Goal: Contribute content: Contribute content

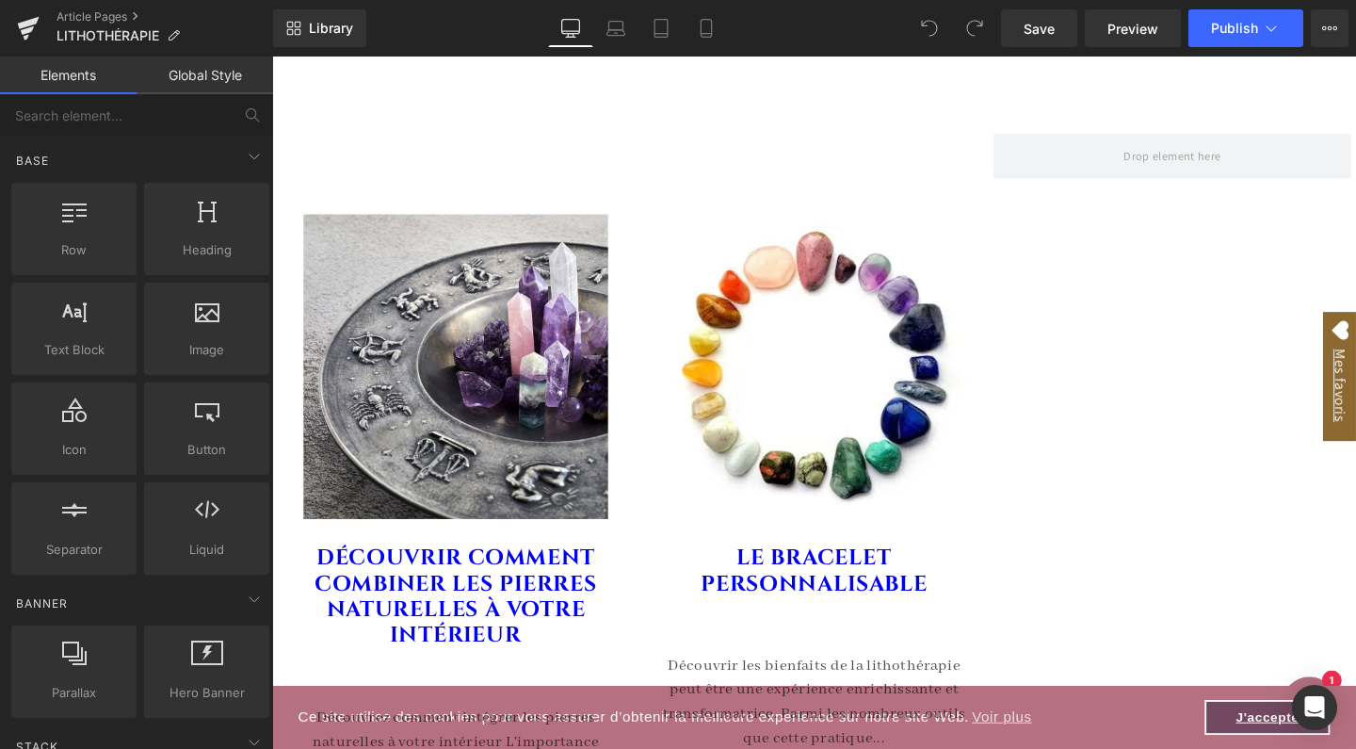
scroll to position [1720, 0]
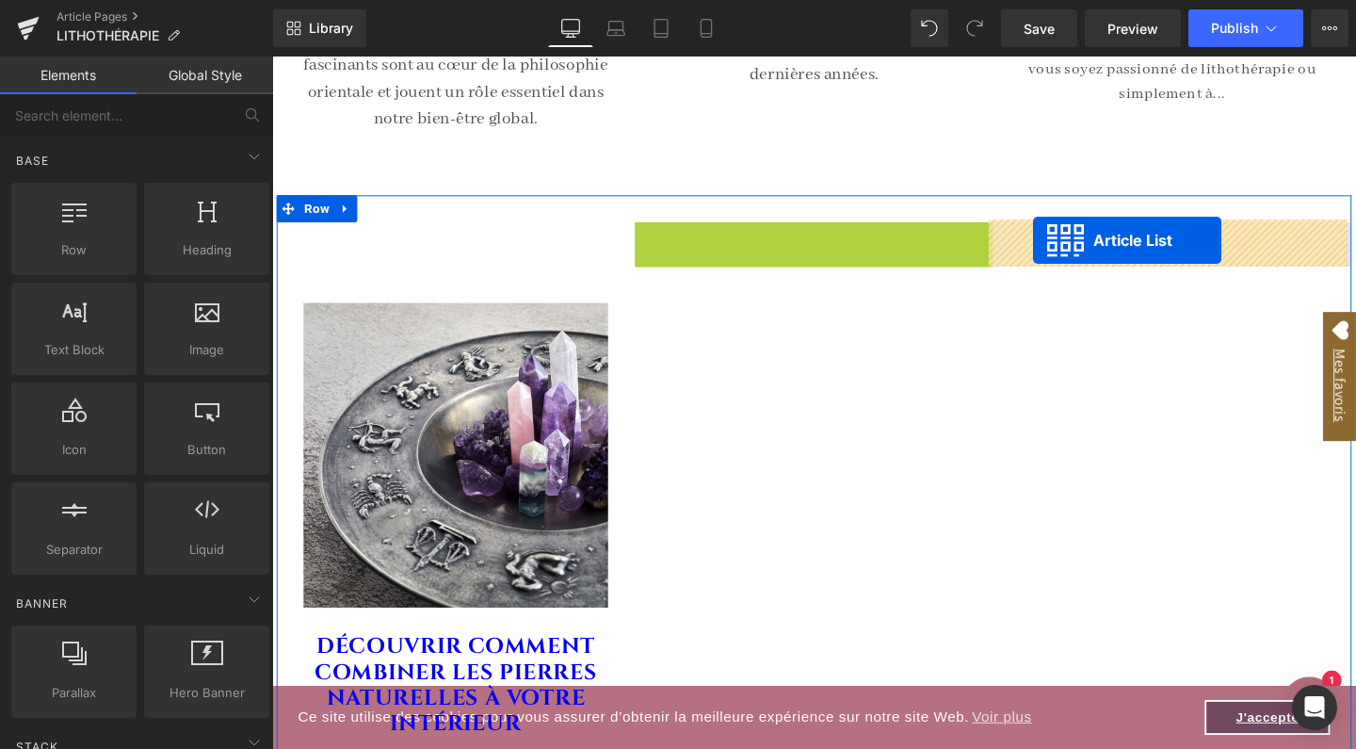
drag, startPoint x: 787, startPoint y: 241, endPoint x: 1072, endPoint y: 250, distance: 284.5
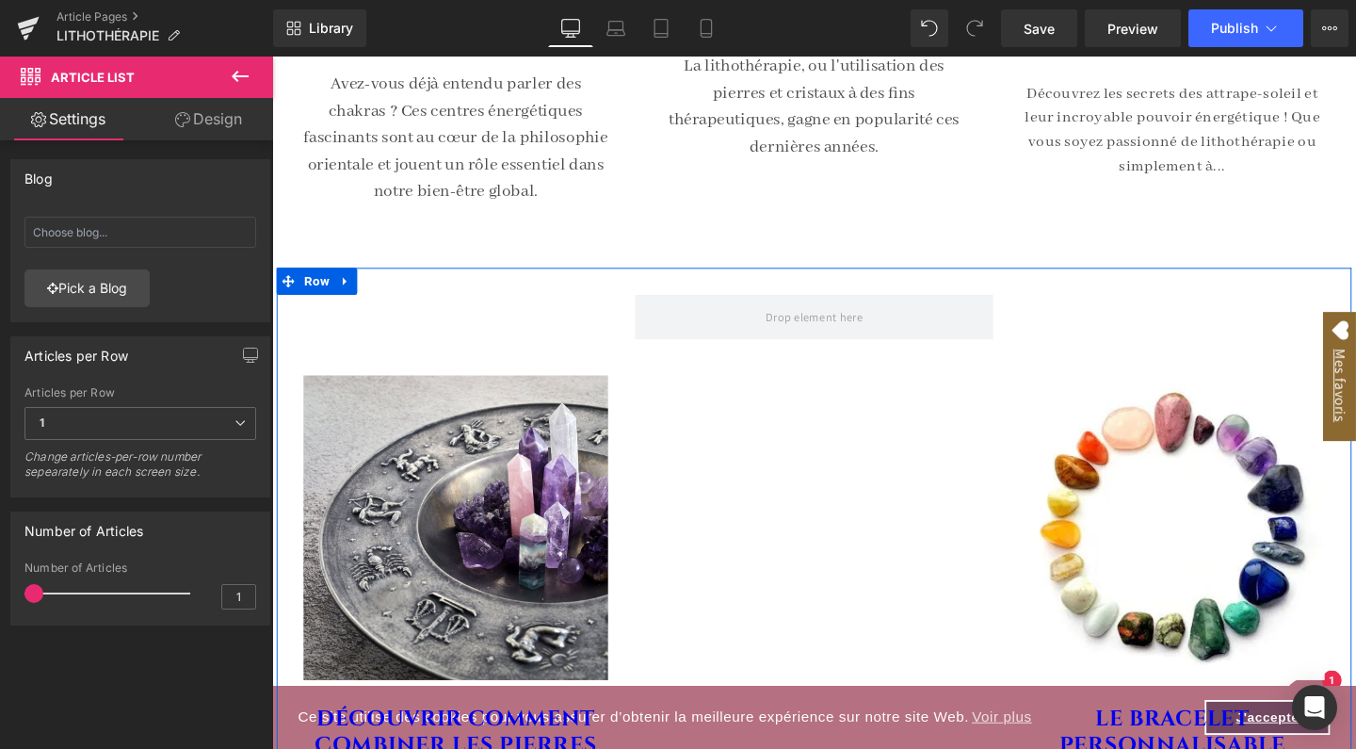
scroll to position [1633, 0]
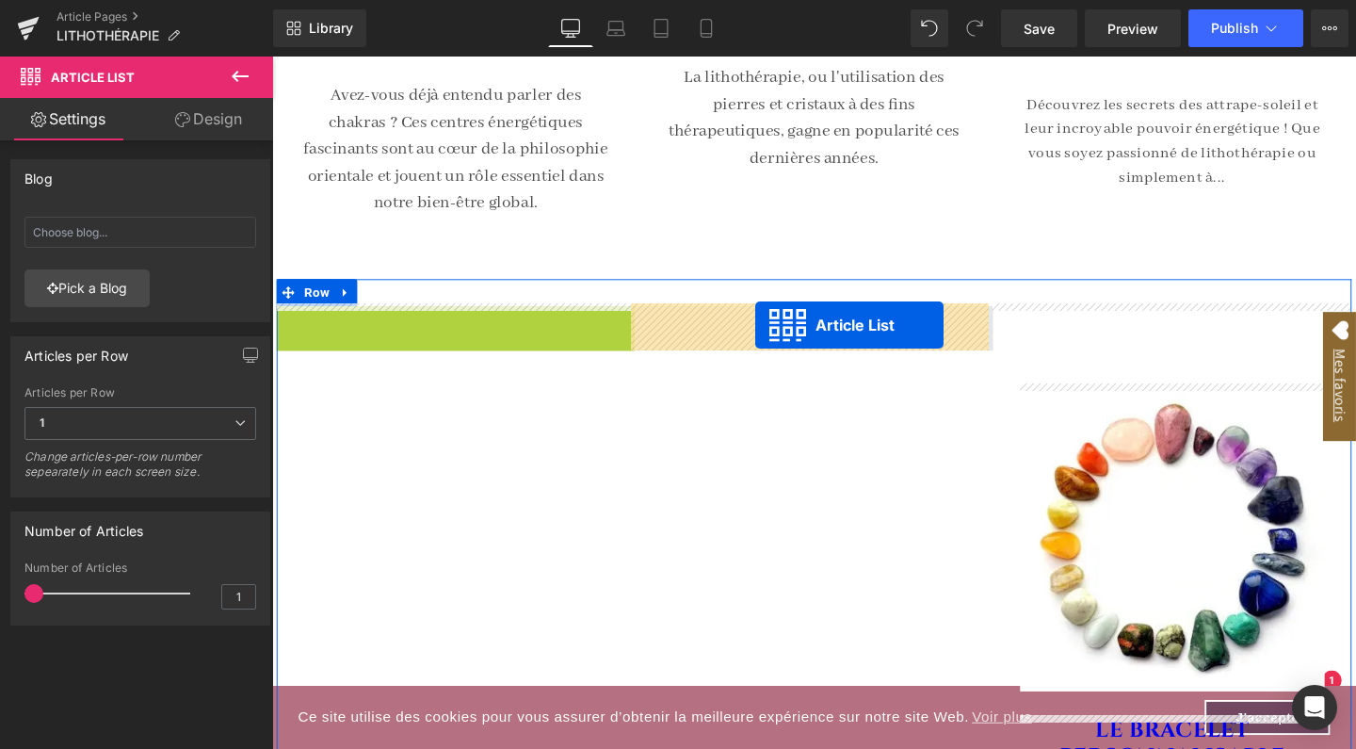
drag, startPoint x: 408, startPoint y: 331, endPoint x: 780, endPoint y: 339, distance: 372.0
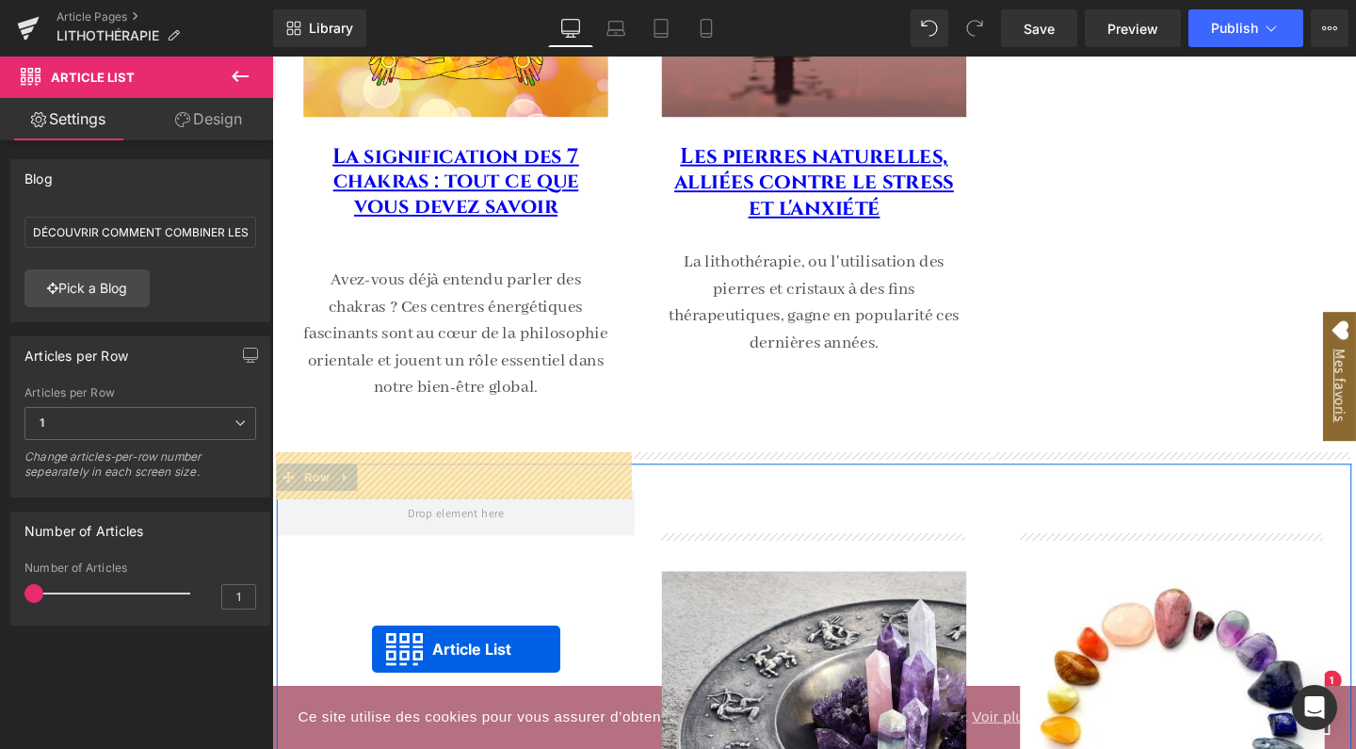
scroll to position [1476, 0]
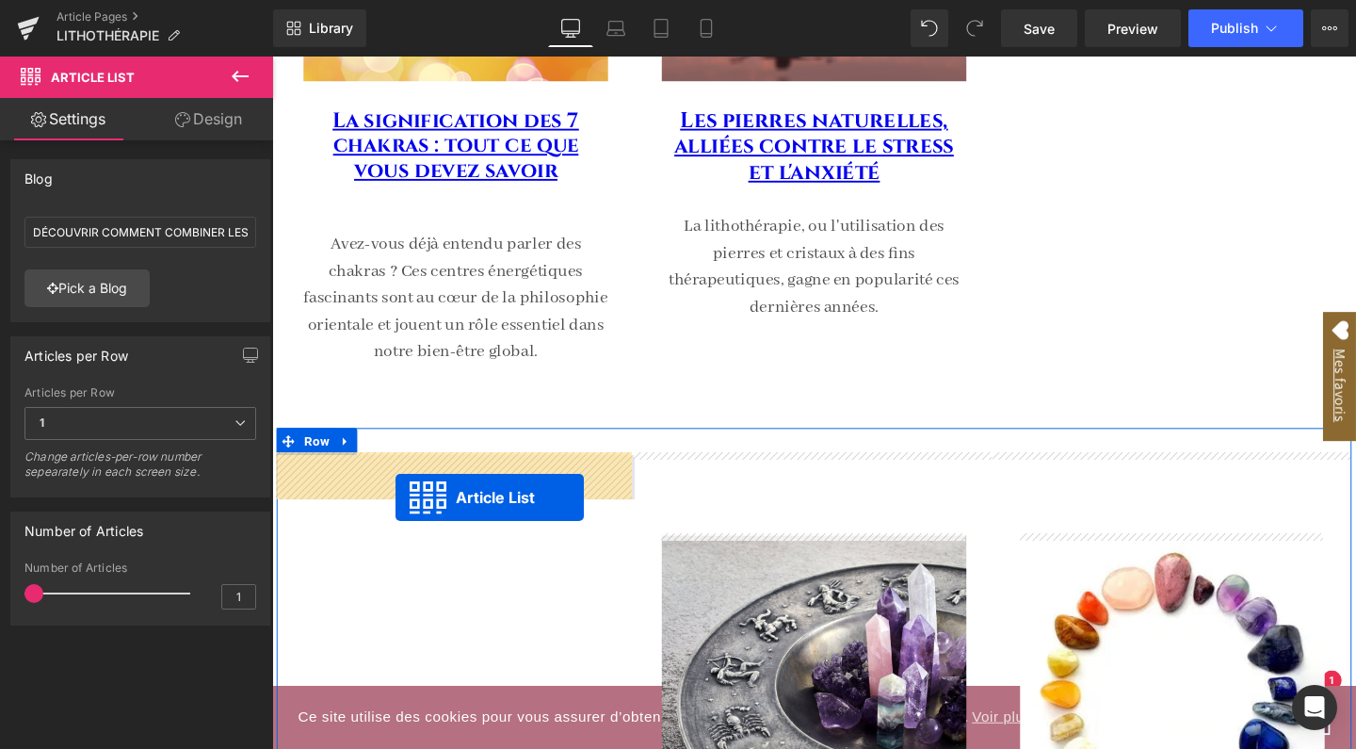
drag, startPoint x: 1163, startPoint y: 157, endPoint x: 403, endPoint y: 518, distance: 841.1
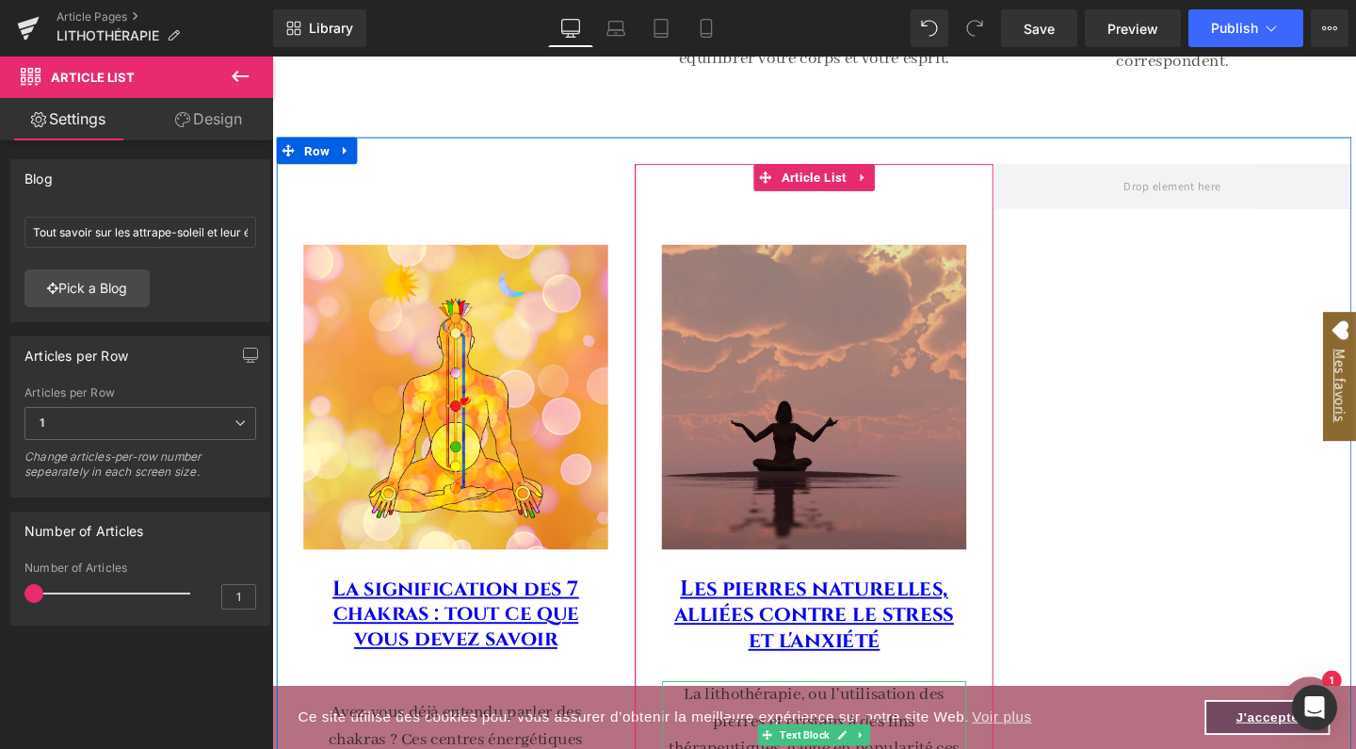
scroll to position [976, 0]
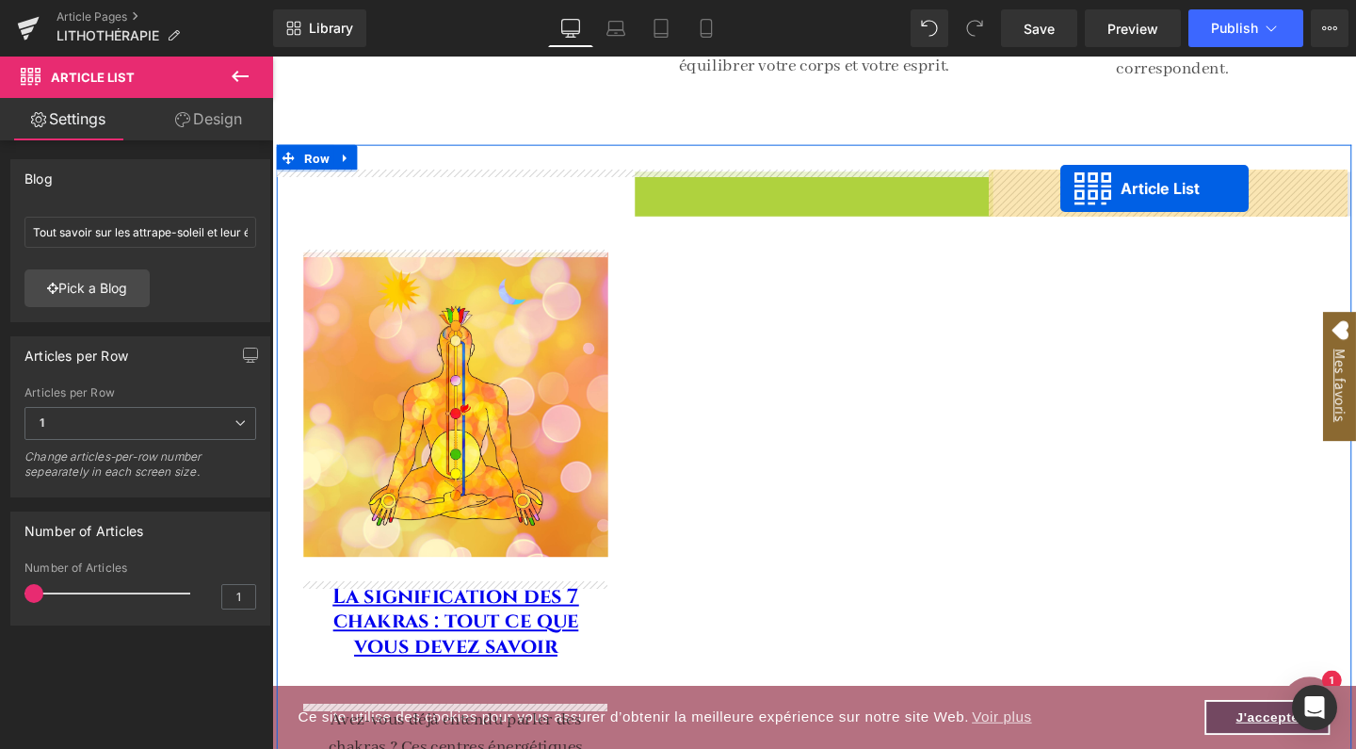
drag, startPoint x: 786, startPoint y: 186, endPoint x: 1101, endPoint y: 195, distance: 314.6
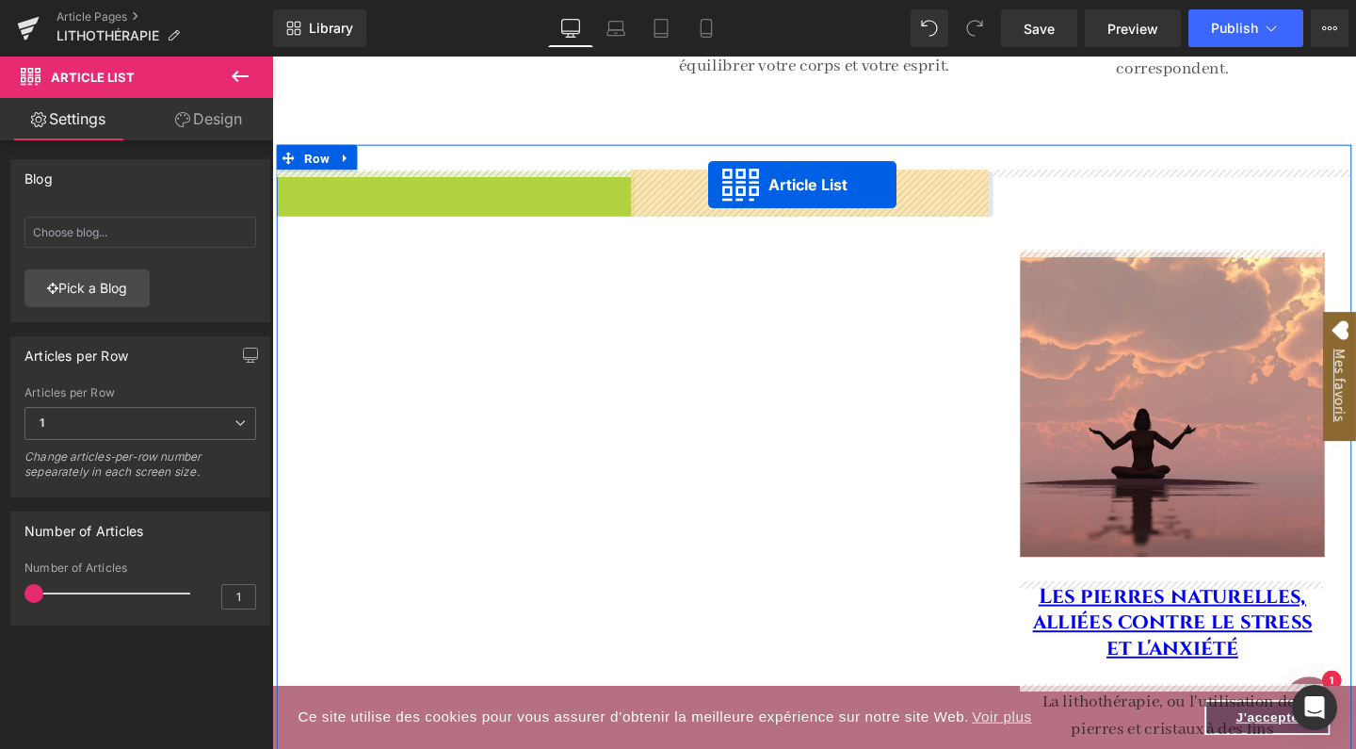
drag, startPoint x: 409, startPoint y: 194, endPoint x: 731, endPoint y: 191, distance: 322.1
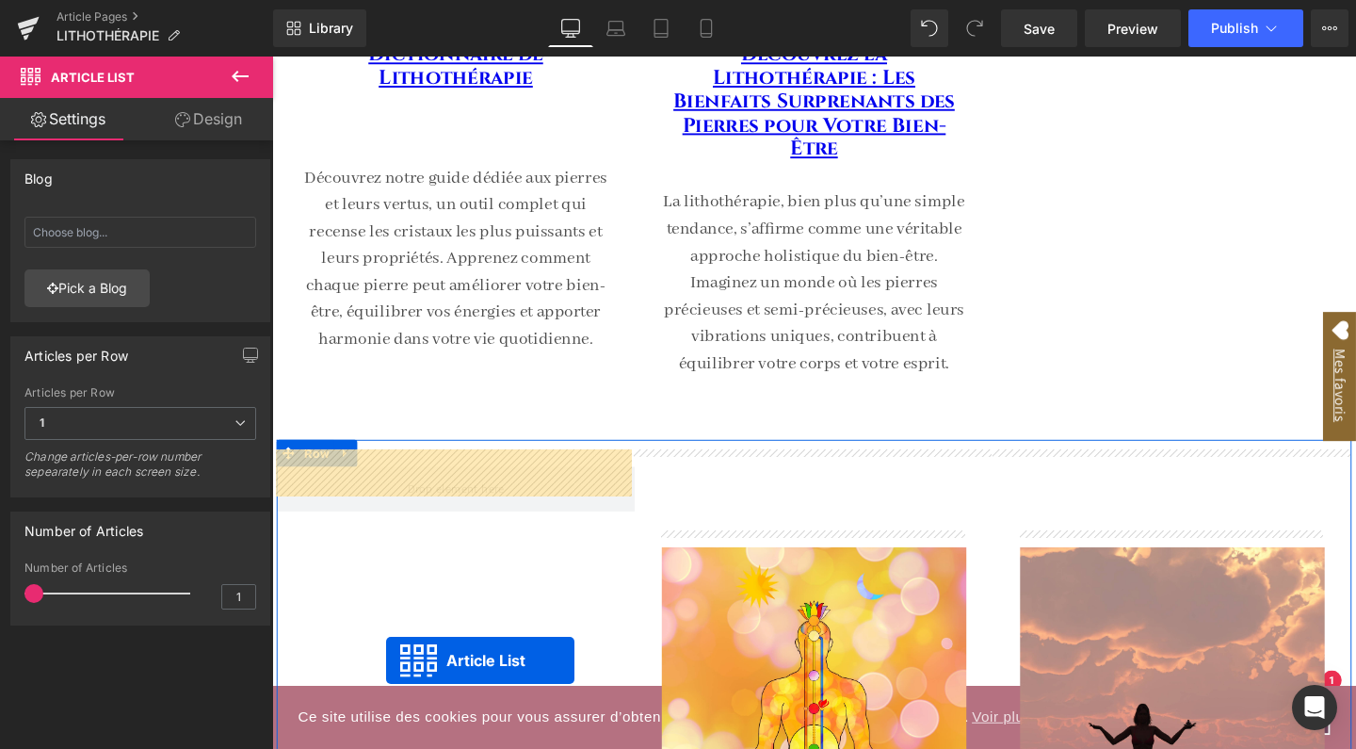
scroll to position [682, 0]
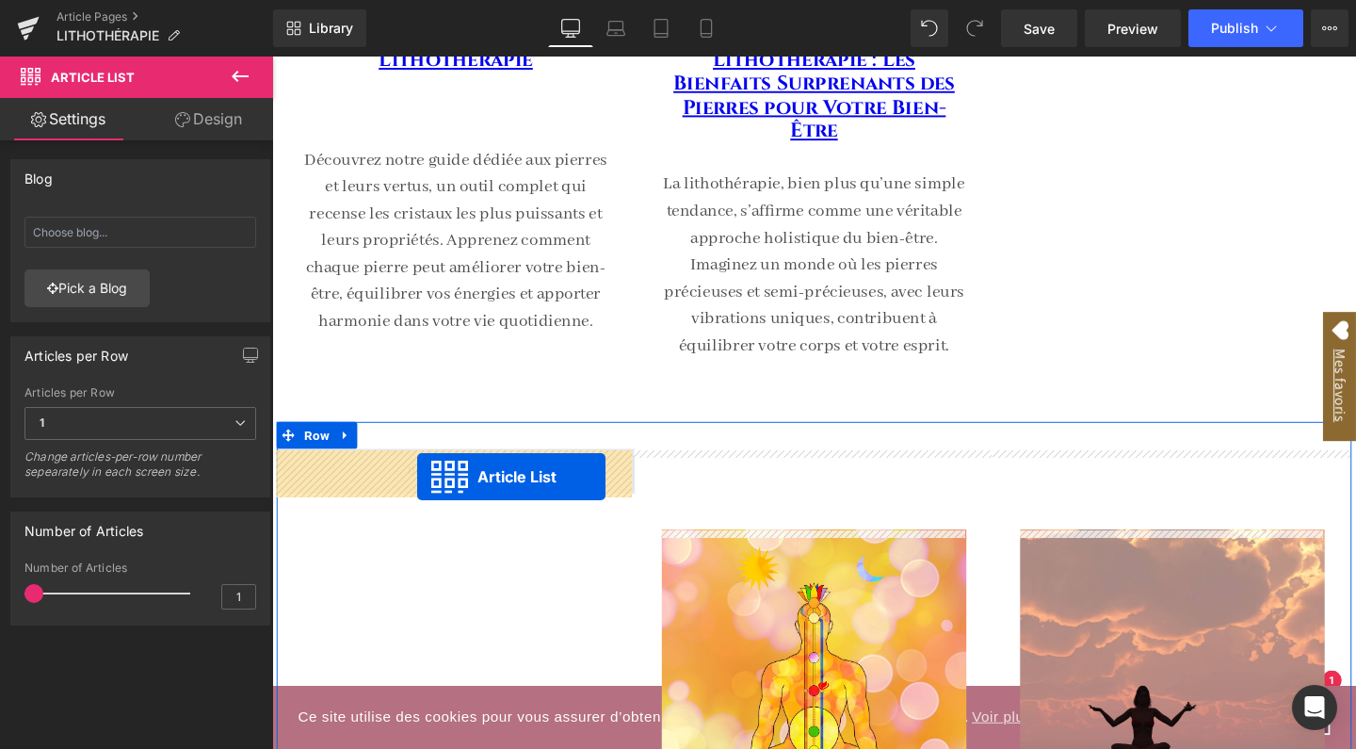
drag, startPoint x: 1169, startPoint y: 133, endPoint x: 426, endPoint y: 498, distance: 827.9
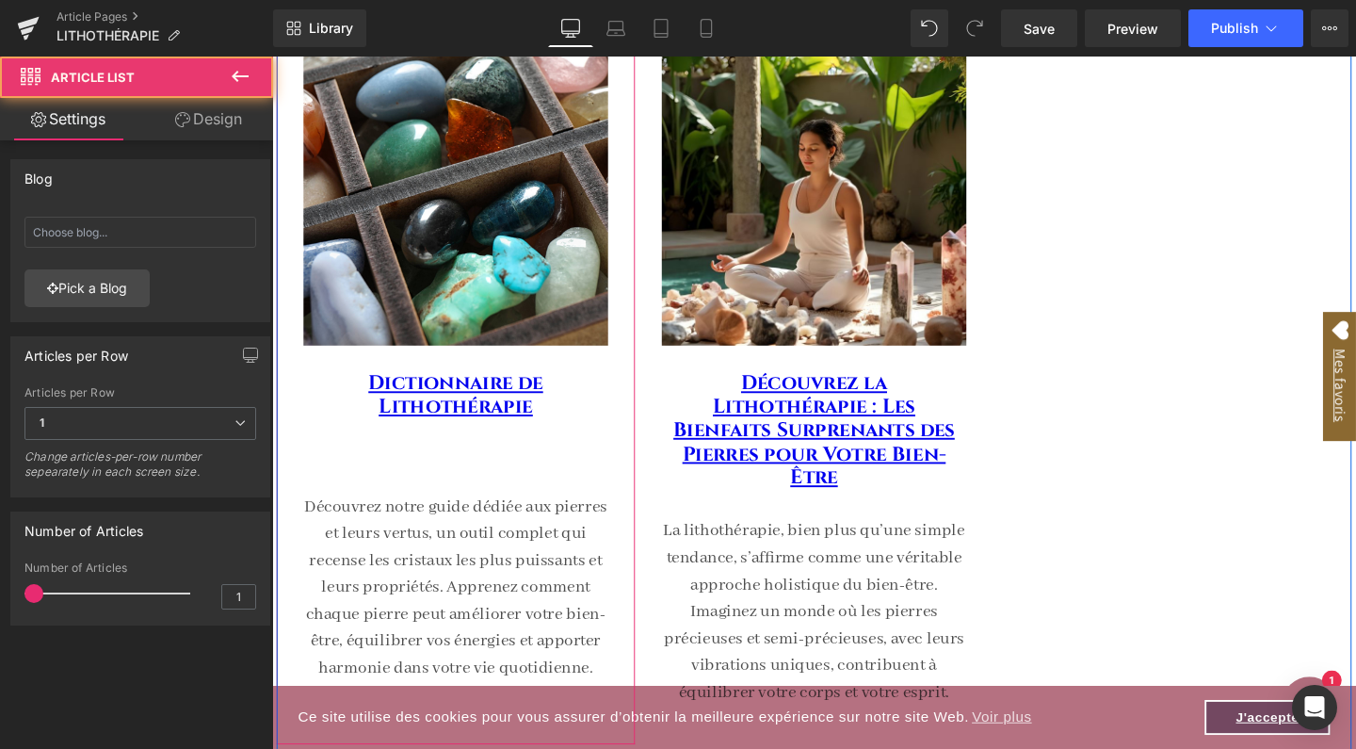
scroll to position [0, 0]
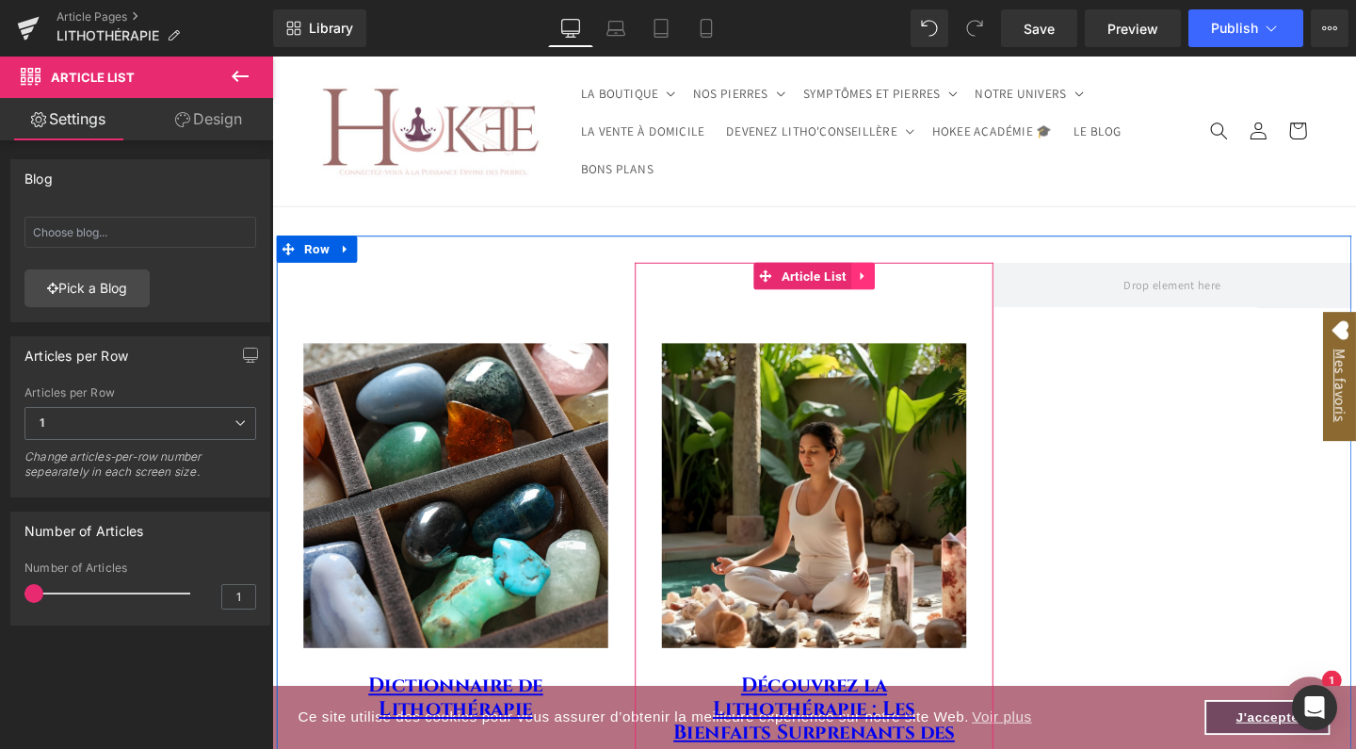
click at [892, 283] on icon at bounding box center [892, 287] width 13 height 14
click at [879, 284] on icon at bounding box center [880, 287] width 13 height 13
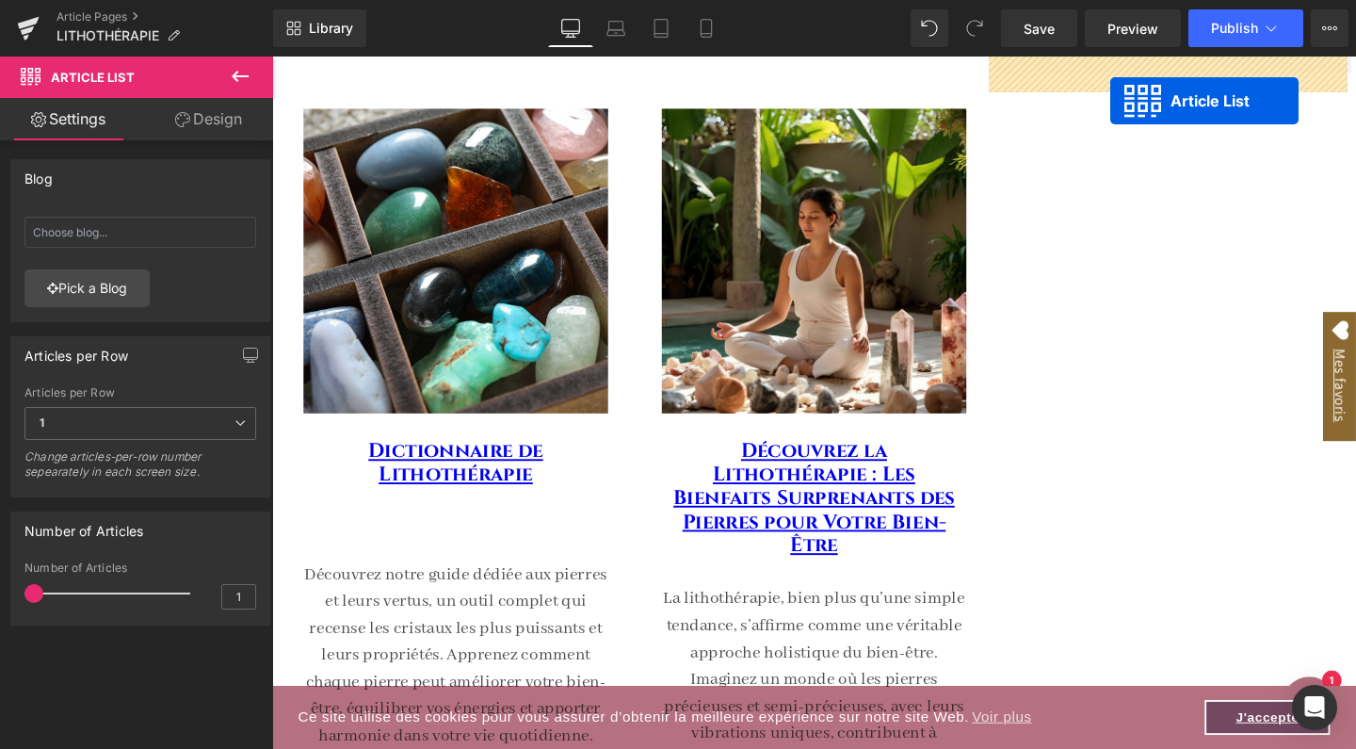
scroll to position [153, 0]
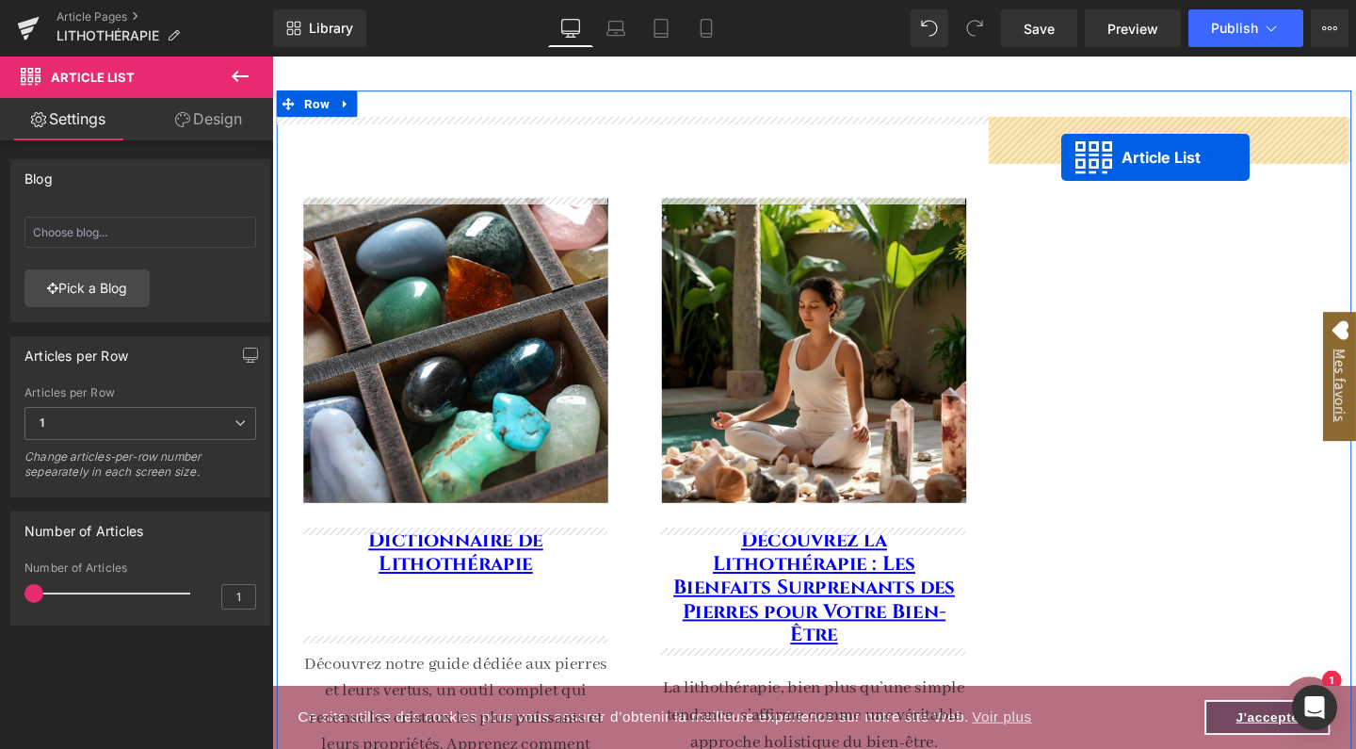
drag, startPoint x: 786, startPoint y: 145, endPoint x: 1103, endPoint y: 158, distance: 316.7
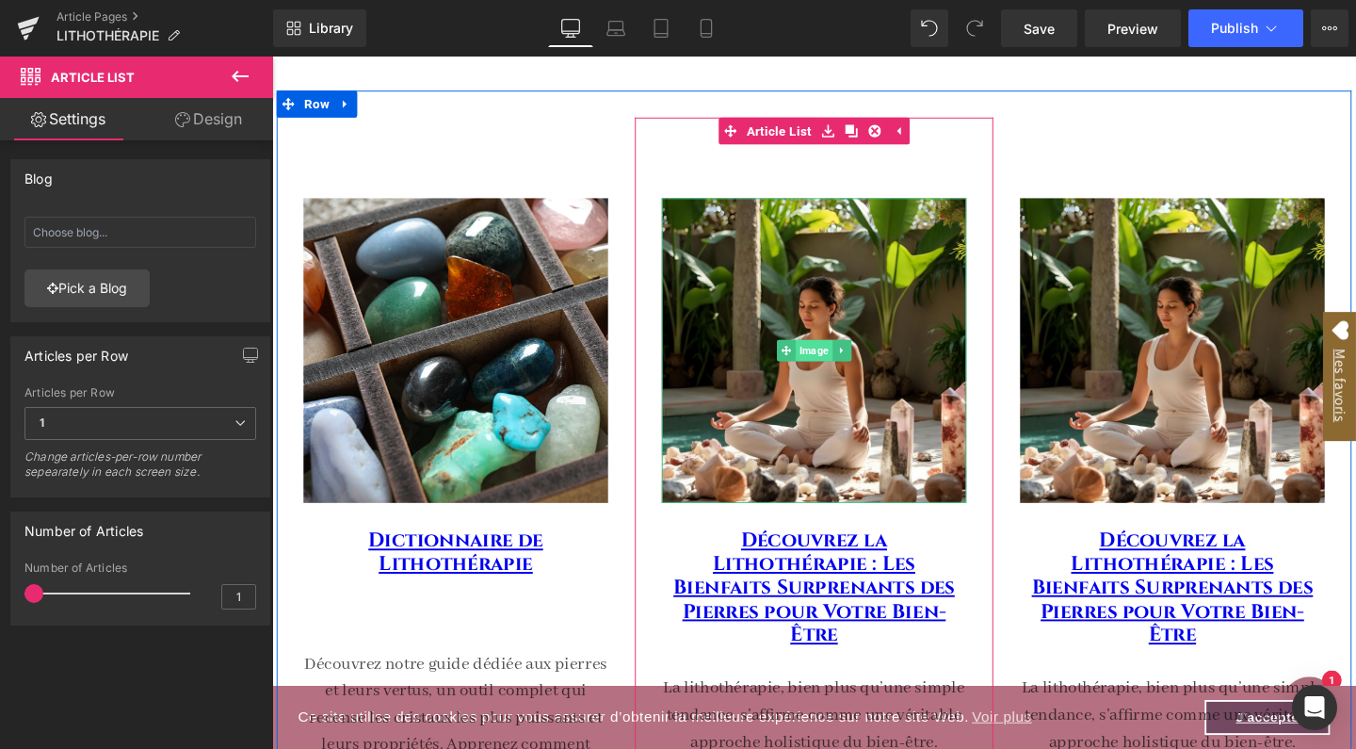
click at [843, 359] on span "Image" at bounding box center [841, 365] width 39 height 23
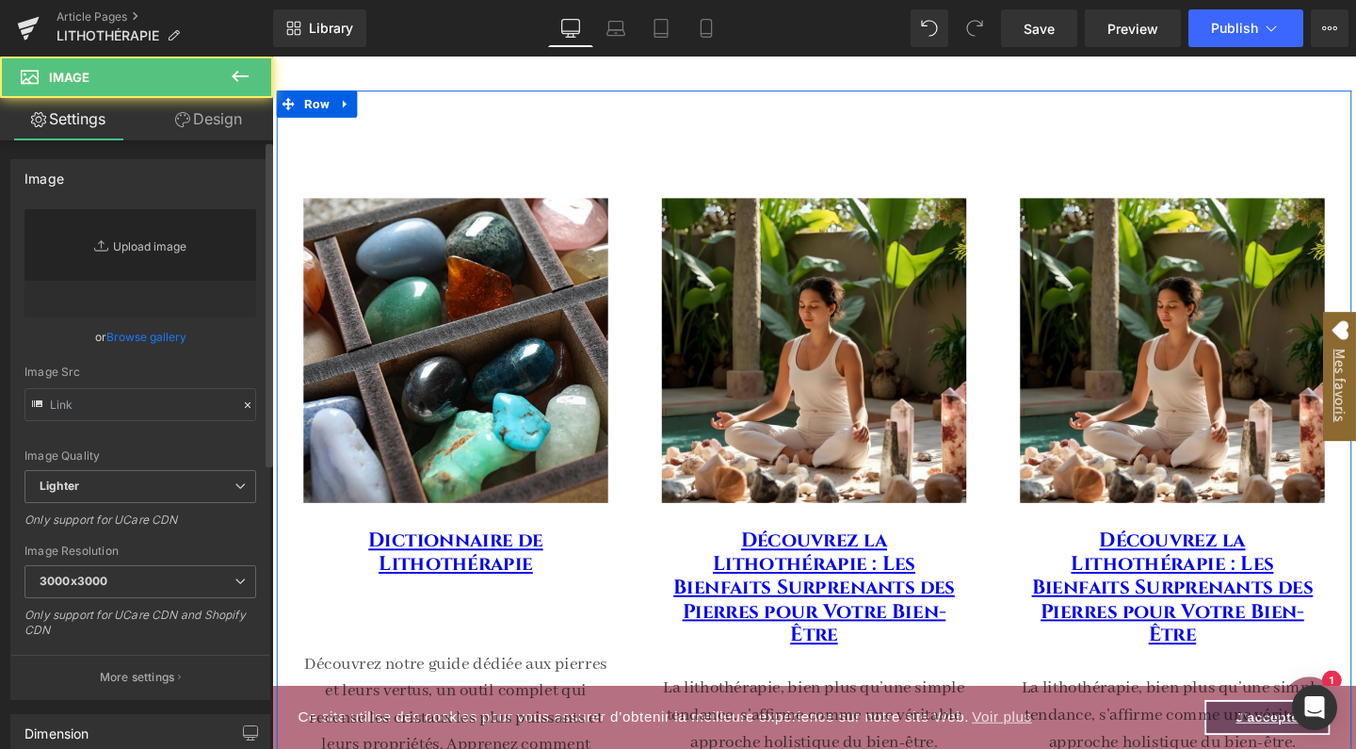
type input "[URL][DOMAIN_NAME]"
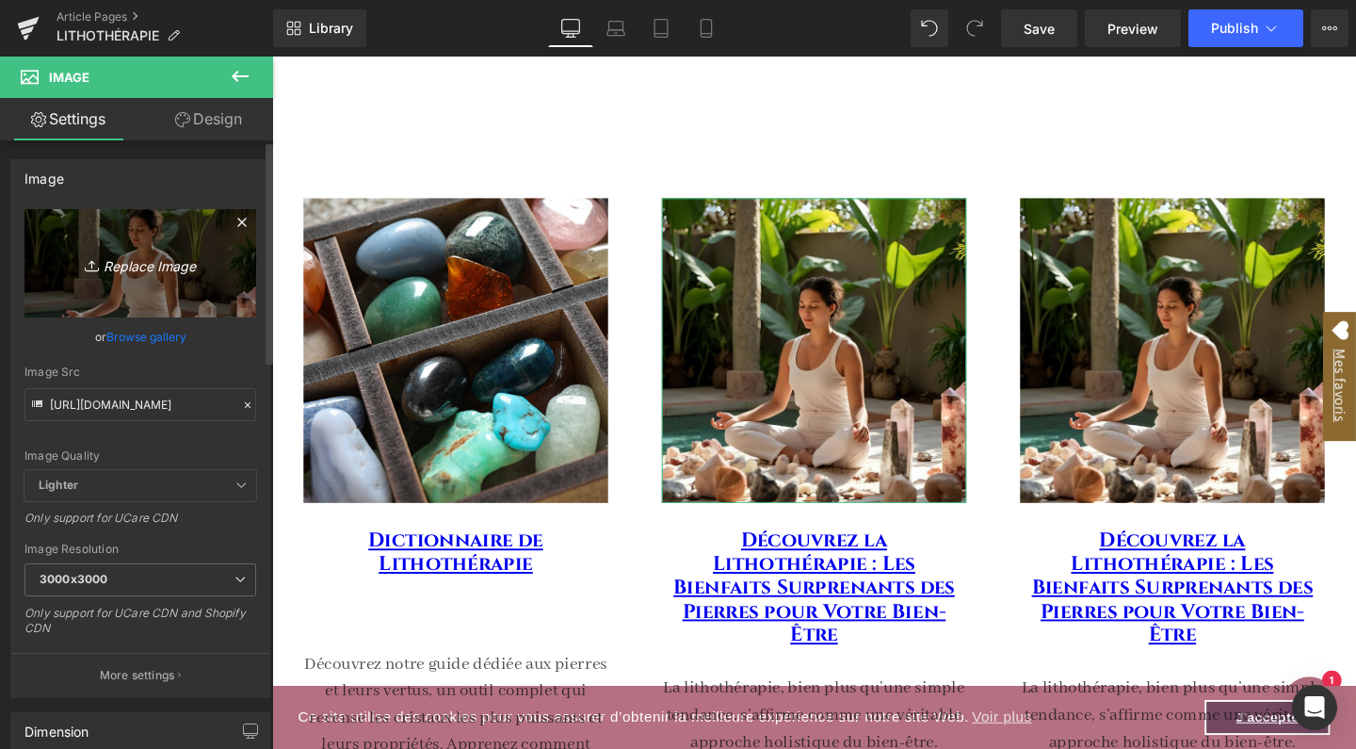
click at [151, 258] on icon "Replace Image" at bounding box center [140, 263] width 151 height 24
type input "C:\fakepath\FICHE PRODUIT-73.jpg"
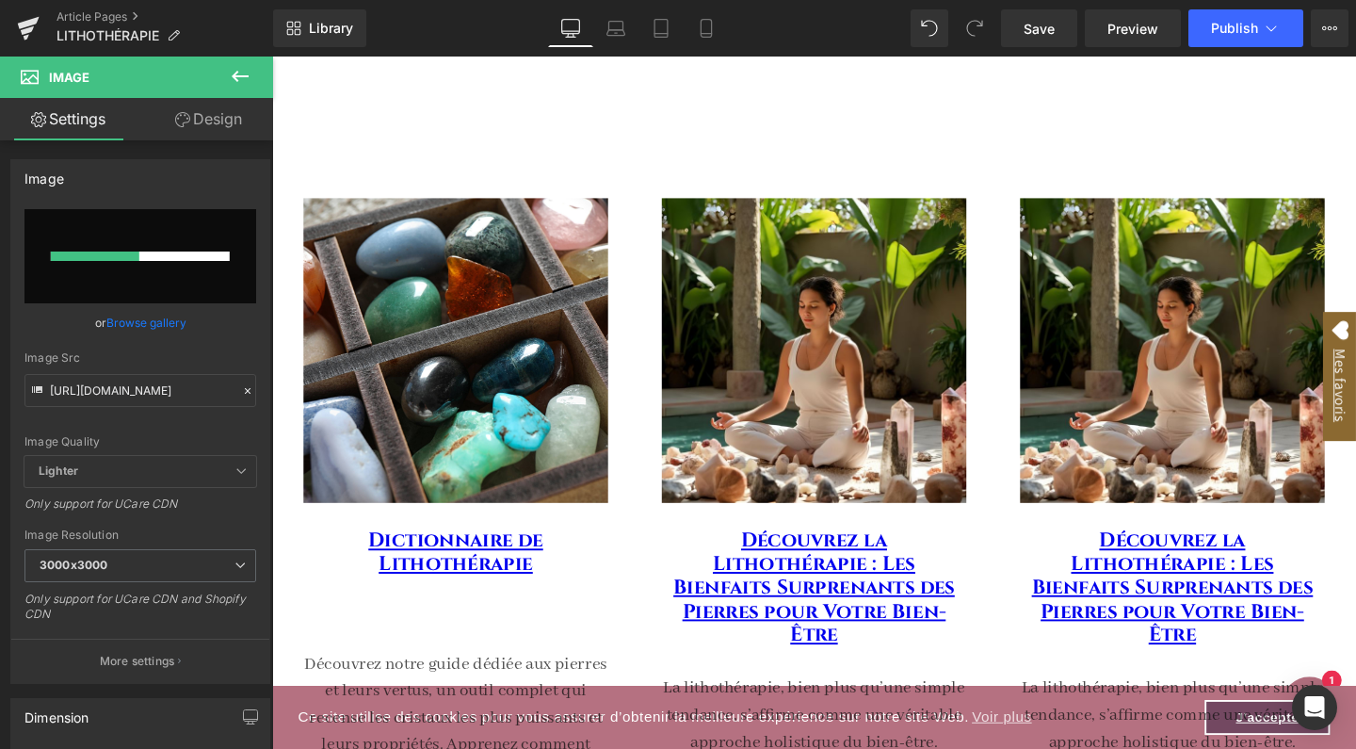
type input "[URL][DOMAIN_NAME]"
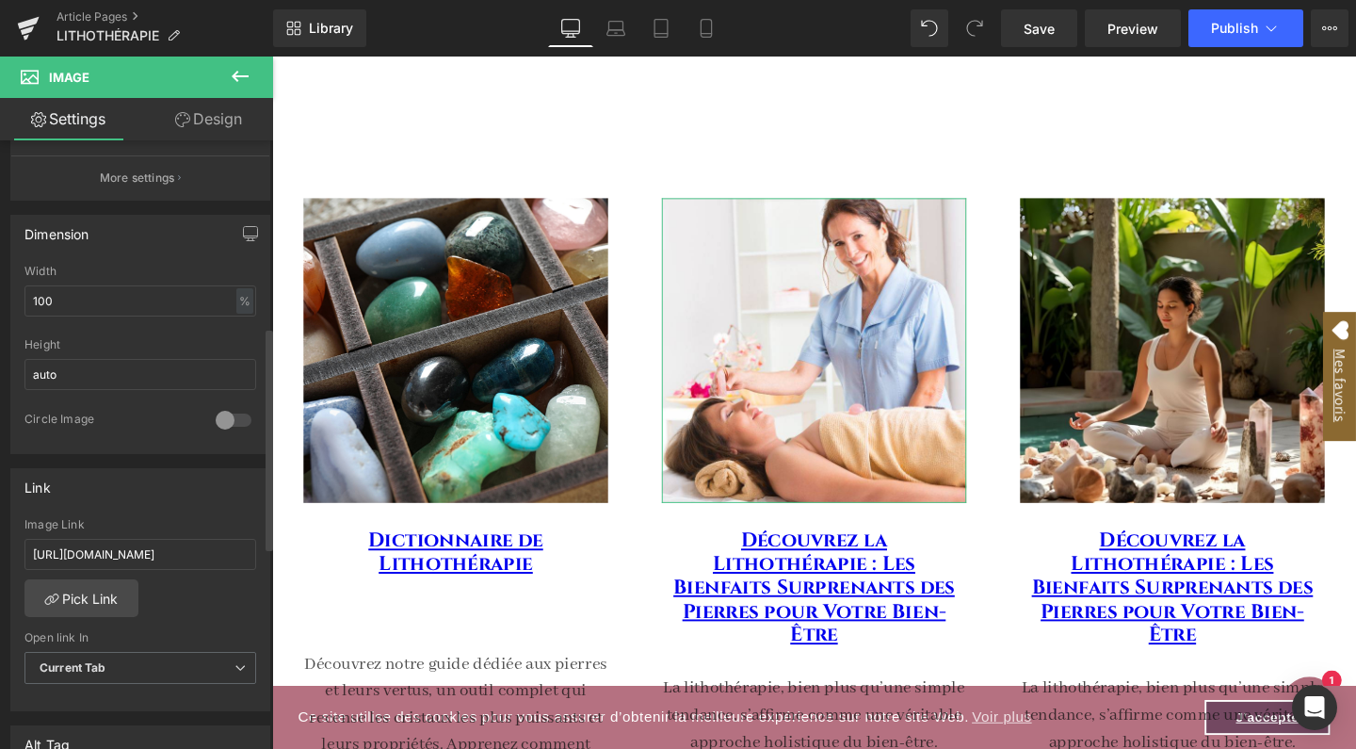
scroll to position [517, 0]
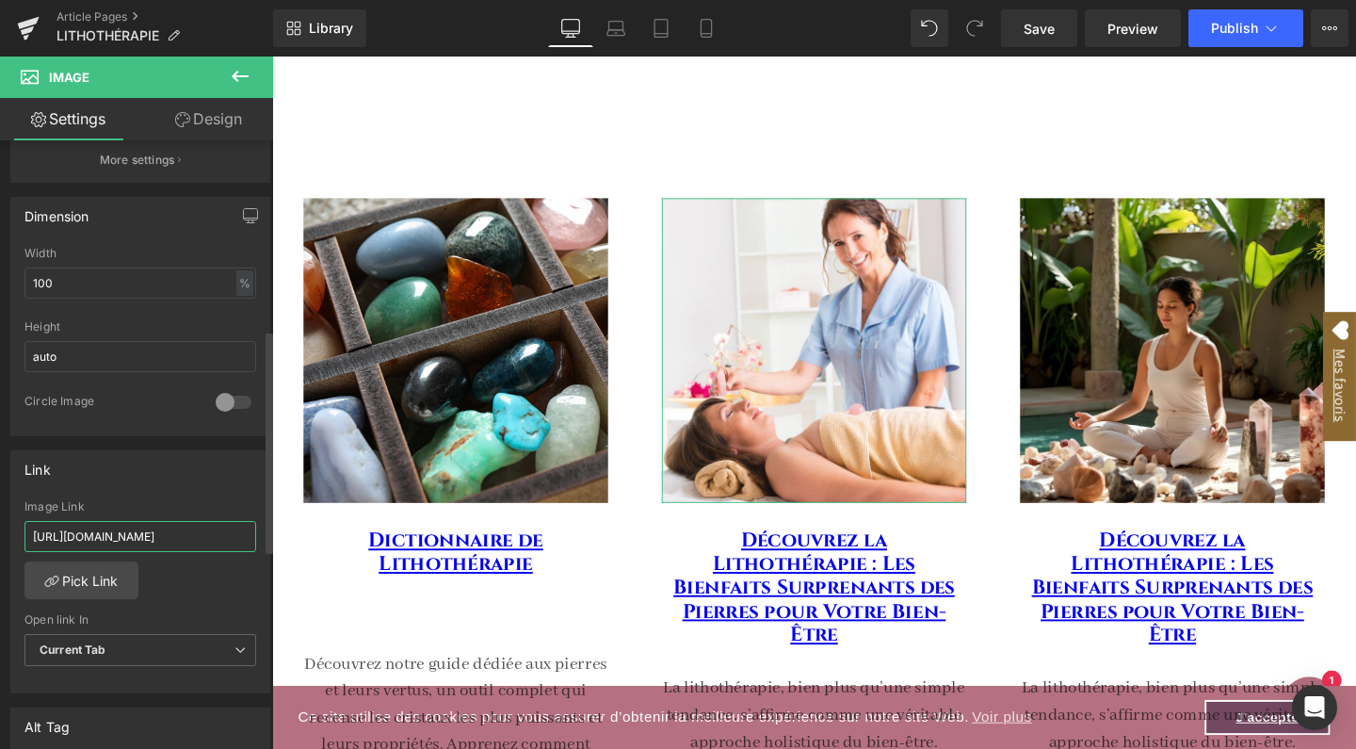
click at [123, 539] on input "[URL][DOMAIN_NAME]" at bounding box center [140, 536] width 232 height 31
paste input "e-metier-de-lithoconseillere/decouvrez-les-meilleures-offres-demploi-en-lithoth…"
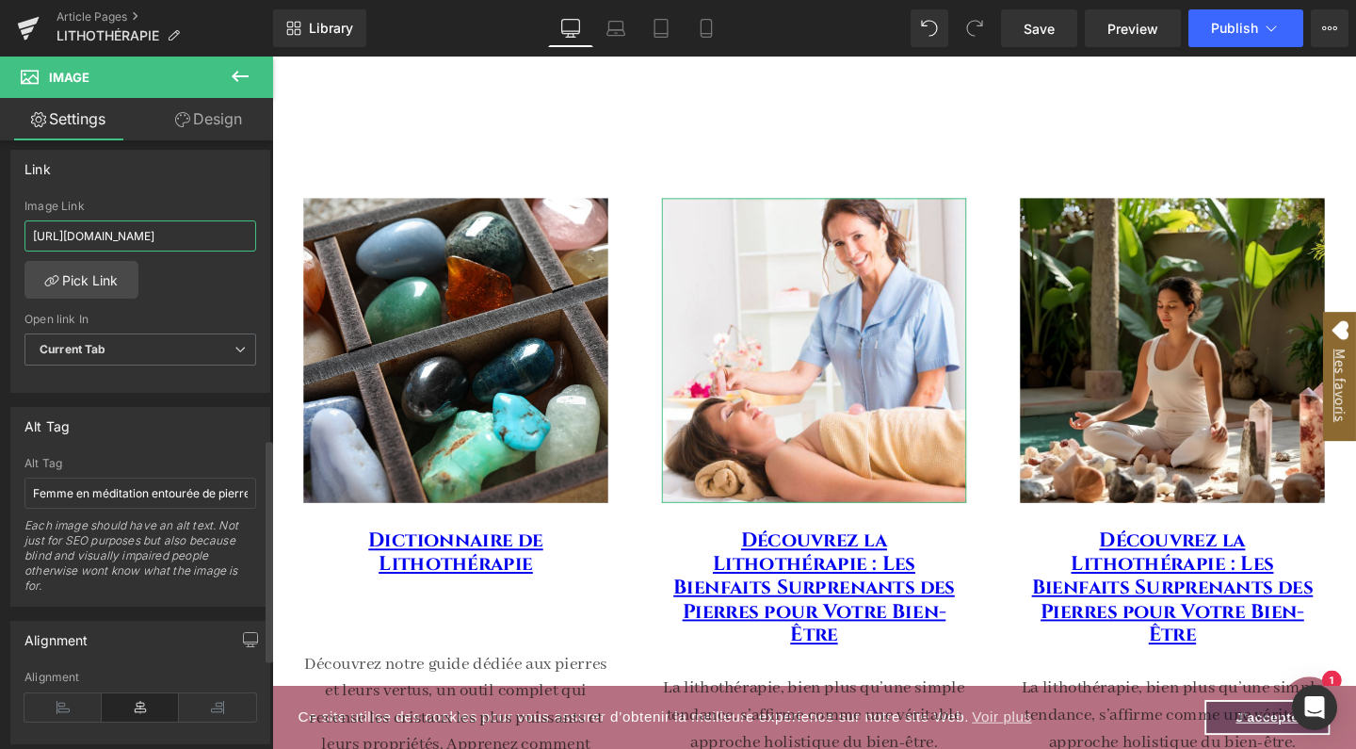
scroll to position [820, 0]
type input "[URL][DOMAIN_NAME]"
click at [137, 485] on input "Femme en méditation entourée de pierres naturelles de lithothérapie pour le bie…" at bounding box center [140, 490] width 232 height 31
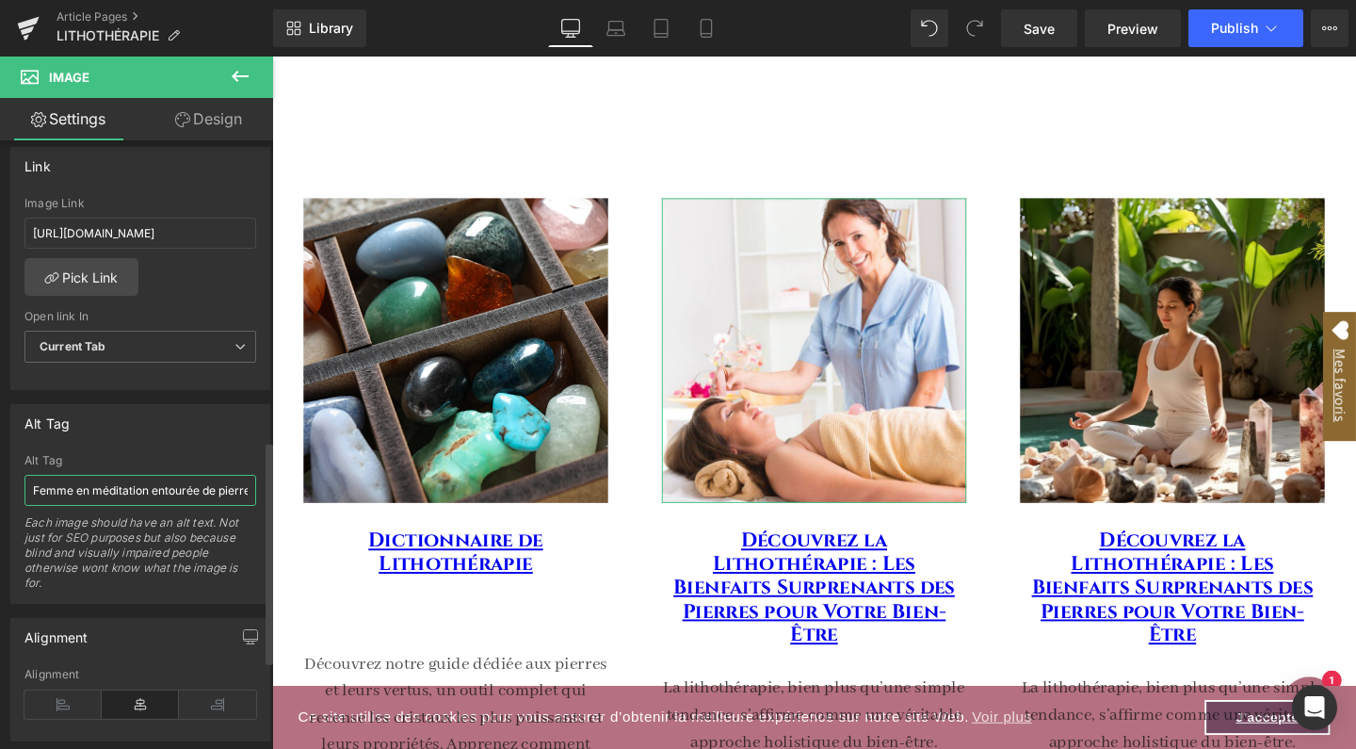
paste input "Praticienne en lithothérapie effectuant une séance énergétique avec des pierres…"
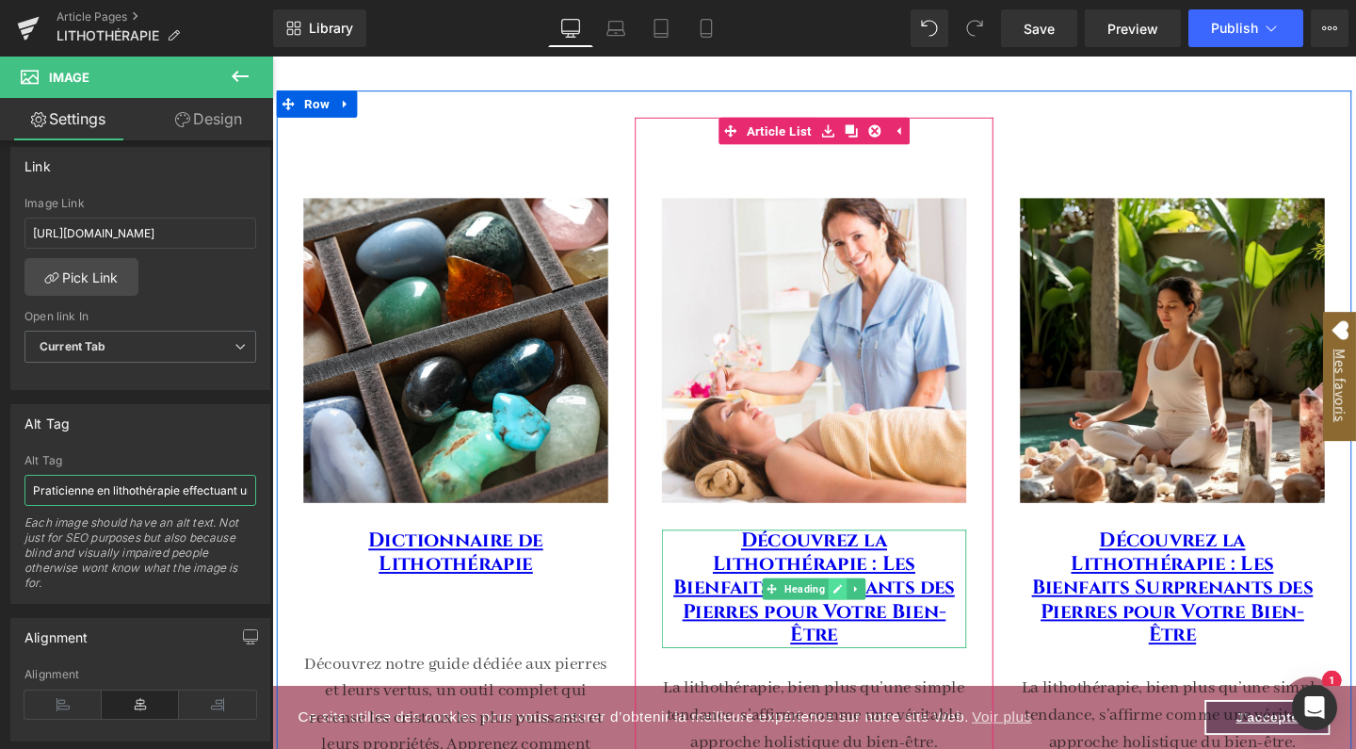
type input "Praticienne en lithothérapie effectuant une séance énergétique avec des pierres…"
click at [864, 610] on icon at bounding box center [867, 615] width 10 height 11
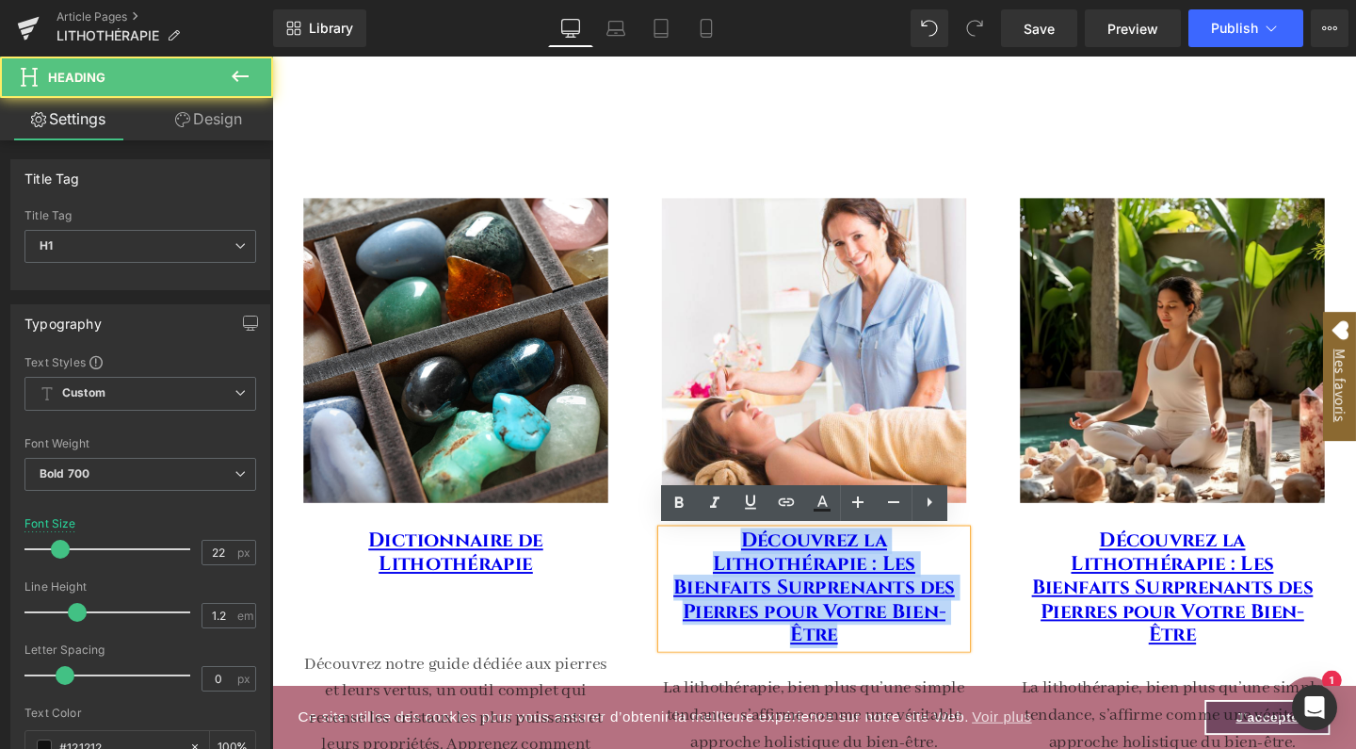
drag, startPoint x: 969, startPoint y: 643, endPoint x: 751, endPoint y: 563, distance: 231.8
click at [751, 563] on h1 "Découvrez la Lithothérapie : Les Bienfaits Surprenants des Pierres pour Votre B…" at bounding box center [842, 616] width 320 height 124
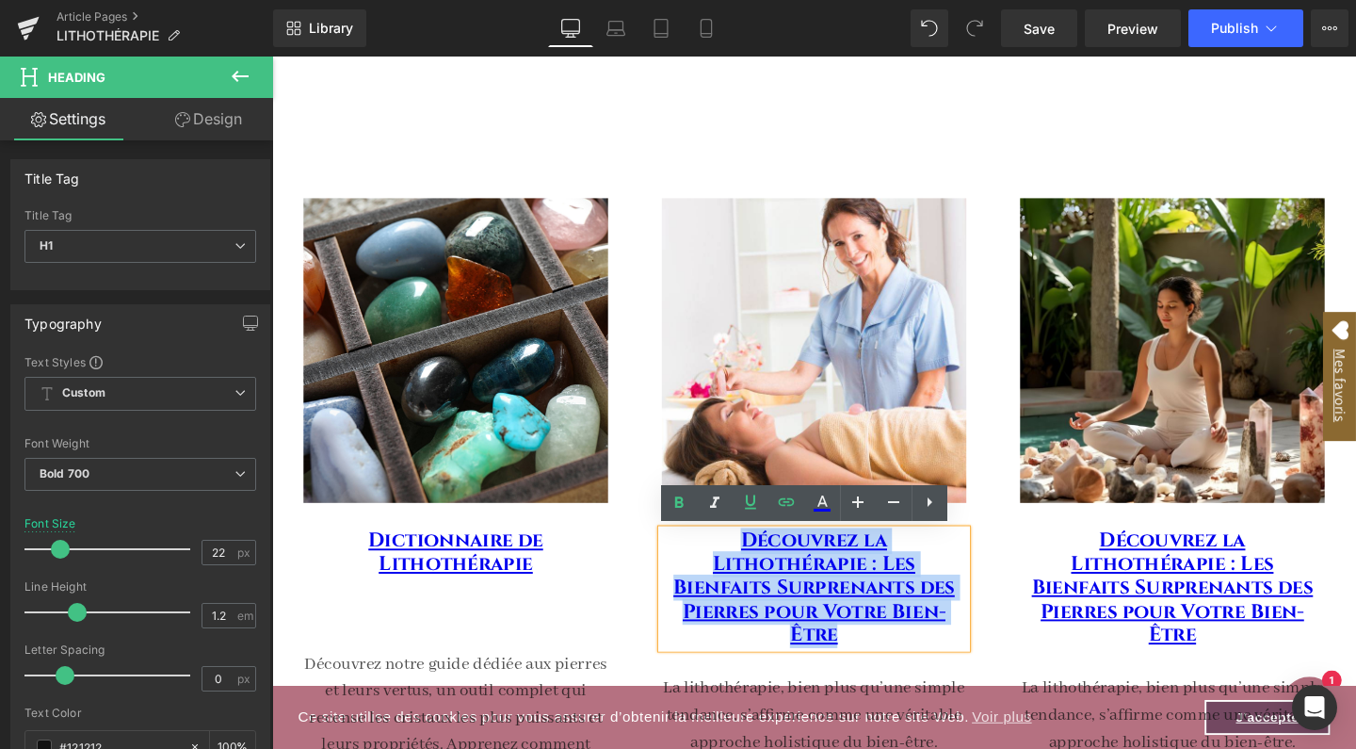
paste div
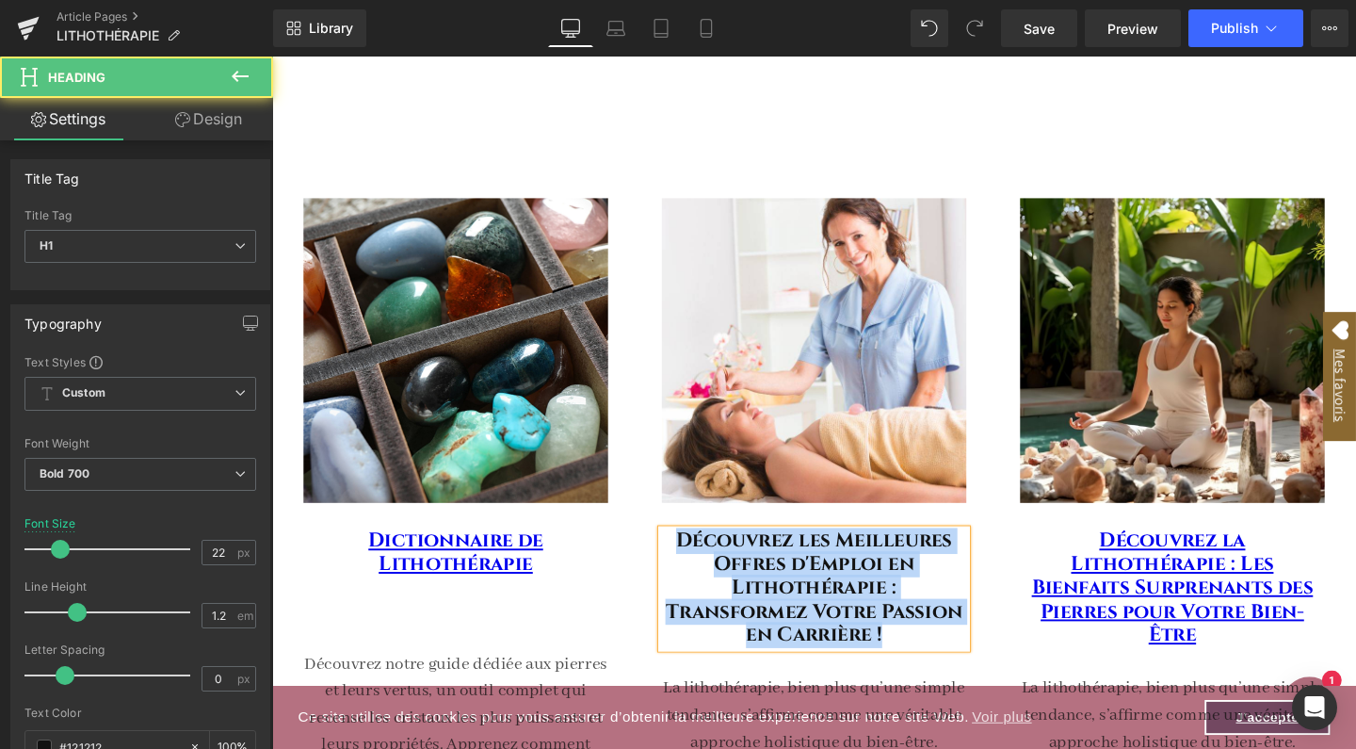
drag, startPoint x: 949, startPoint y: 660, endPoint x: 678, endPoint y: 561, distance: 288.7
click at [682, 561] on h1 "Découvrez les Meilleures Offres d'Emploi en Lithothérapie : Transformez Votre P…" at bounding box center [842, 616] width 320 height 124
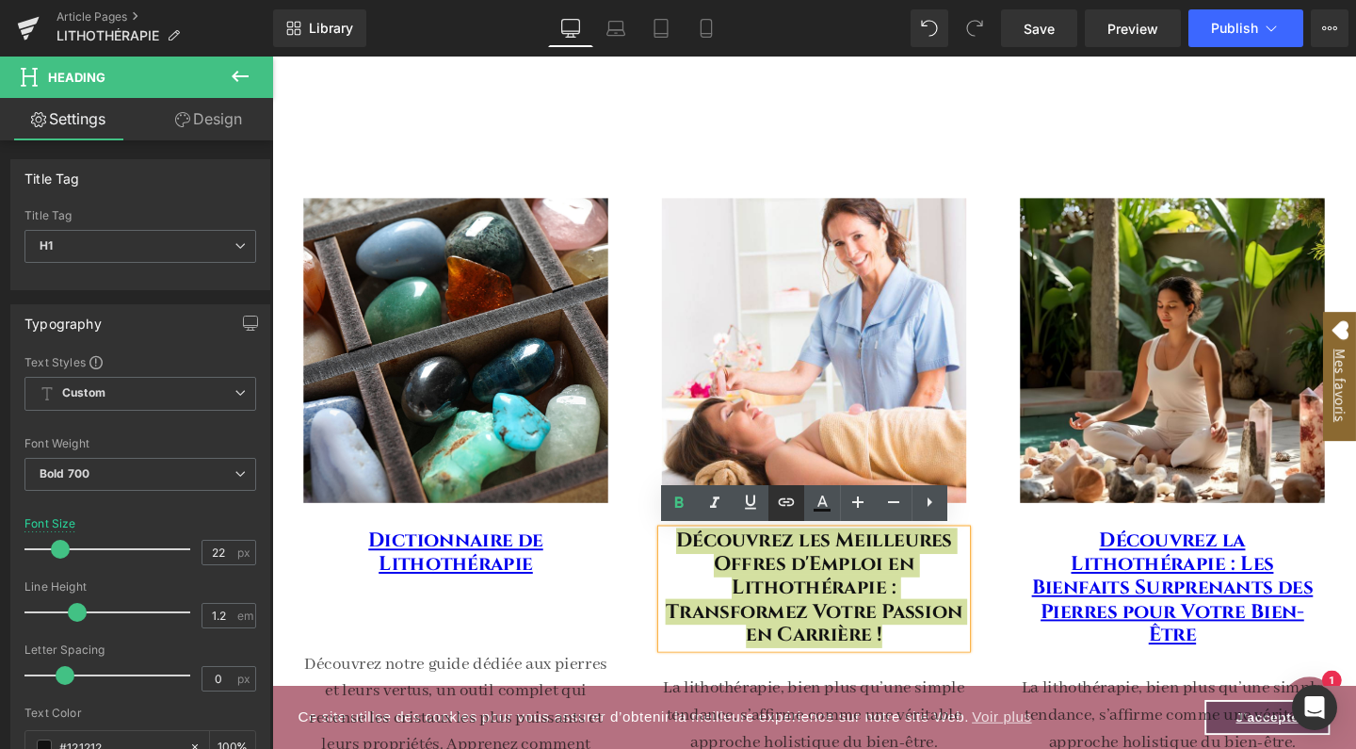
click at [791, 507] on icon at bounding box center [786, 502] width 23 height 23
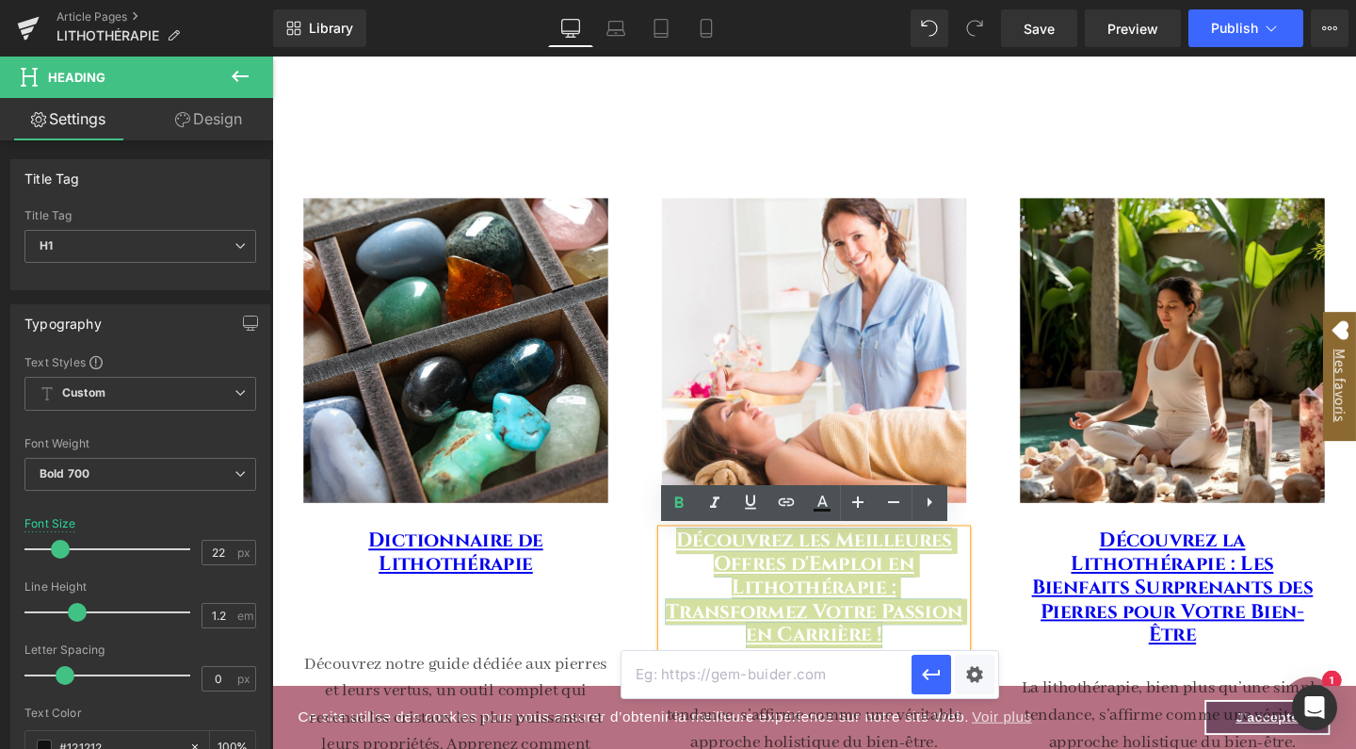
click at [783, 671] on input "text" at bounding box center [766, 674] width 290 height 47
paste input "[URL][DOMAIN_NAME]"
type input "[URL][DOMAIN_NAME]"
click at [930, 673] on icon "button" at bounding box center [931, 674] width 18 height 11
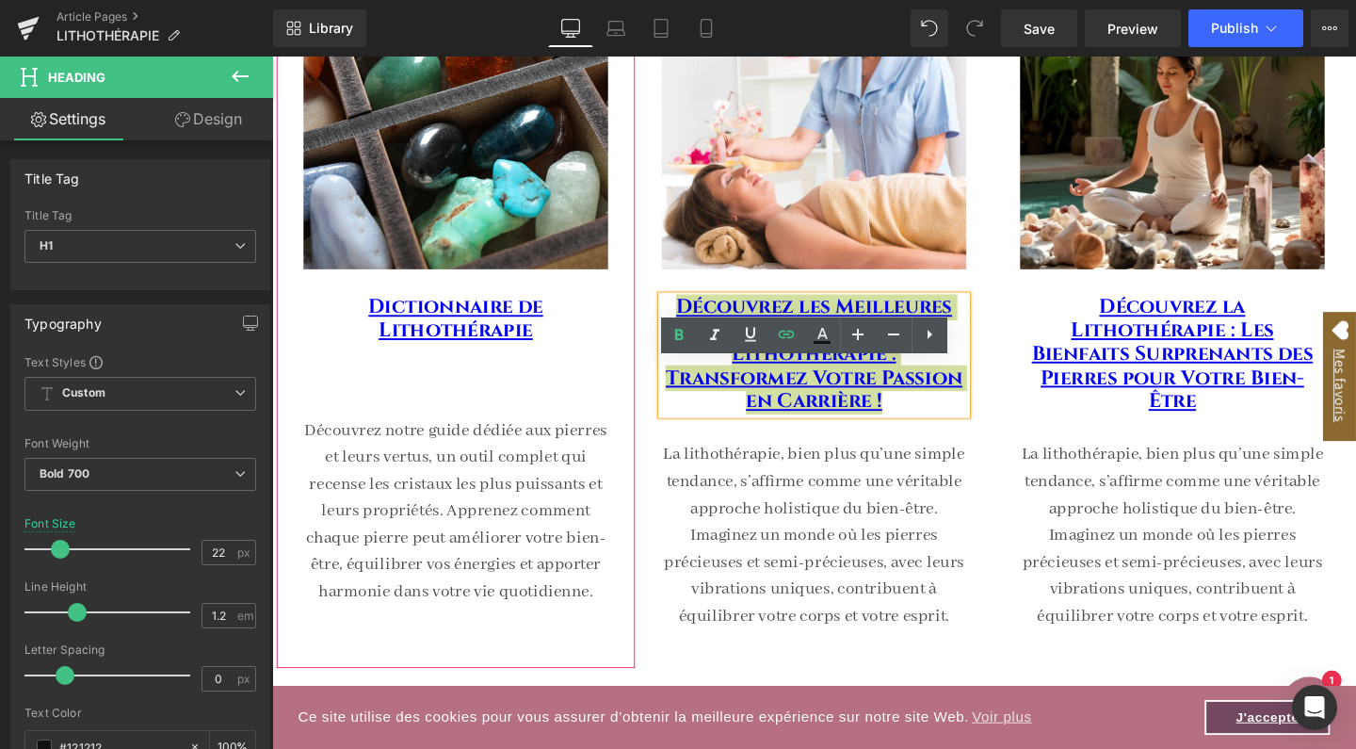
scroll to position [399, 0]
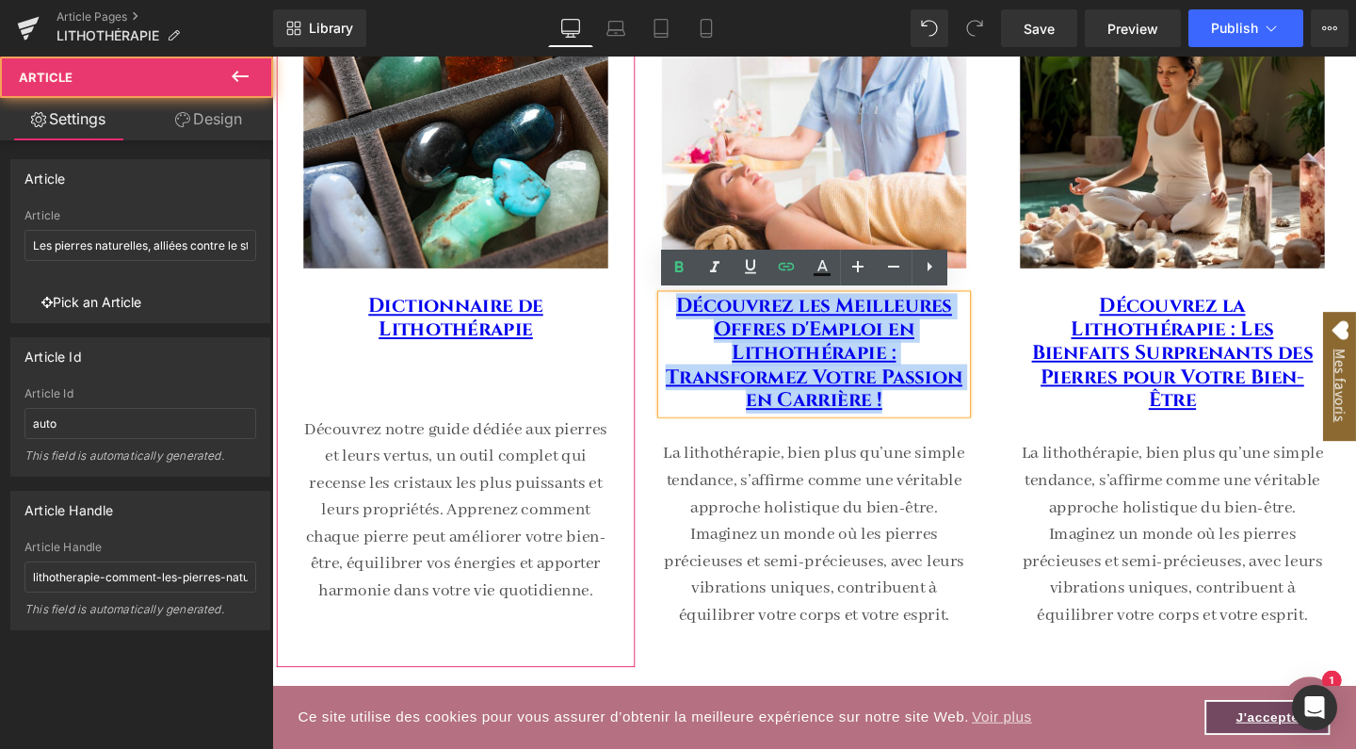
click at [579, 407] on div "Image Dictionnaire de Lithothérapie Heading Découvrez notre guide dédiée aux pi…" at bounding box center [465, 295] width 320 height 673
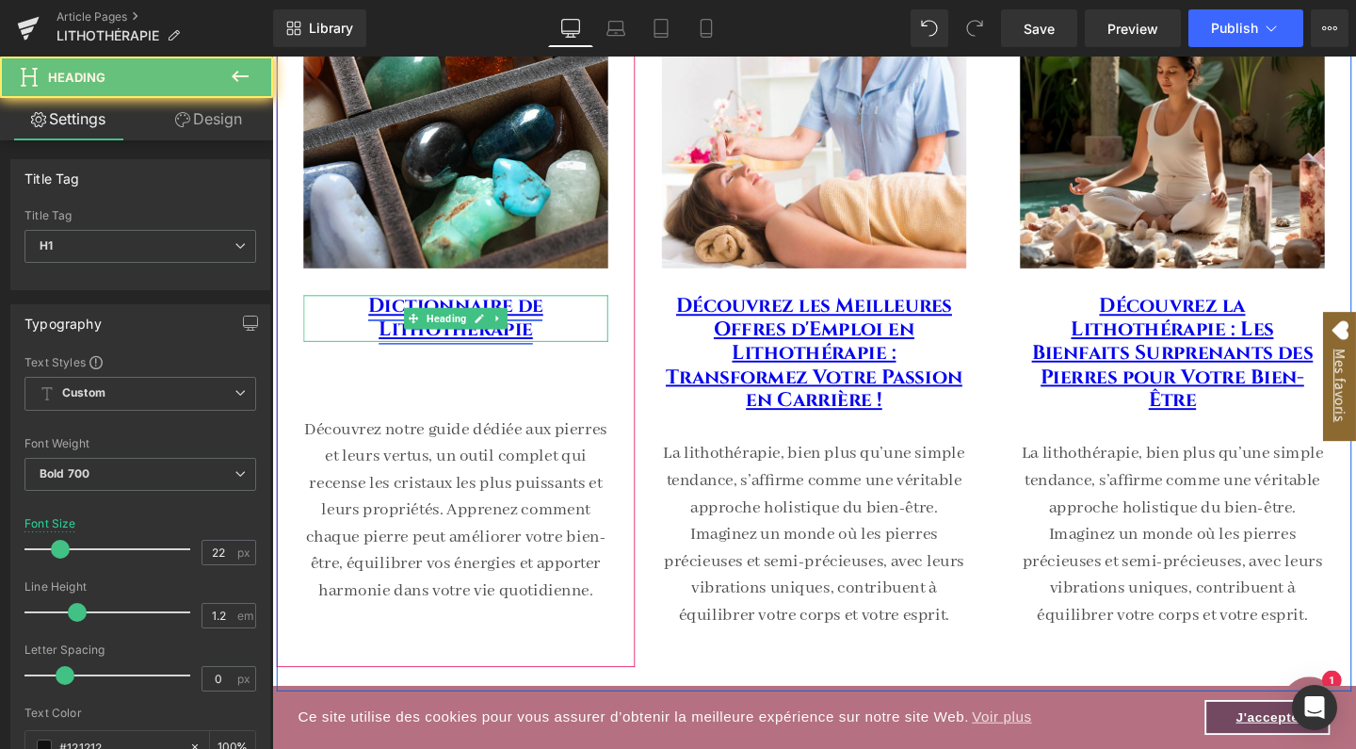
click at [493, 347] on link "Dictionnaire de Lithothérapie" at bounding box center [465, 331] width 184 height 52
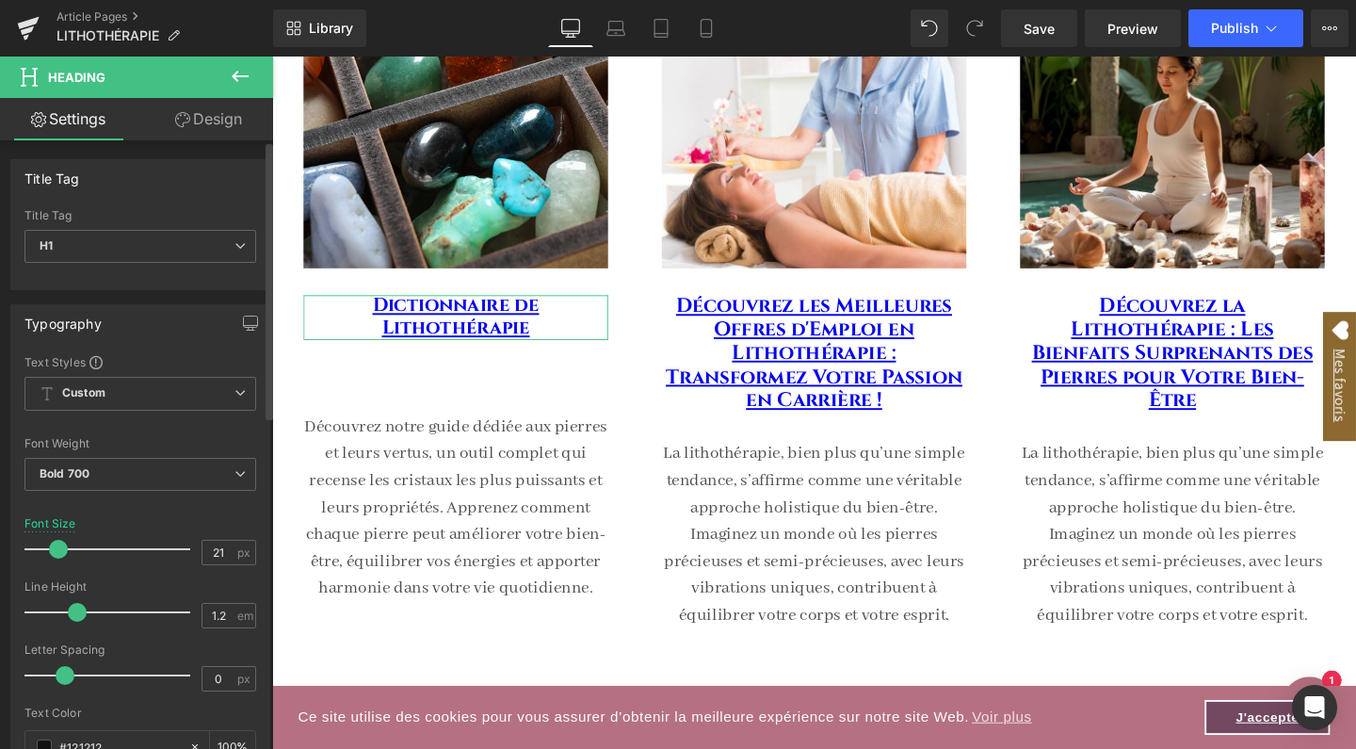
type input "20"
click at [51, 546] on span at bounding box center [57, 549] width 19 height 19
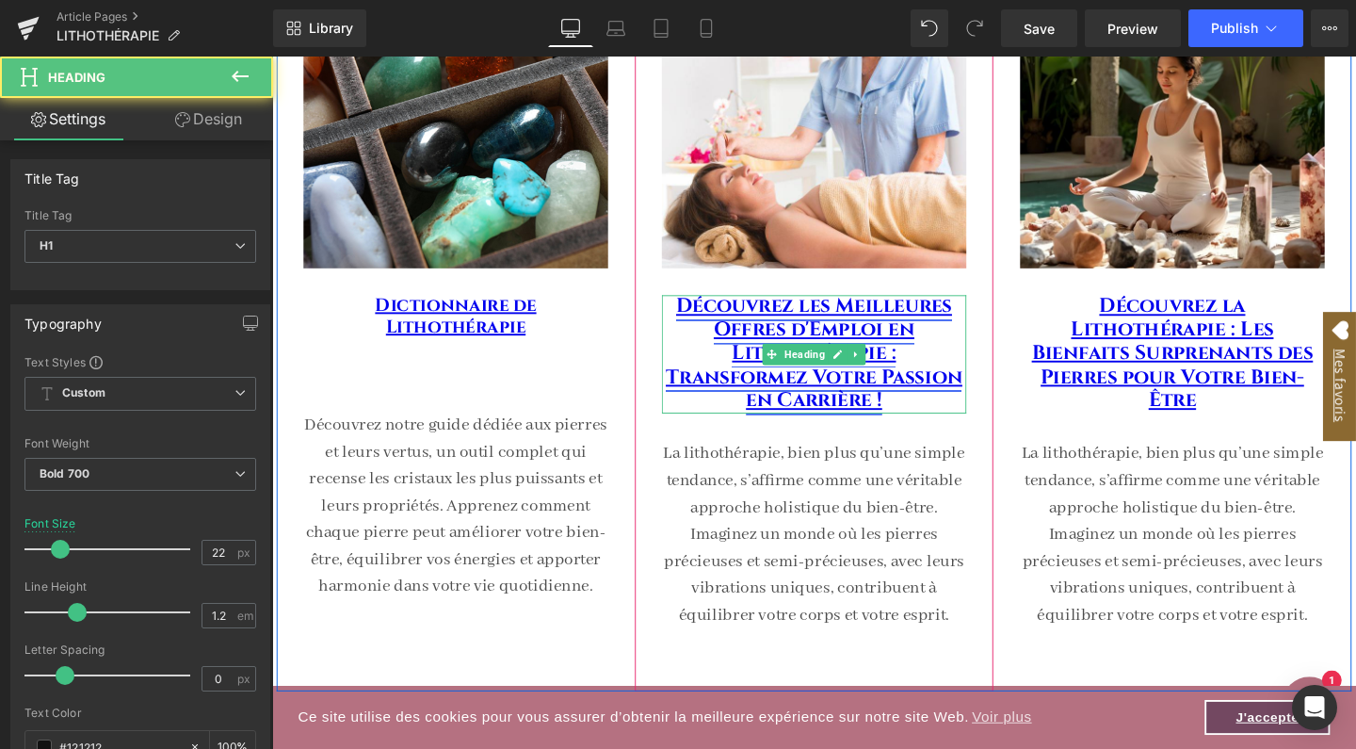
drag, startPoint x: 766, startPoint y: 392, endPoint x: 386, endPoint y: 561, distance: 415.6
click at [766, 392] on link "Découvrez les Meilleures Offres d'Emploi en Lithothérapie : Transformez Votre P…" at bounding box center [842, 368] width 312 height 127
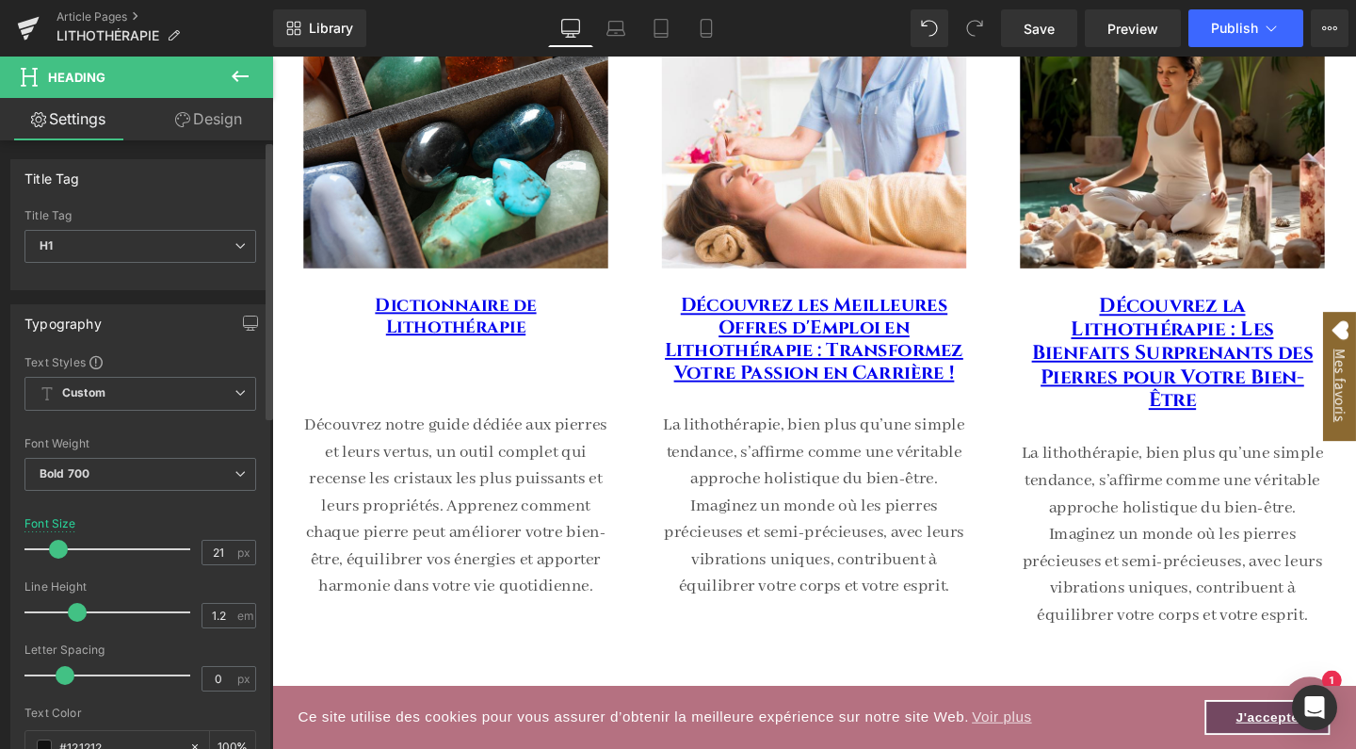
type input "20"
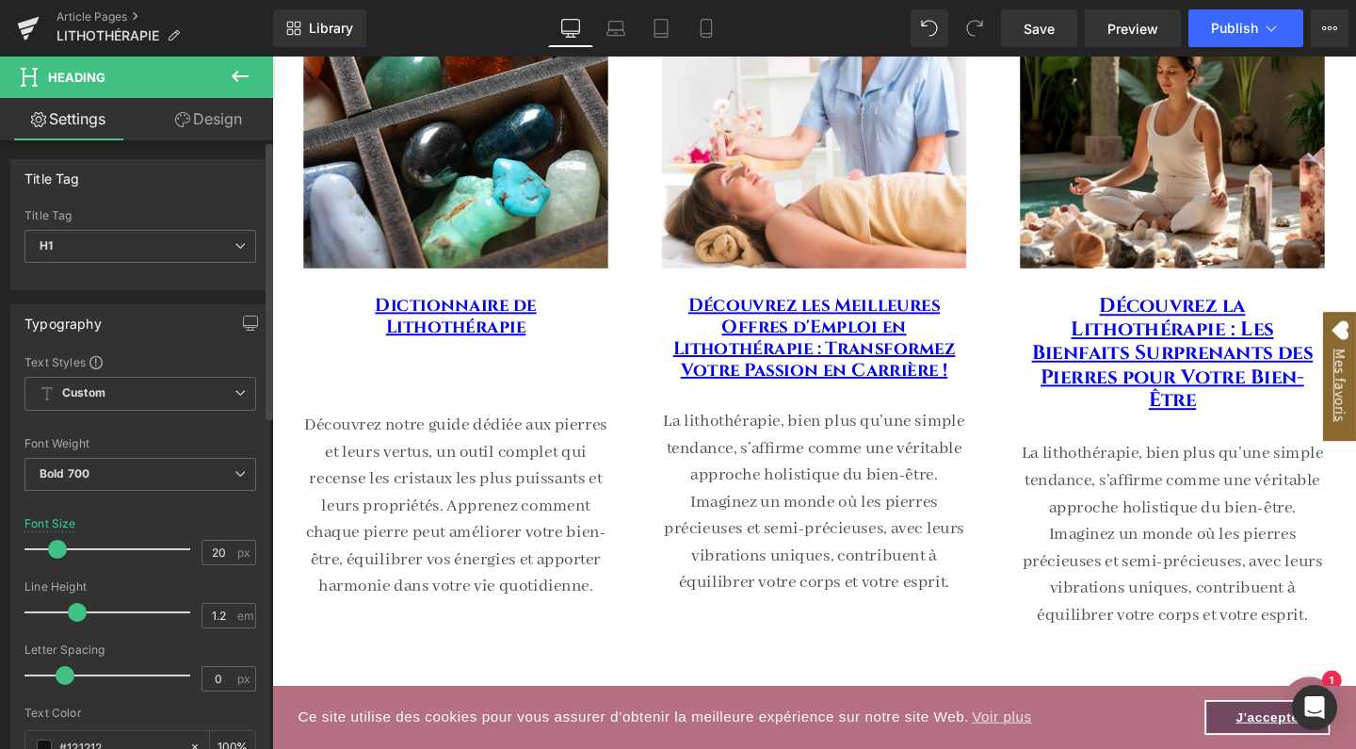
click at [52, 548] on span at bounding box center [57, 549] width 19 height 19
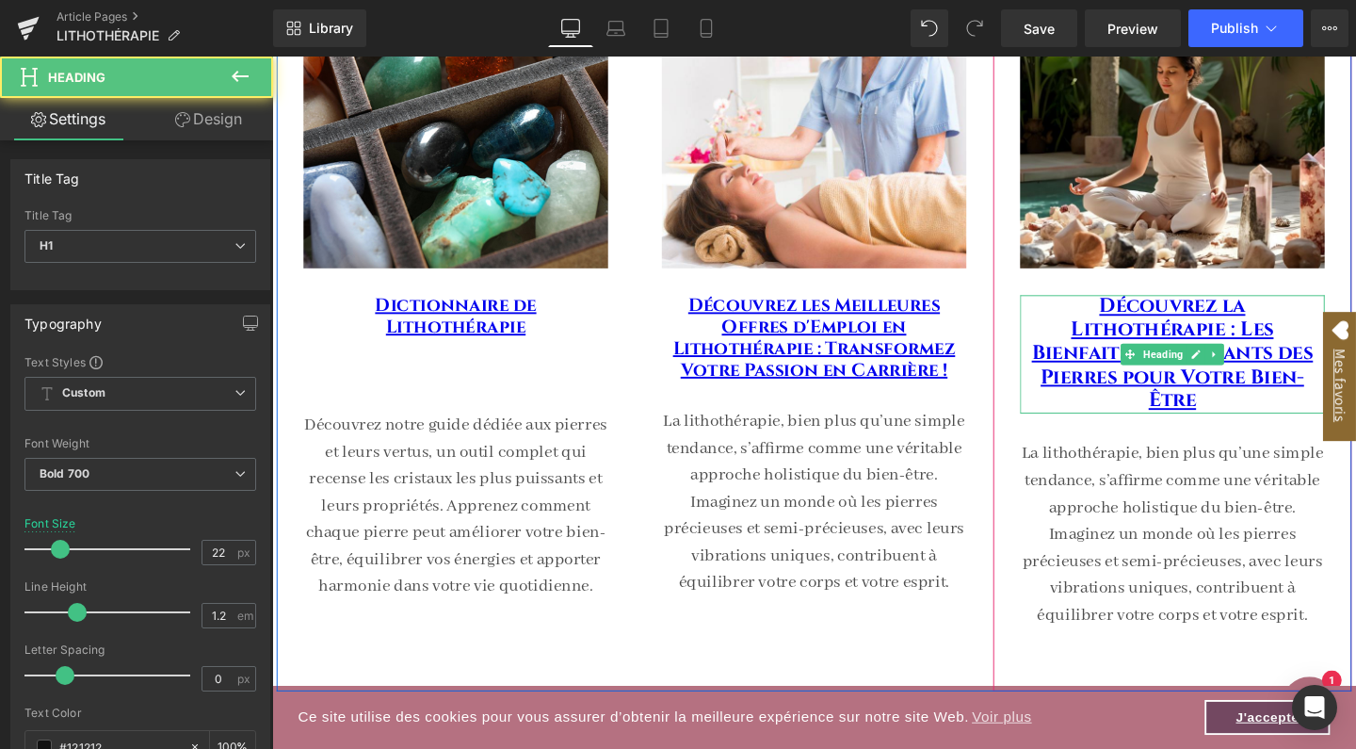
drag, startPoint x: 1120, startPoint y: 363, endPoint x: 318, endPoint y: 575, distance: 828.9
click at [1120, 363] on link "Découvrez la Lithothérapie : Les Bienfaits Surprenants des Pierres pour Votre B…" at bounding box center [1219, 368] width 296 height 127
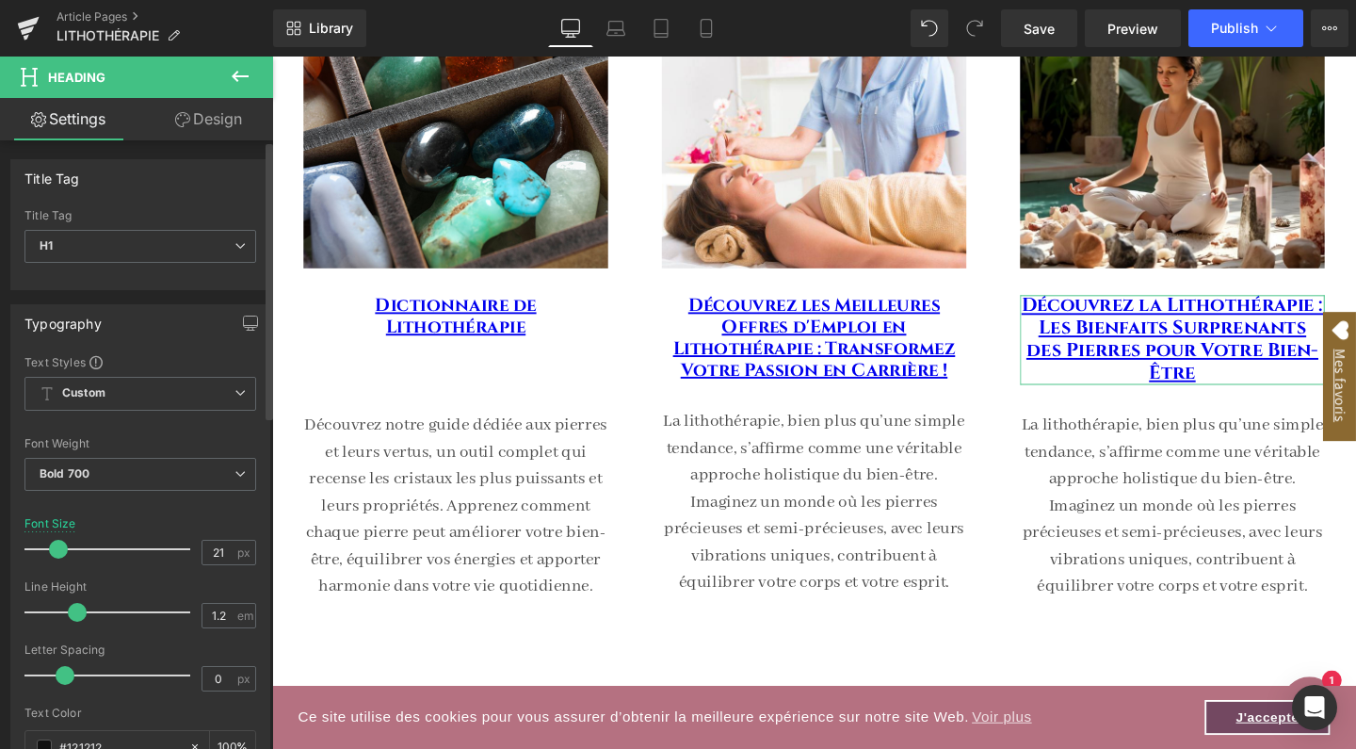
type input "20"
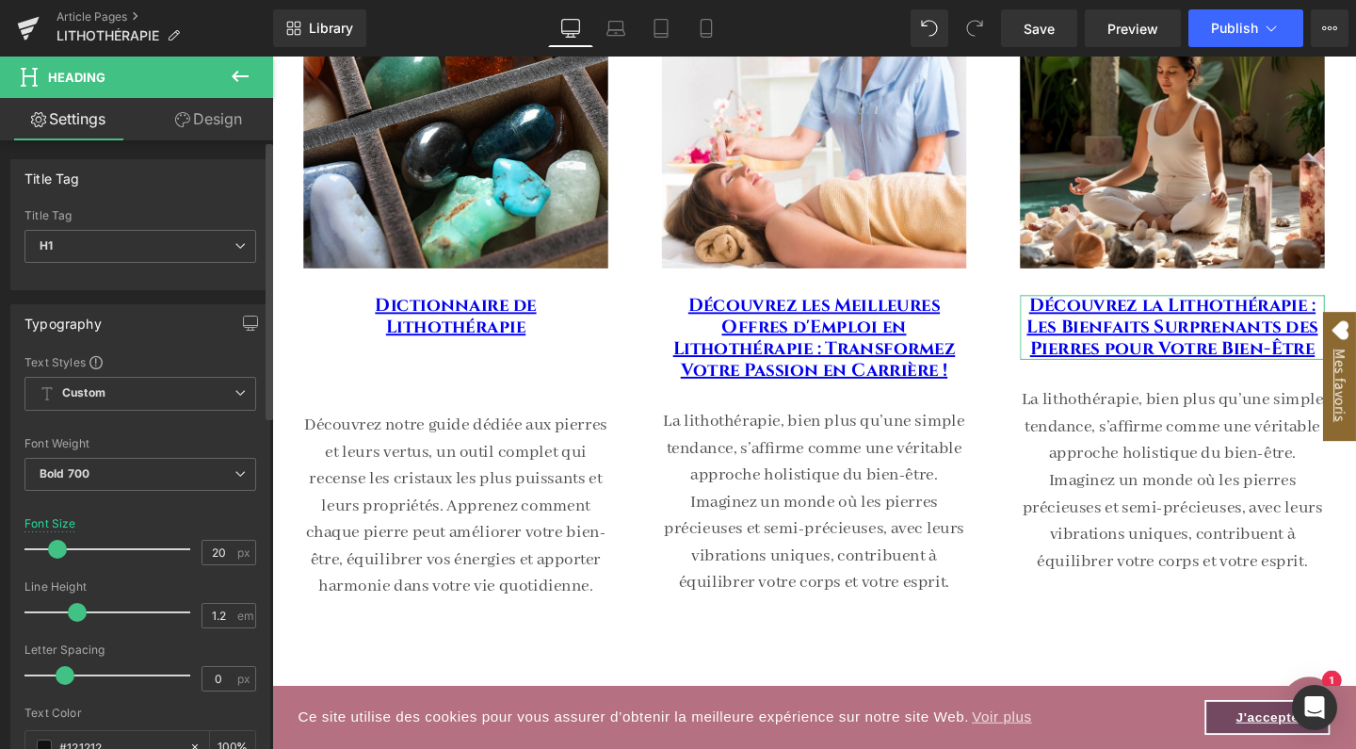
click at [54, 548] on span at bounding box center [57, 549] width 19 height 19
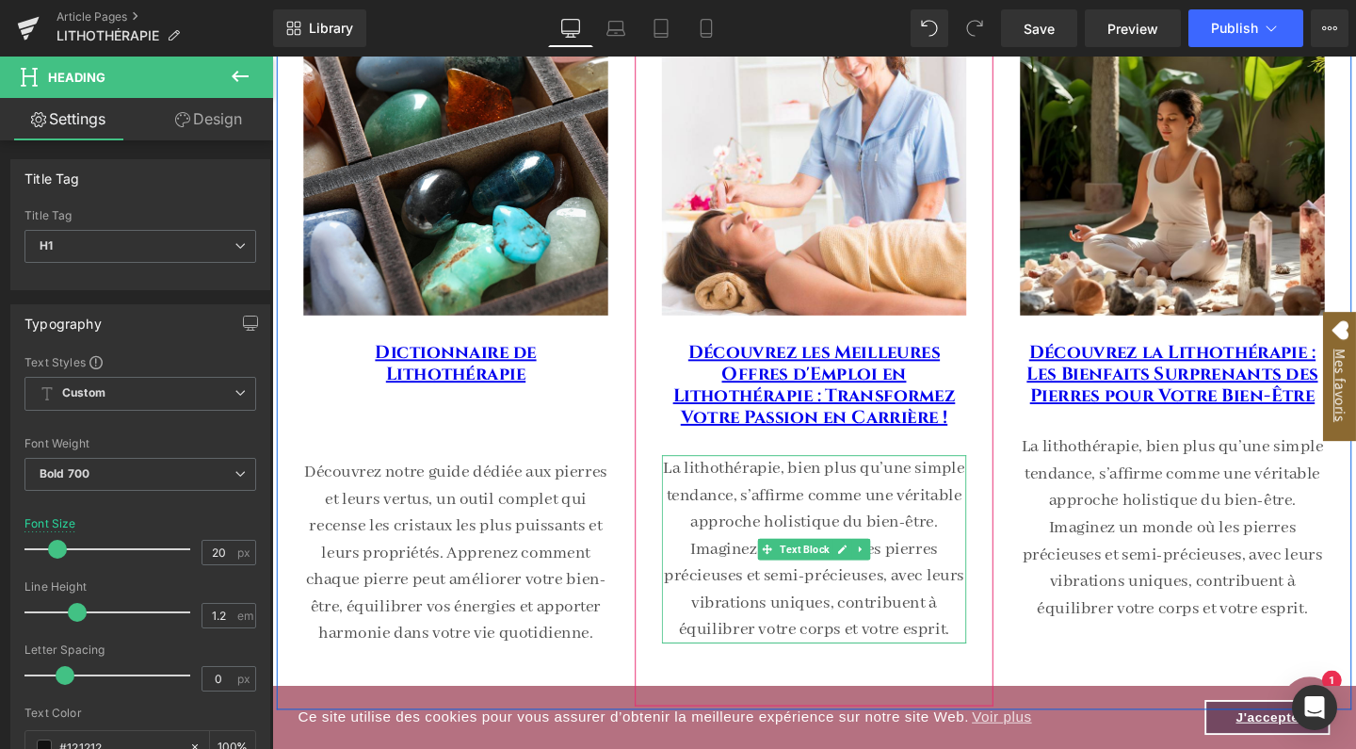
scroll to position [348, 0]
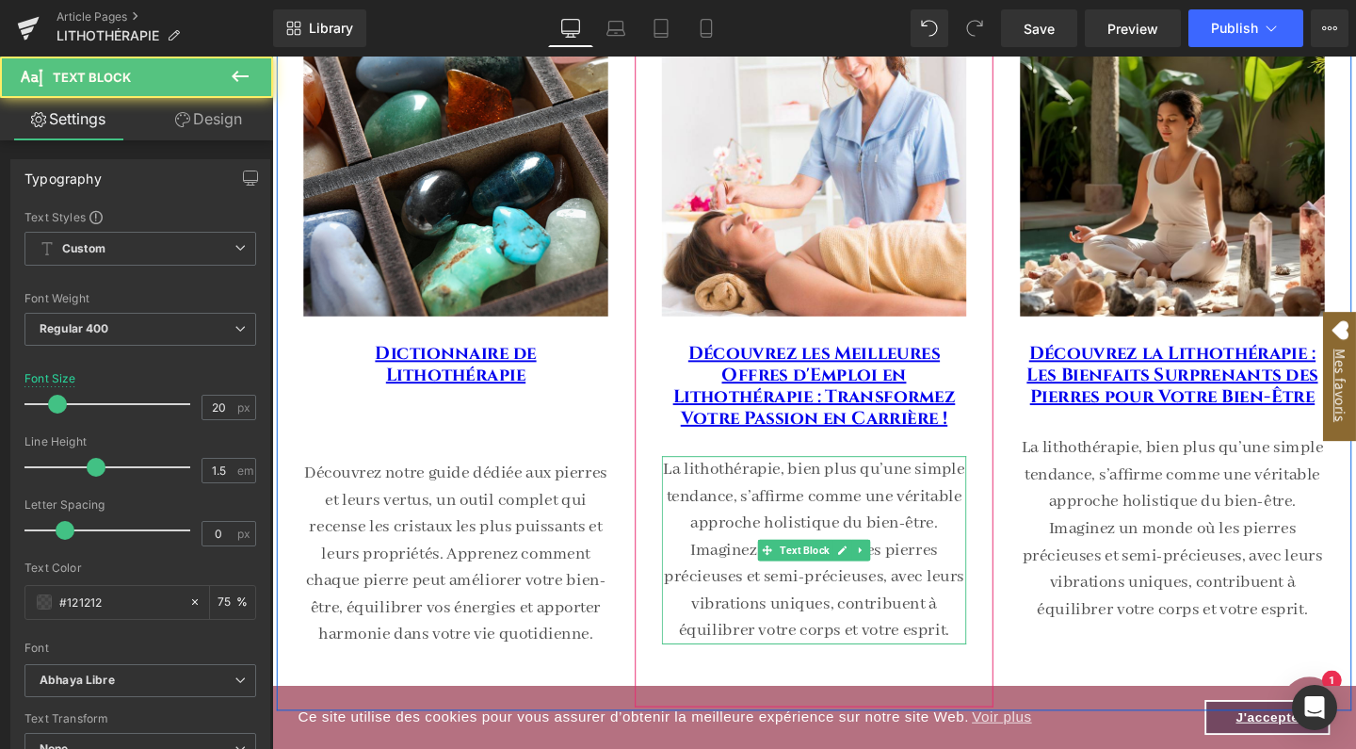
click at [780, 521] on p "La lithothérapie, bien plus qu’une simple tendance, s’affirme comme une véritab…" at bounding box center [842, 575] width 320 height 198
click at [778, 520] on p "La lithothérapie, bien plus qu’une simple tendance, s’affirme comme une véritab…" at bounding box center [842, 575] width 320 height 198
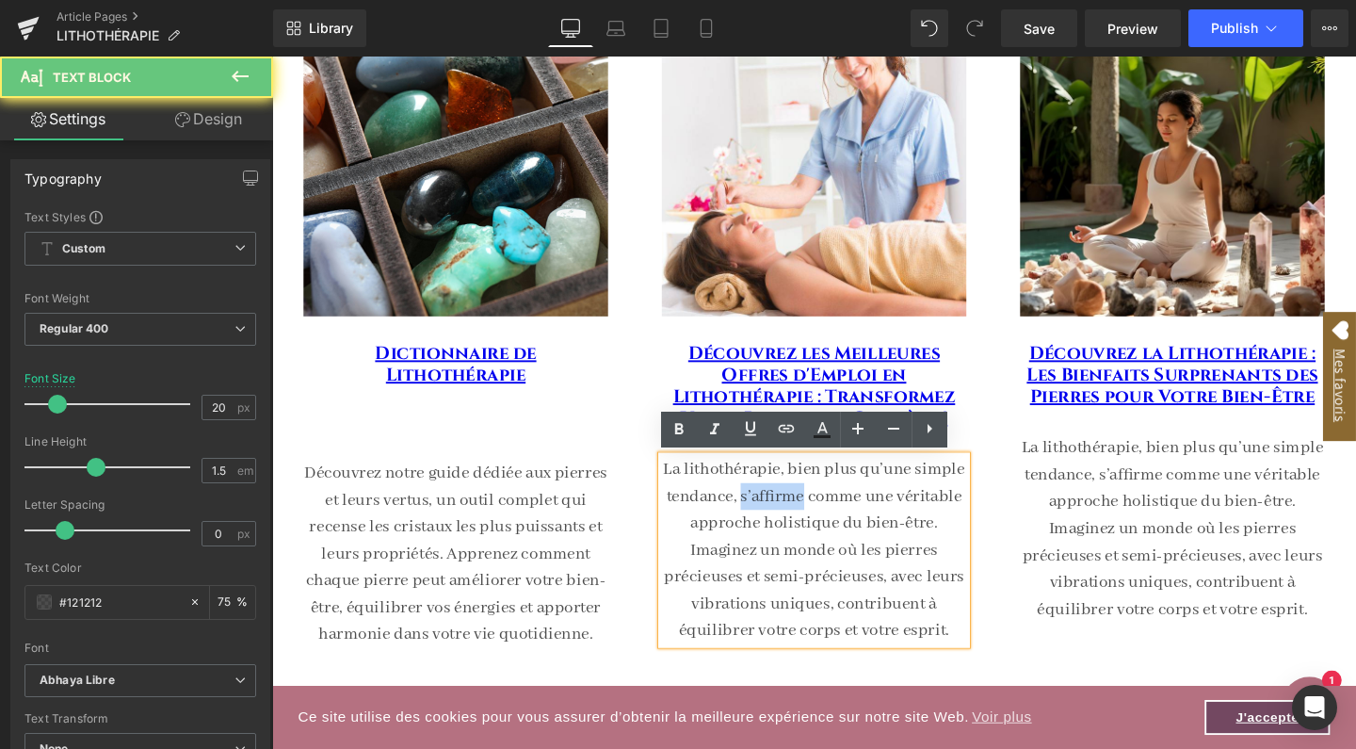
click at [778, 520] on p "La lithothérapie, bien plus qu’une simple tendance, s’affirme comme une véritab…" at bounding box center [842, 575] width 320 height 198
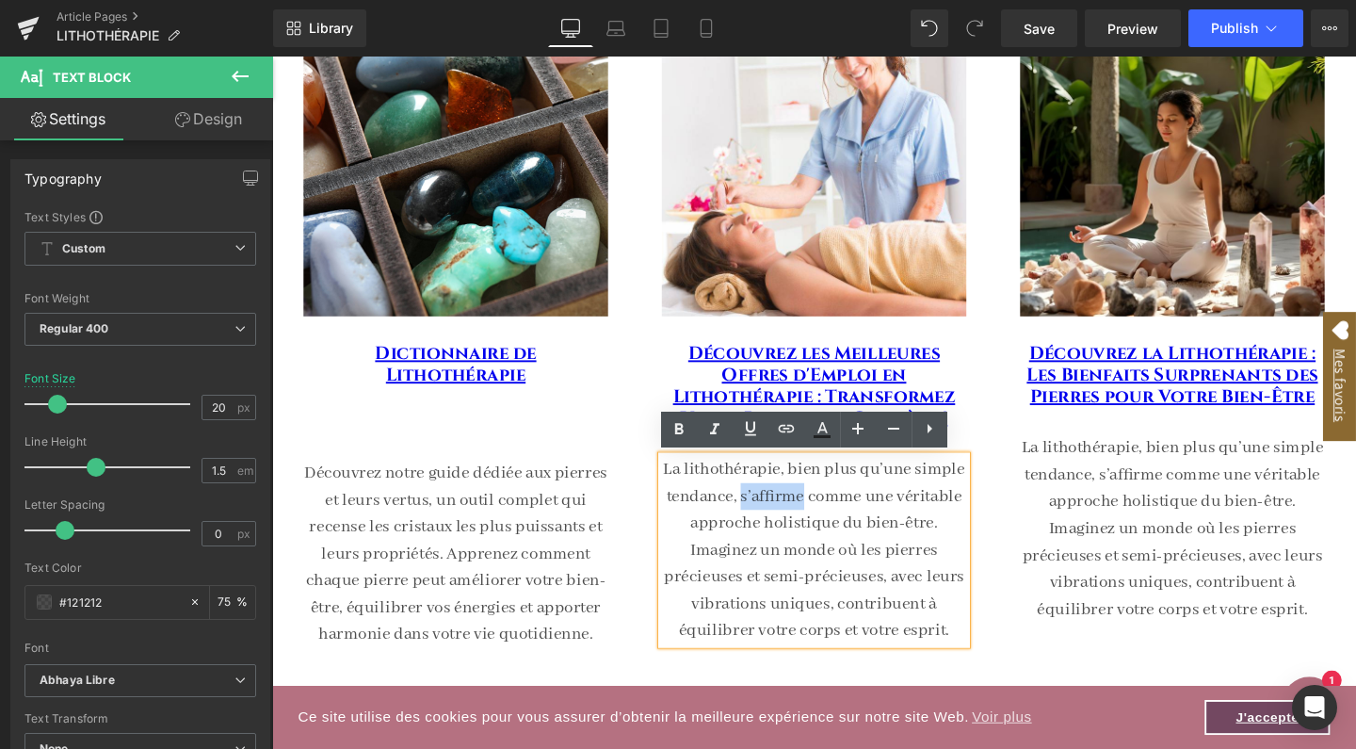
click at [778, 520] on p "La lithothérapie, bien plus qu’une simple tendance, s’affirme comme une véritab…" at bounding box center [842, 575] width 320 height 198
paste div
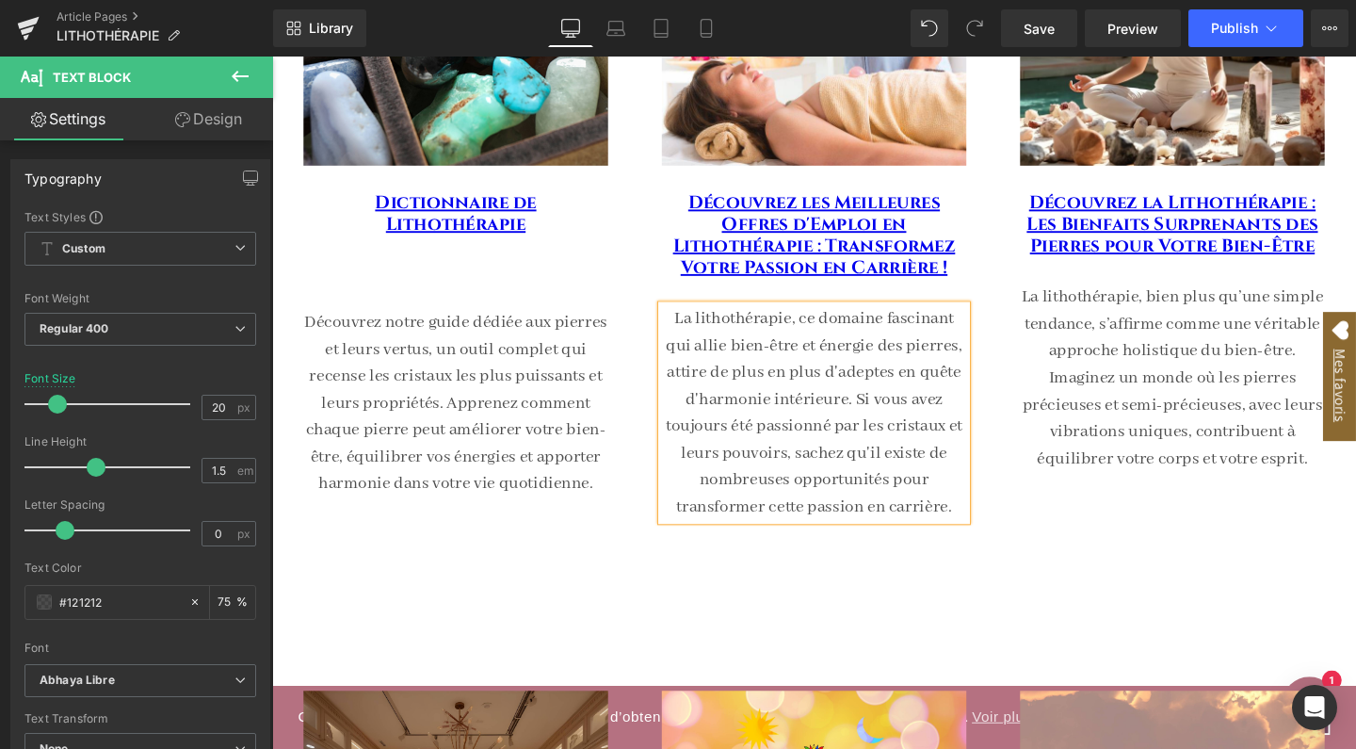
scroll to position [508, 0]
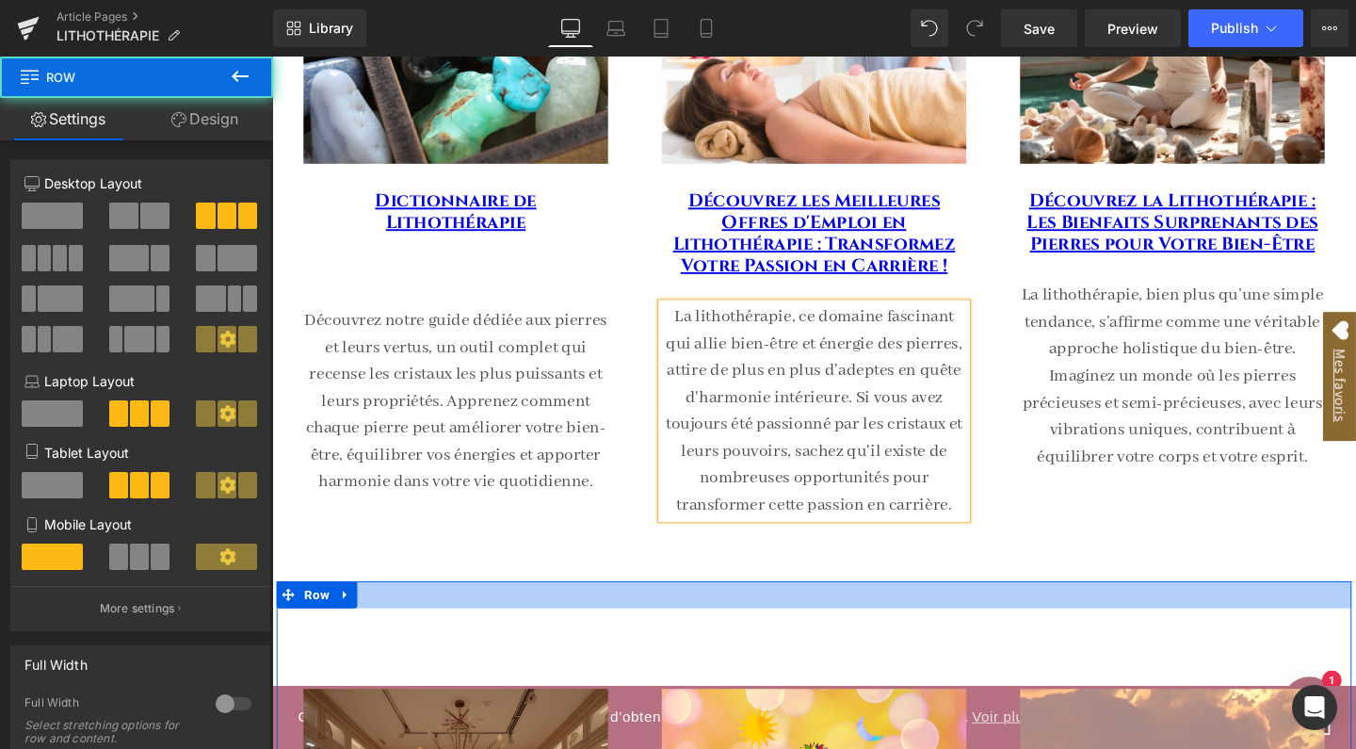
click at [1068, 614] on div at bounding box center [842, 622] width 1130 height 28
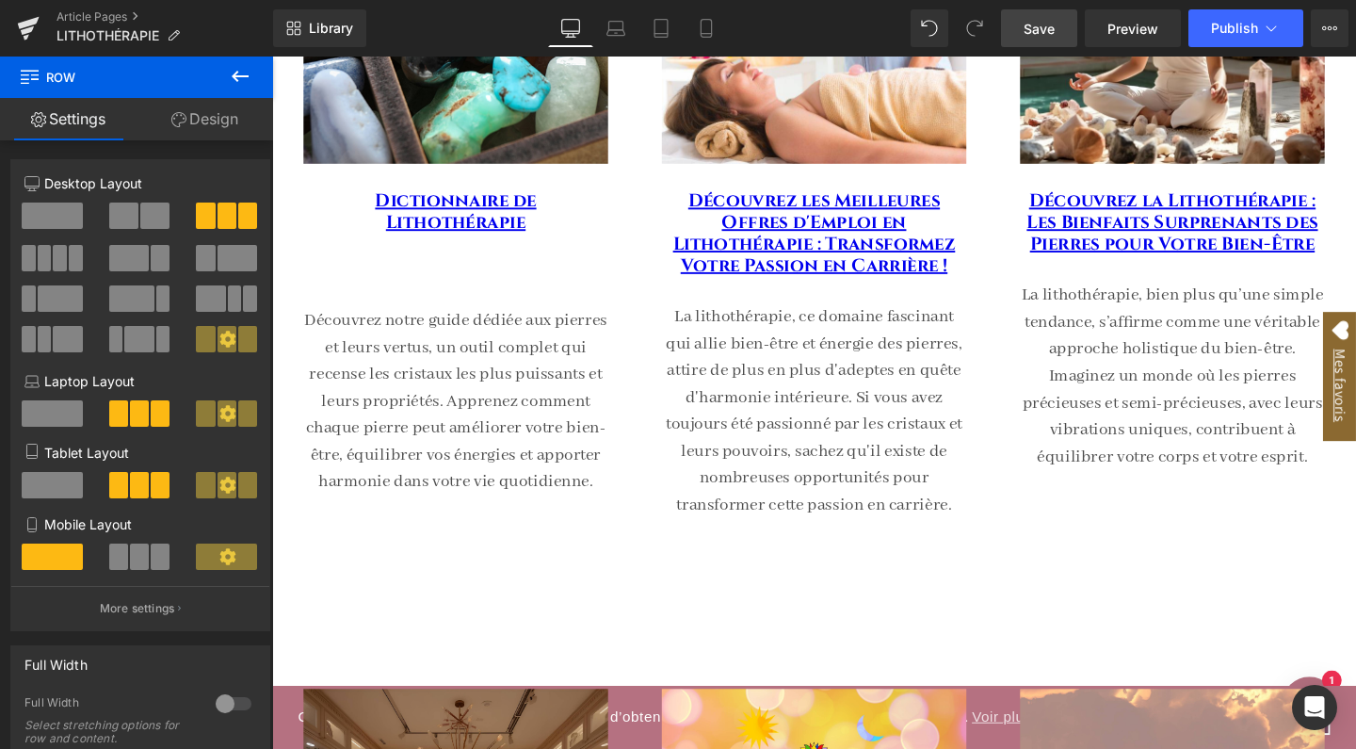
click at [1047, 25] on span "Save" at bounding box center [1039, 29] width 31 height 20
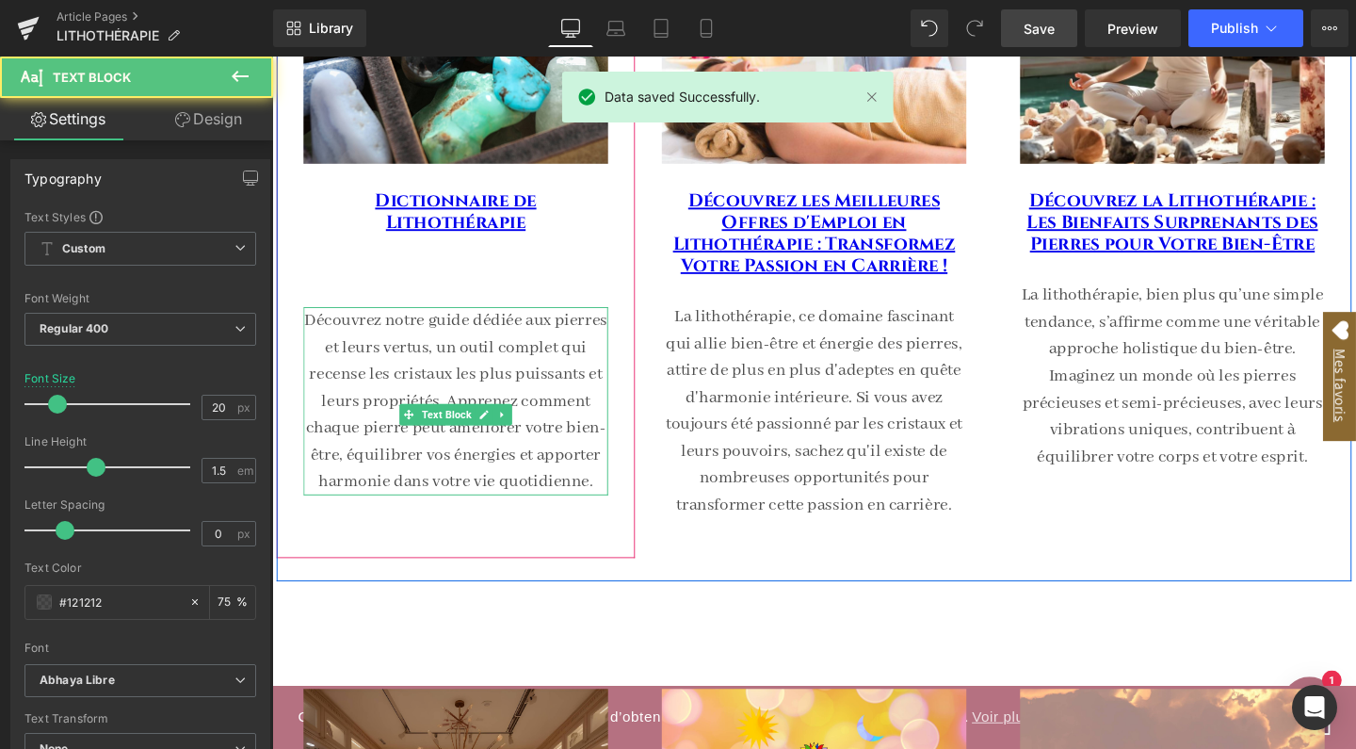
click at [539, 380] on p "Découvrez notre guide dédiée aux pierres et leurs vertus, un outil complet qui …" at bounding box center [465, 419] width 320 height 198
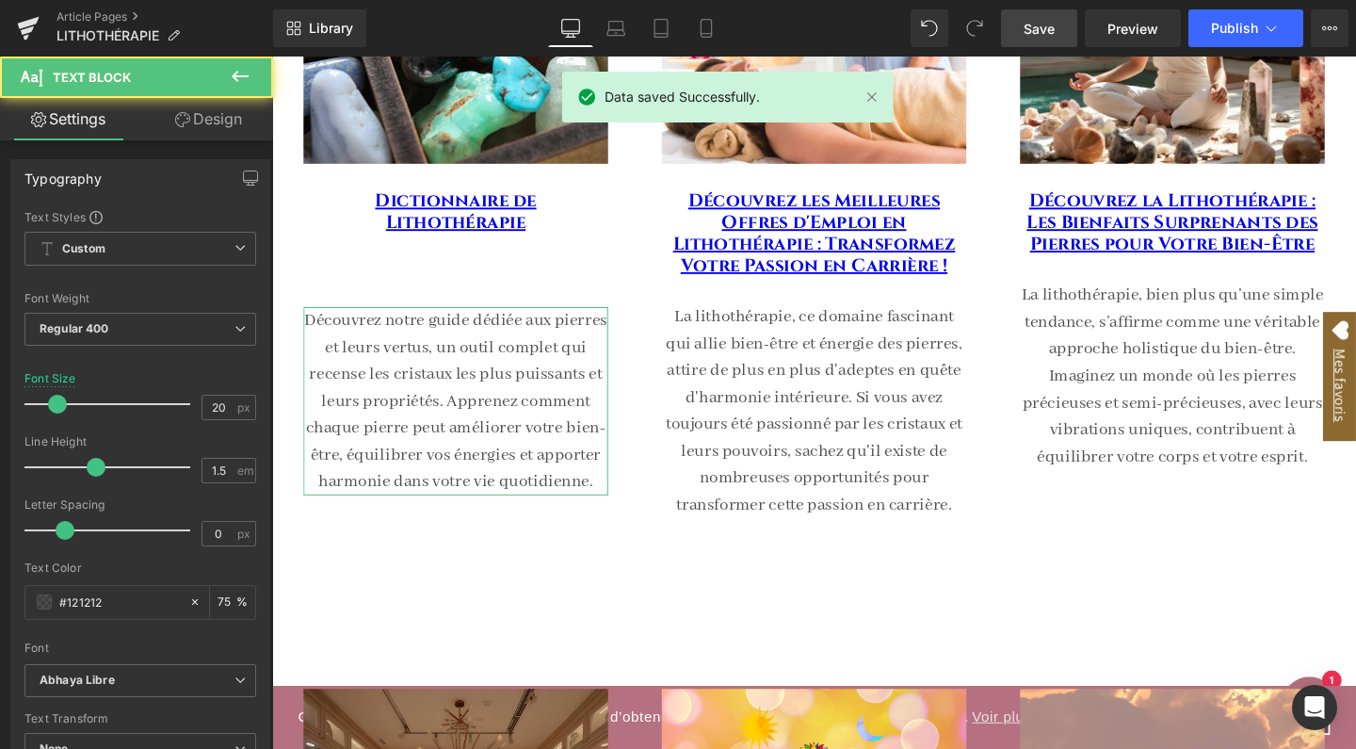
click at [210, 126] on link "Design" at bounding box center [208, 119] width 137 height 42
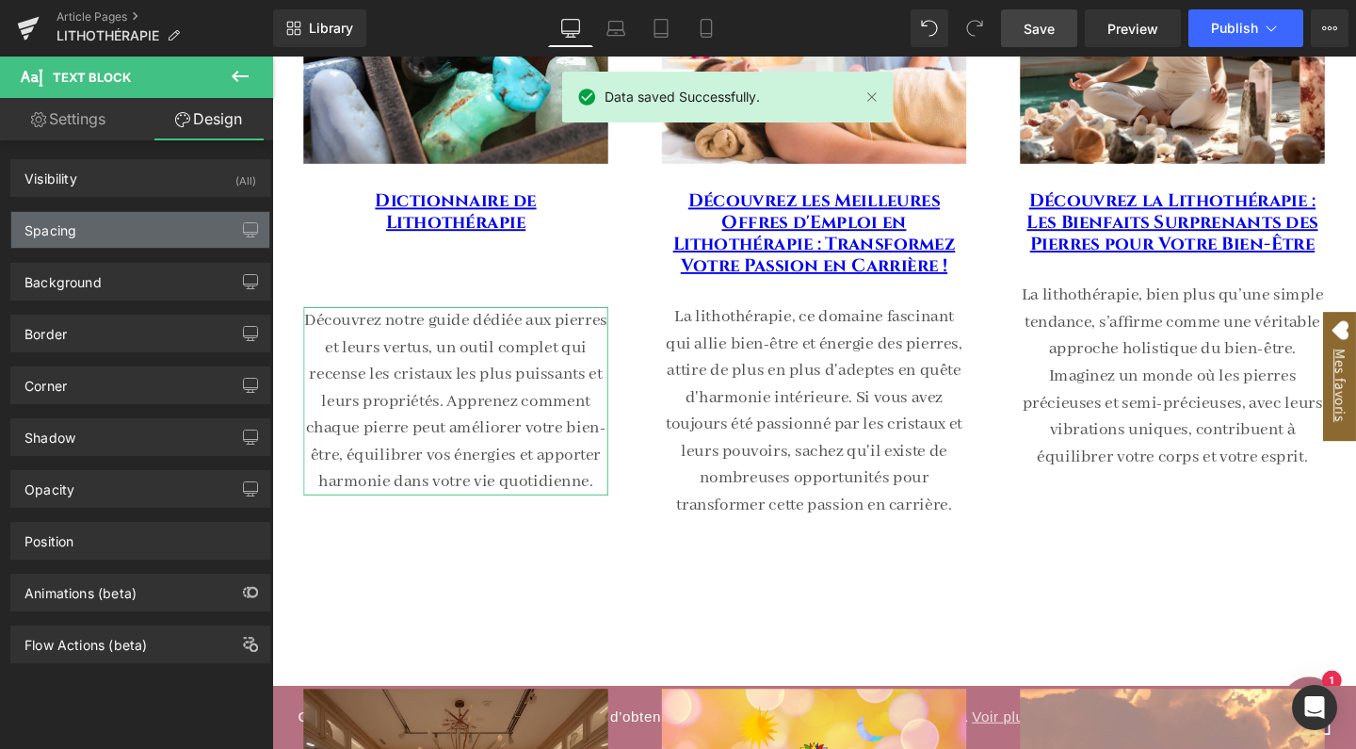
click at [116, 234] on div "Spacing" at bounding box center [140, 230] width 258 height 36
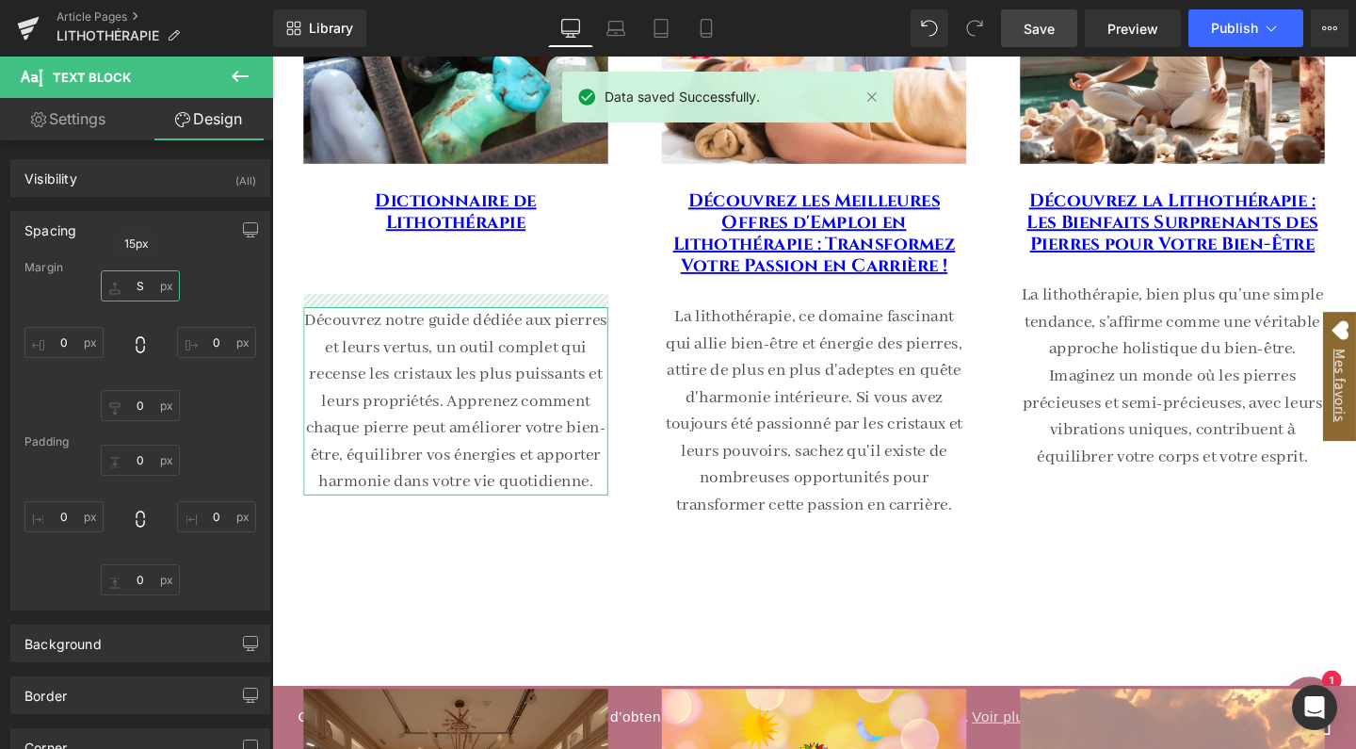
click at [137, 285] on input "S" at bounding box center [140, 285] width 79 height 31
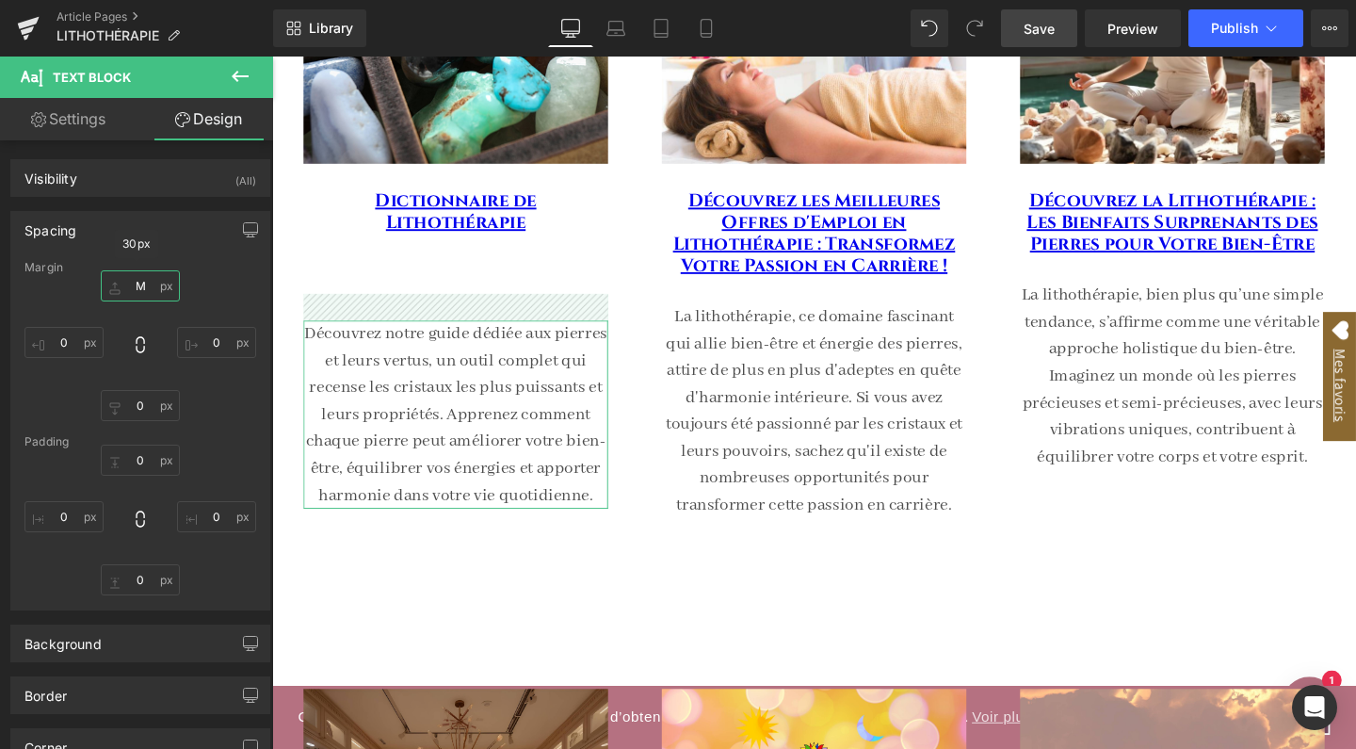
click at [138, 286] on input "M" at bounding box center [140, 285] width 79 height 31
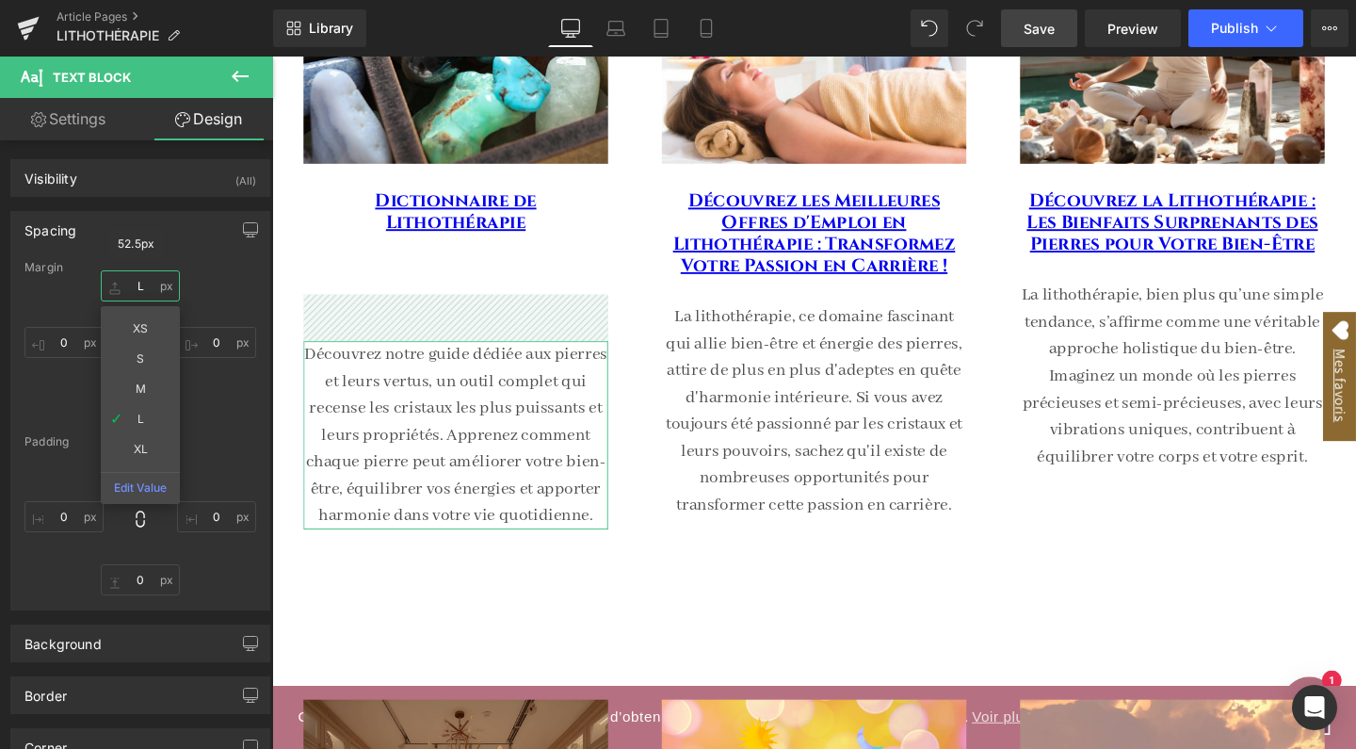
click at [143, 288] on input "L" at bounding box center [140, 285] width 79 height 31
type input "M"
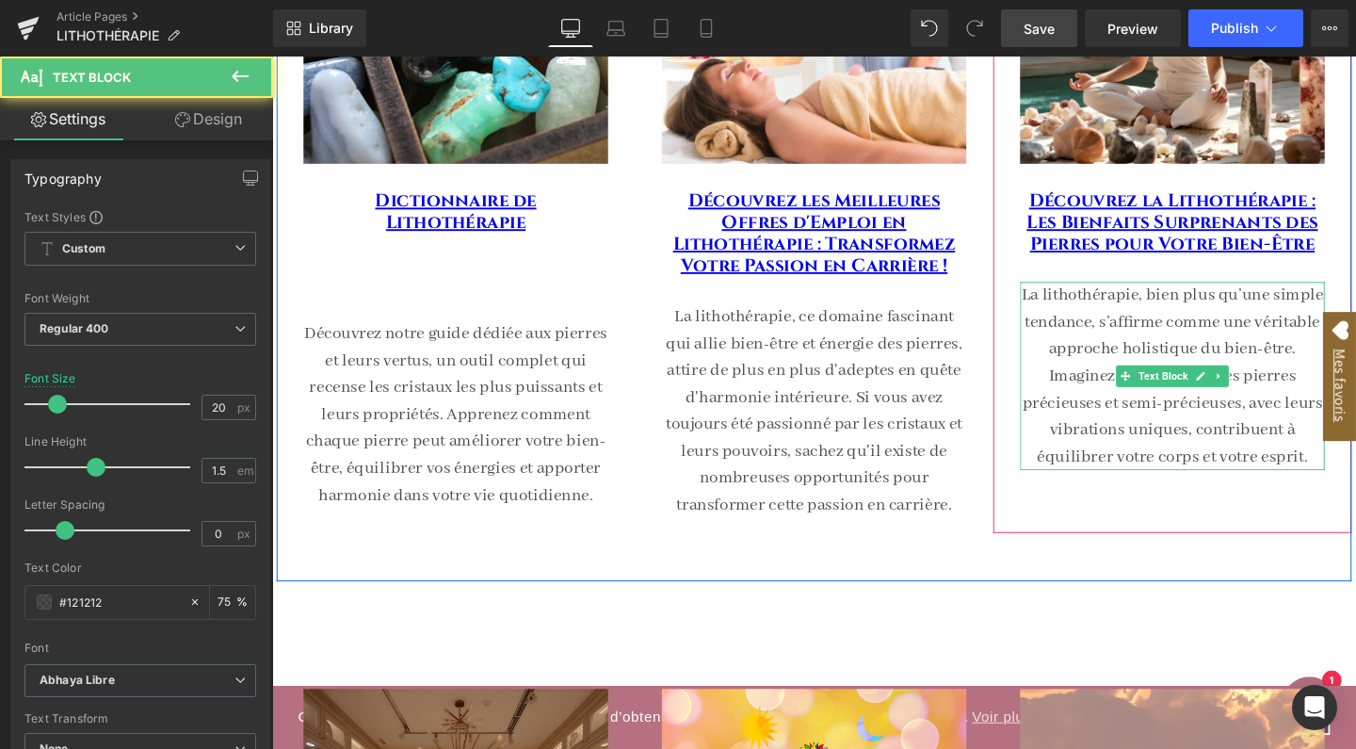
click at [1179, 322] on p "La lithothérapie, bien plus qu’une simple tendance, s’affirme comme une véritab…" at bounding box center [1218, 393] width 320 height 198
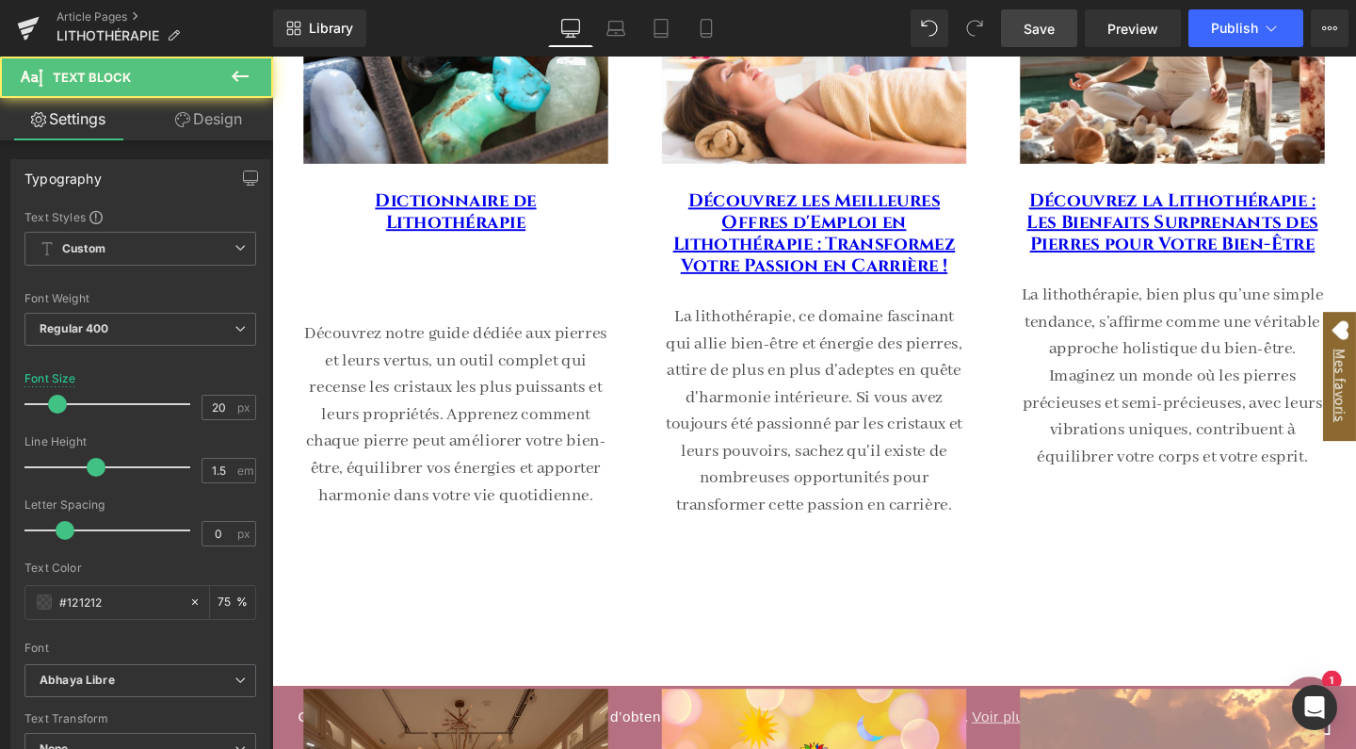
click at [207, 110] on link "Design" at bounding box center [208, 119] width 137 height 42
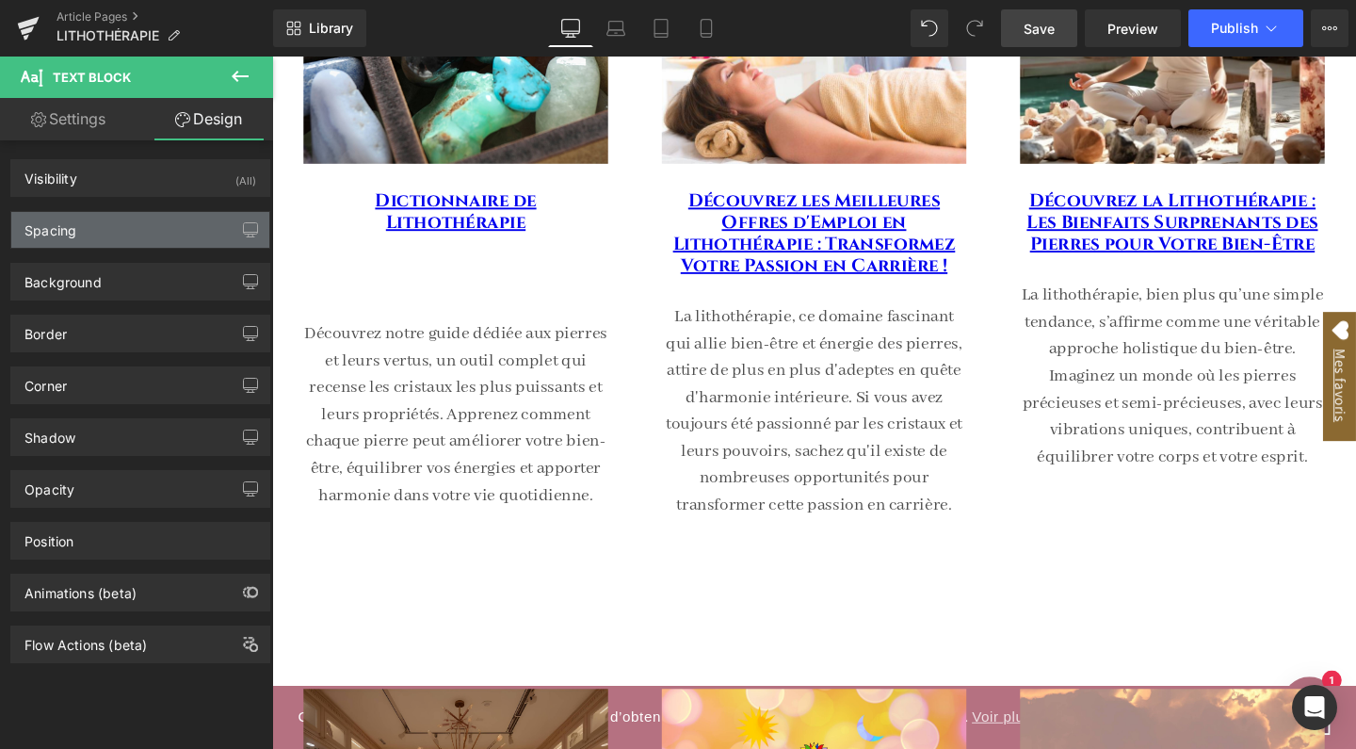
click at [120, 240] on div "Spacing" at bounding box center [140, 230] width 258 height 36
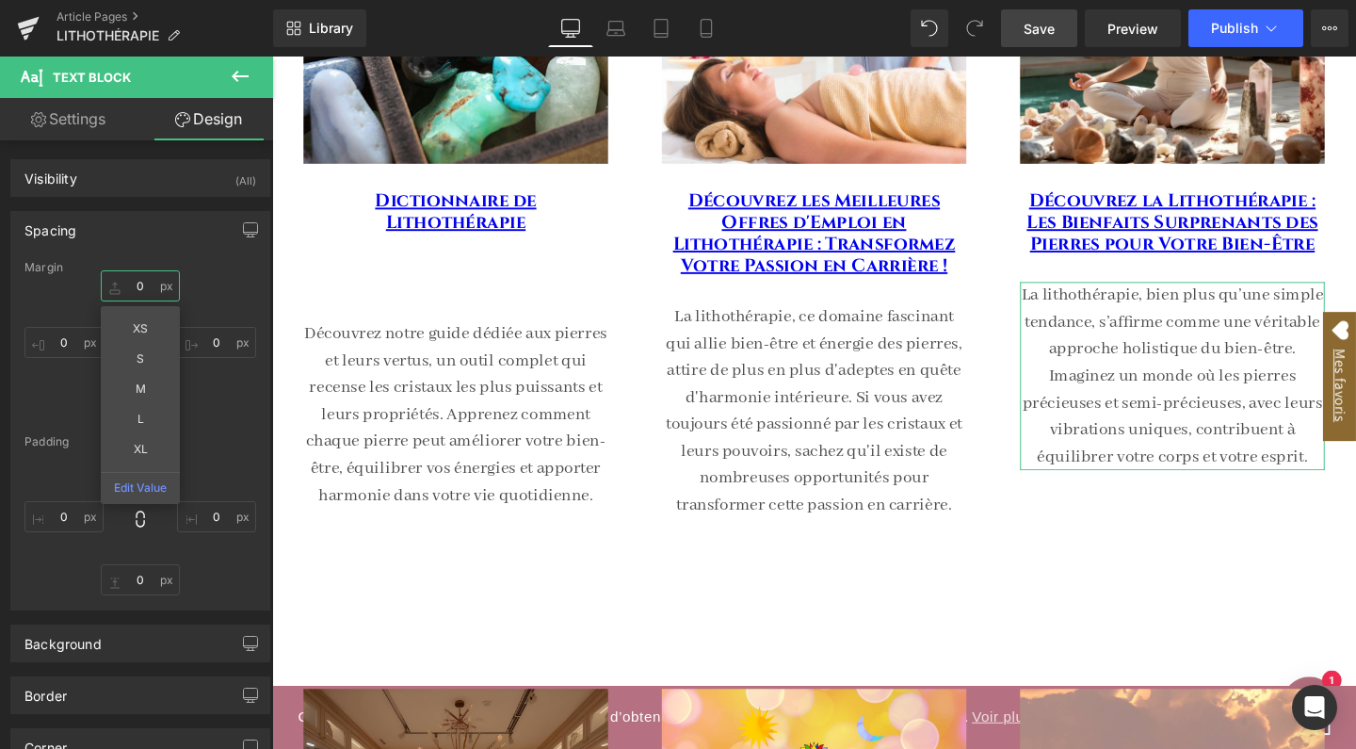
click at [148, 283] on input "0" at bounding box center [140, 285] width 79 height 31
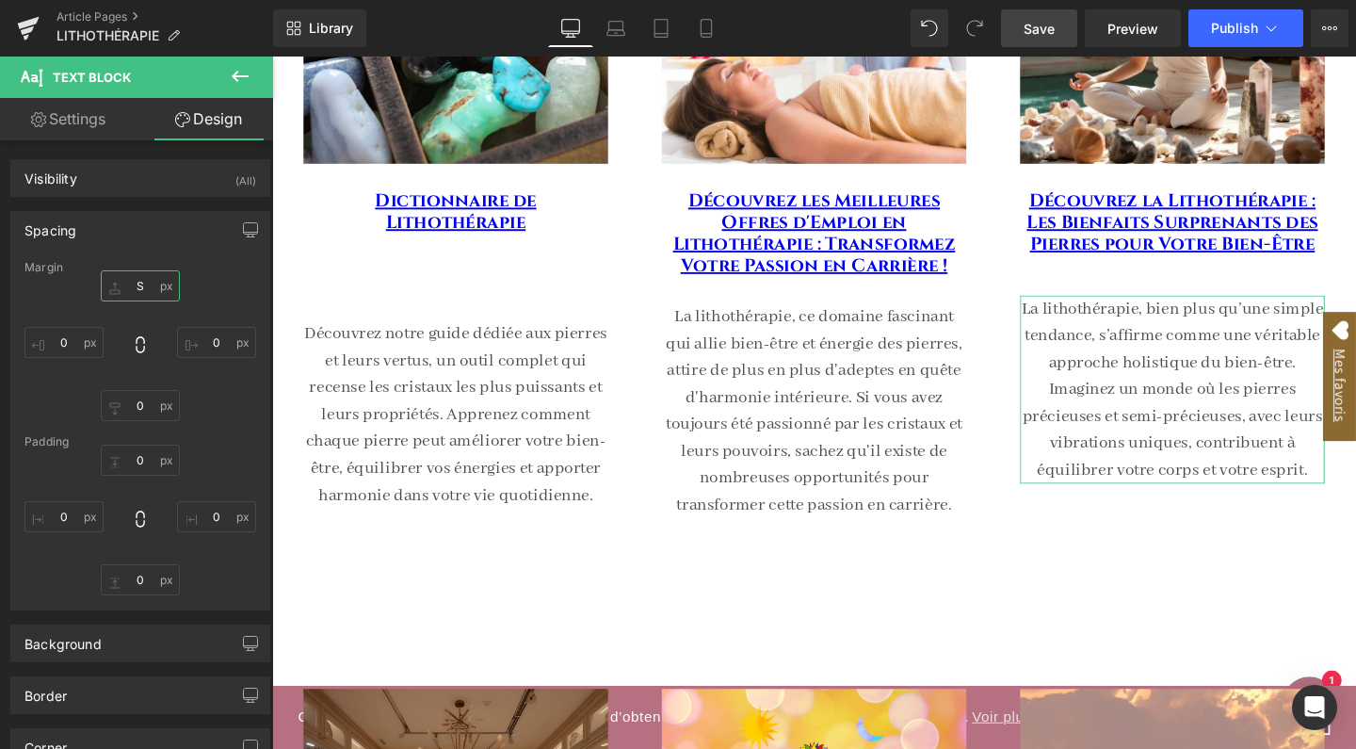
click at [139, 283] on input "S" at bounding box center [140, 285] width 79 height 31
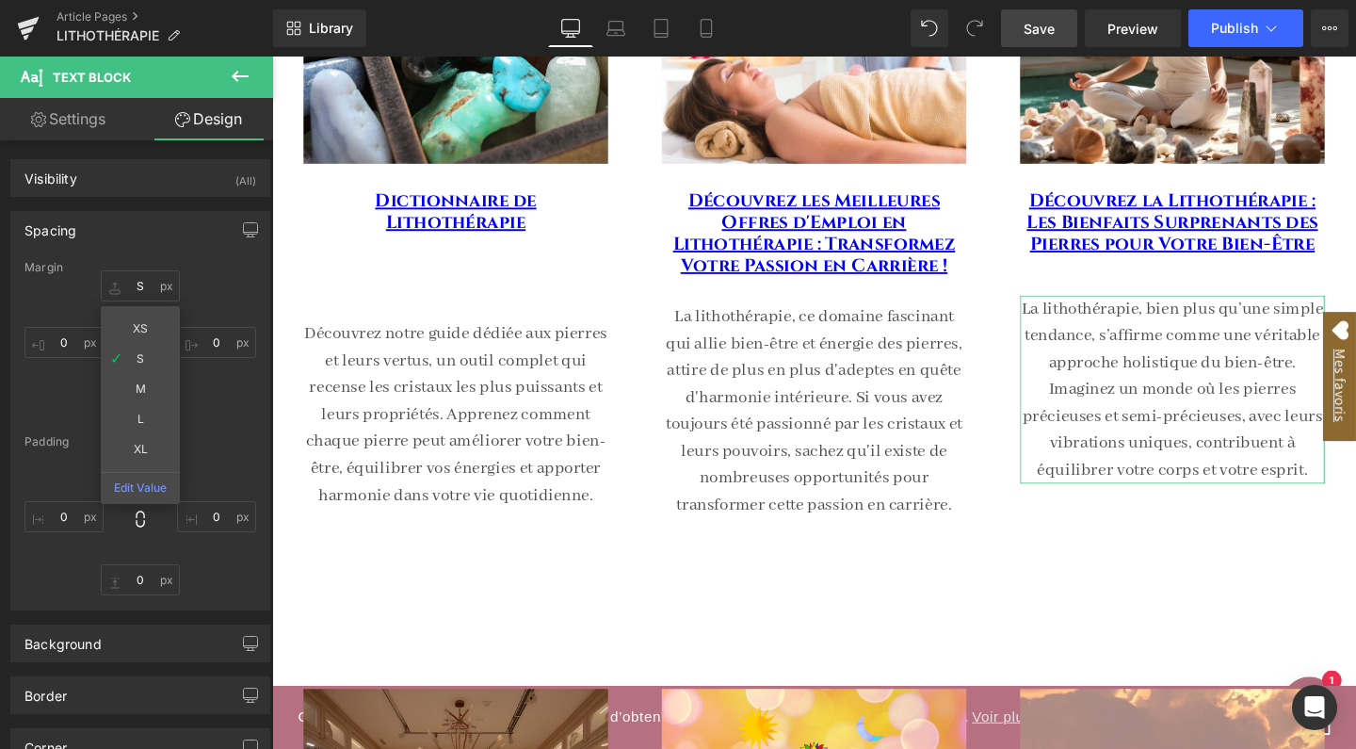
type input "M"
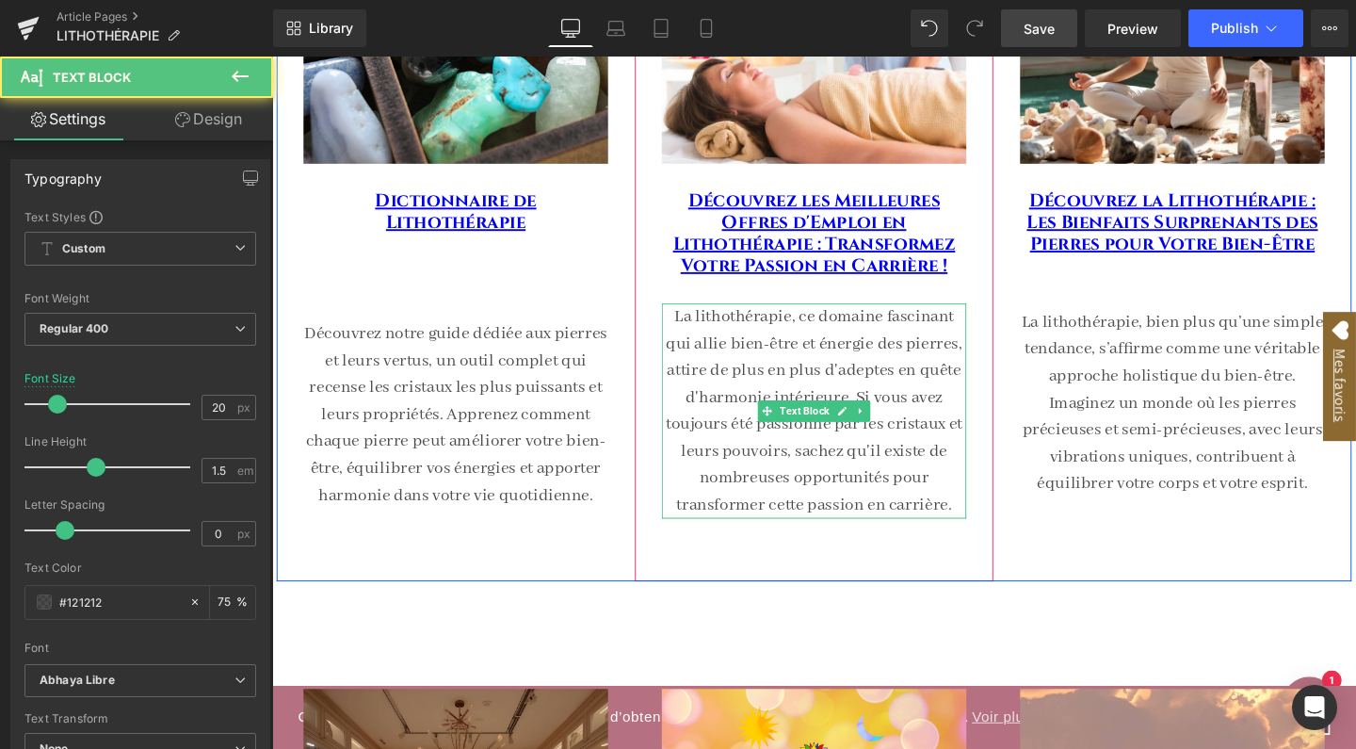
click at [837, 357] on p "La lithothérapie, ce domaine fascinant qui allie bien-être et énergie des pierr…" at bounding box center [842, 429] width 320 height 226
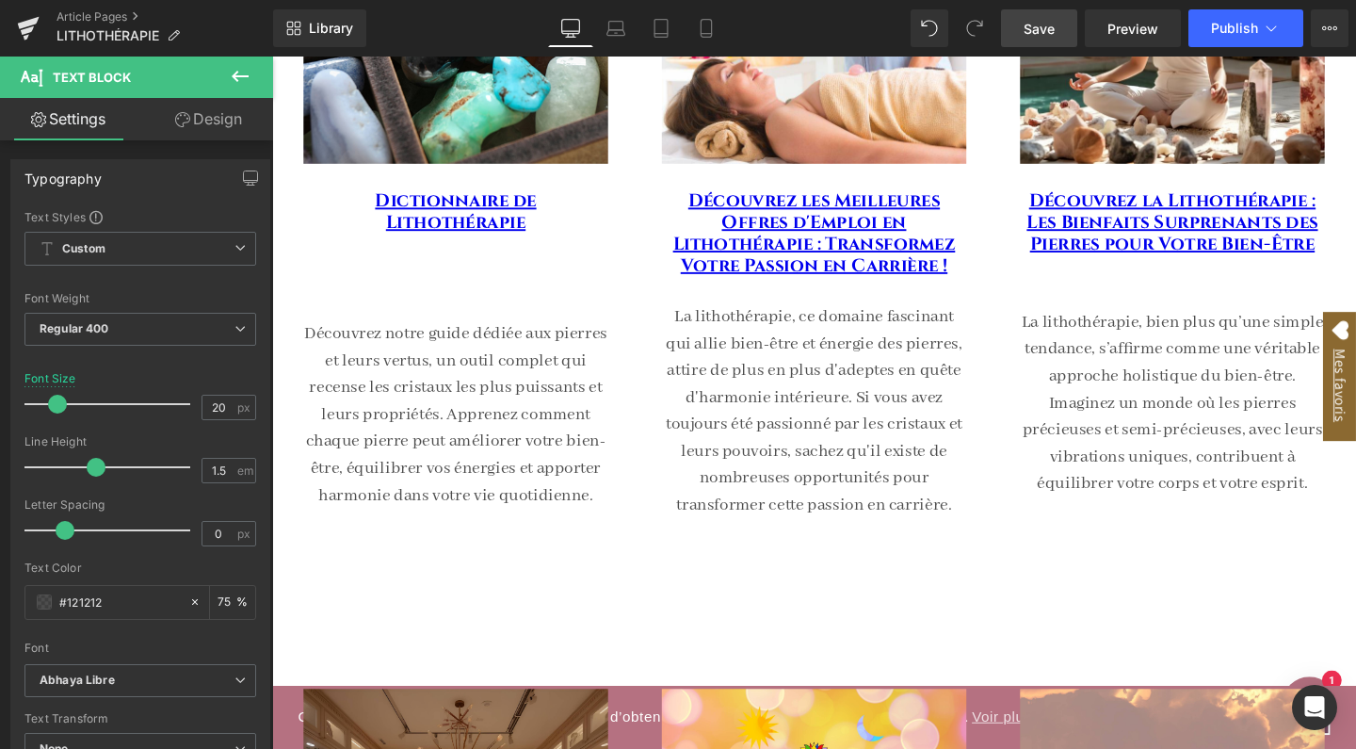
click at [220, 131] on link "Design" at bounding box center [208, 119] width 137 height 42
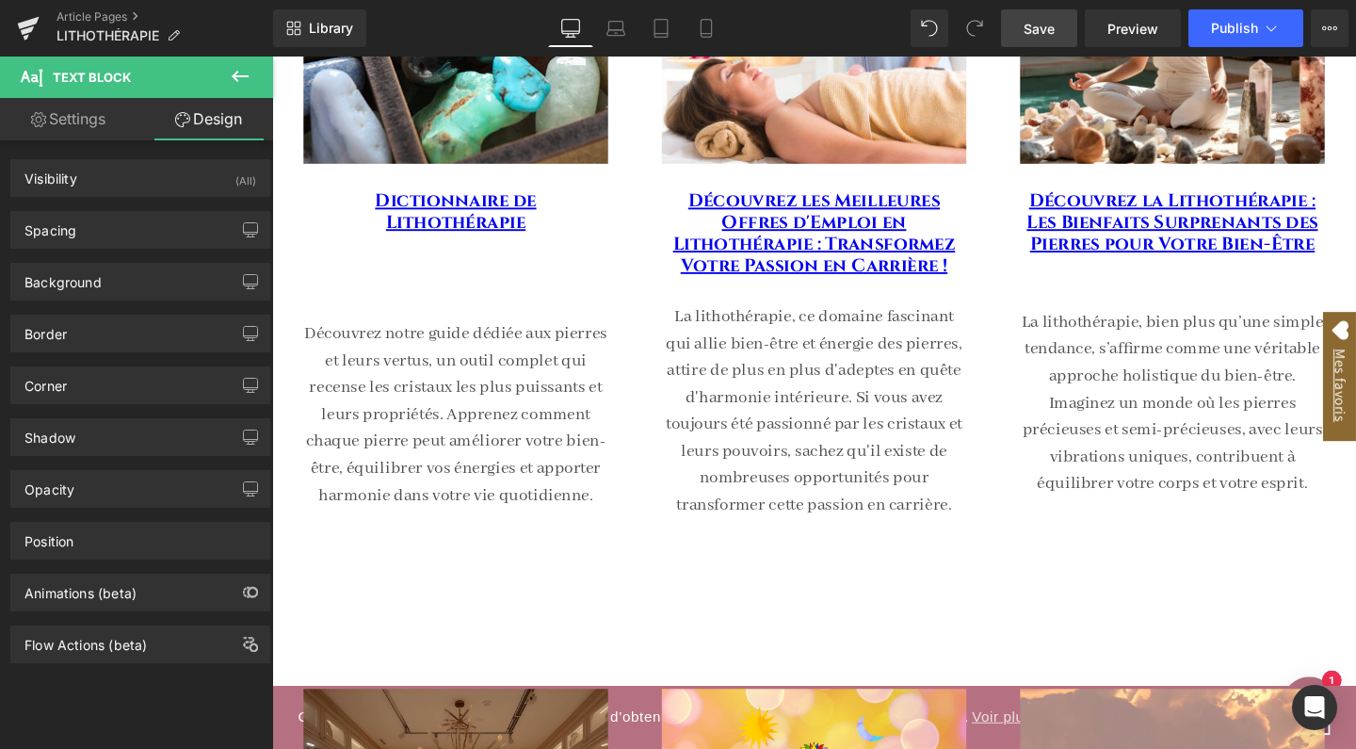
type input "0"
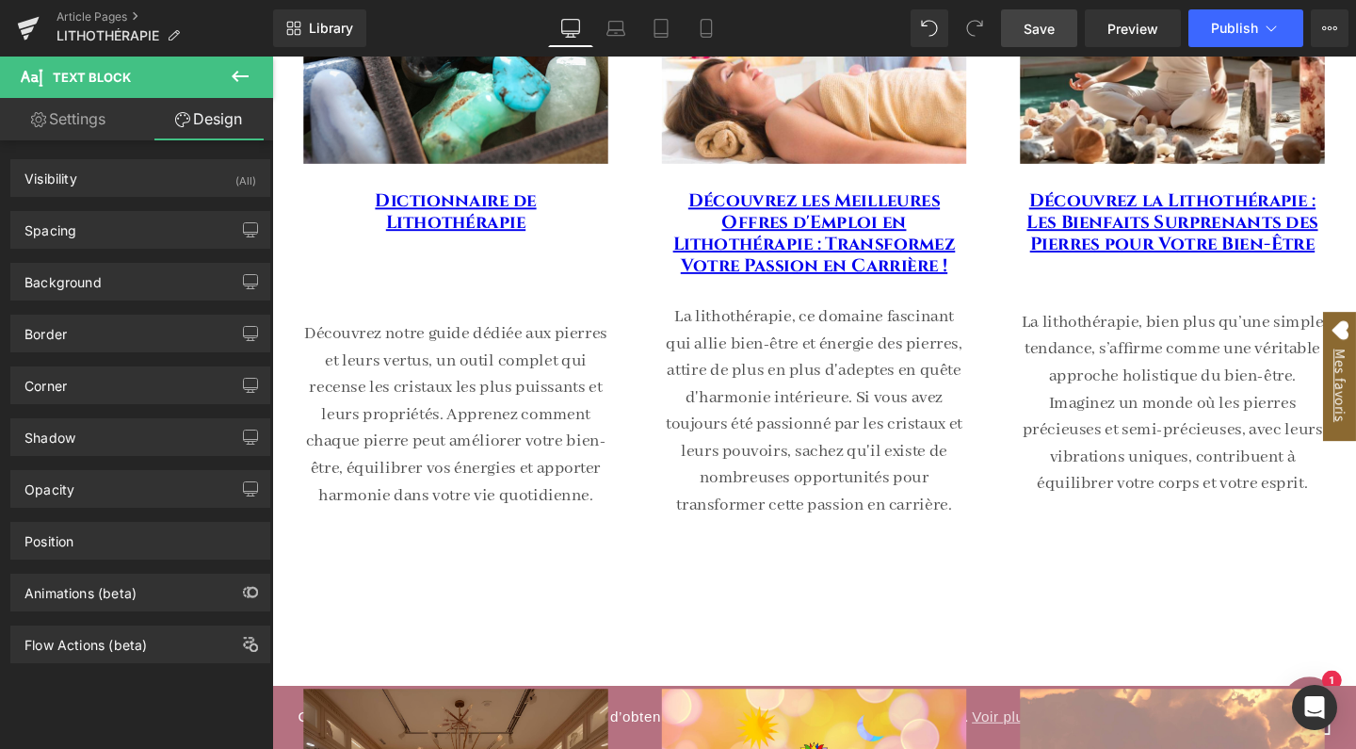
type input "0"
click at [134, 237] on div "Spacing" at bounding box center [140, 230] width 258 height 36
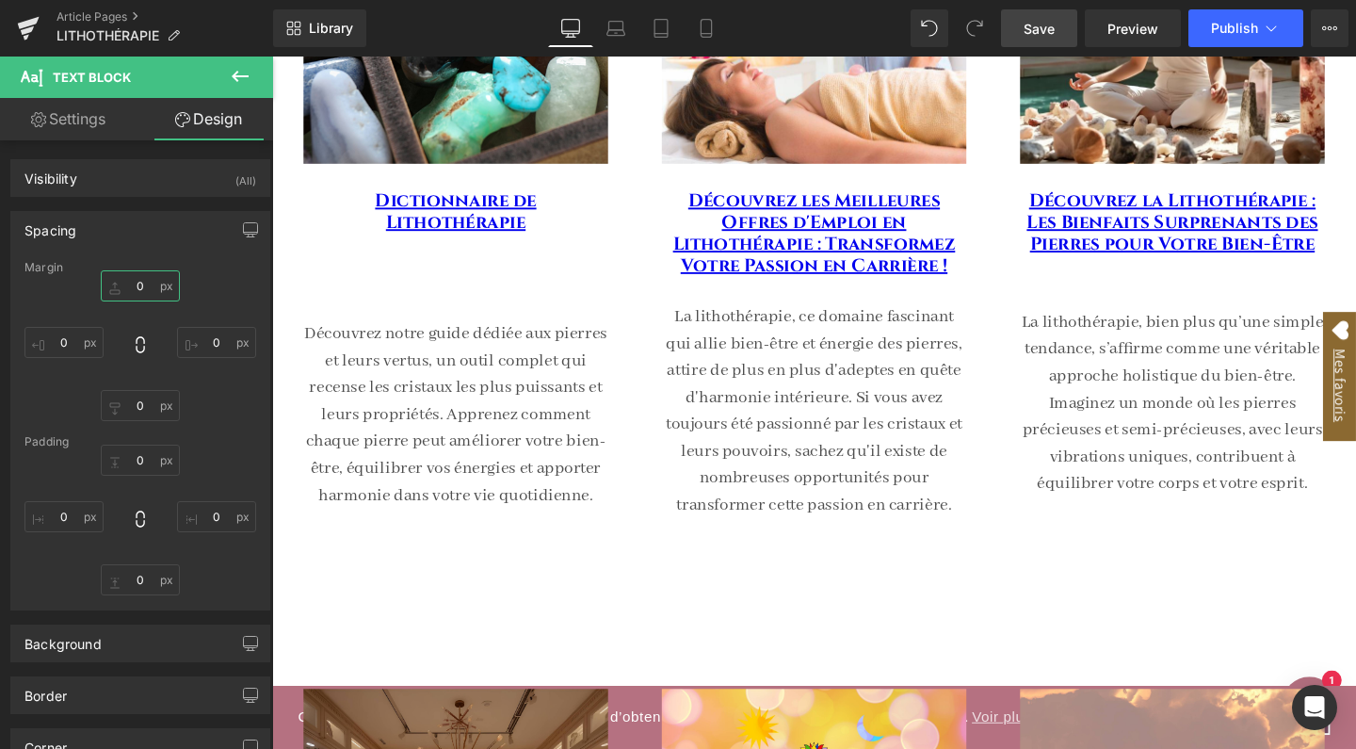
click at [147, 291] on input "0" at bounding box center [140, 285] width 79 height 31
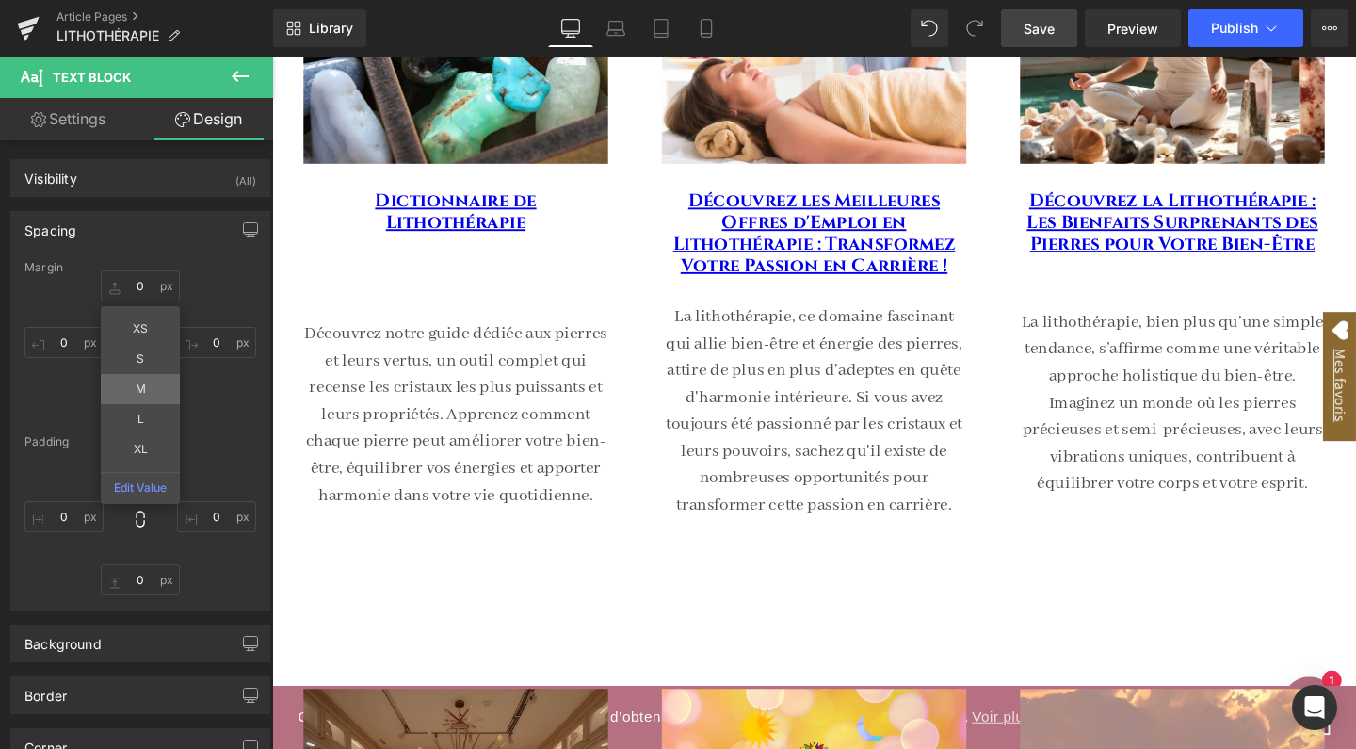
type input "M"
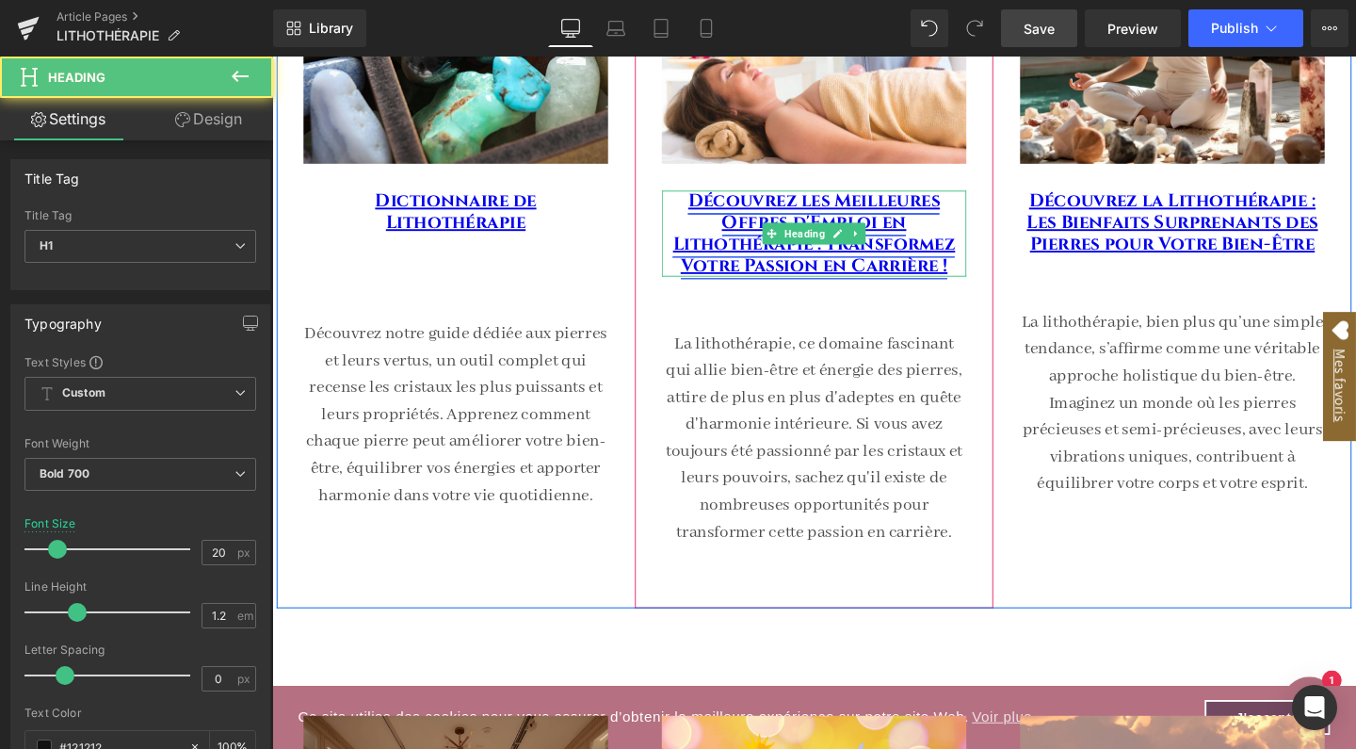
click at [934, 218] on link "Découvrez les Meilleures Offres d'Emploi en Lithothérapie : Transformez Votre P…" at bounding box center [841, 242] width 297 height 93
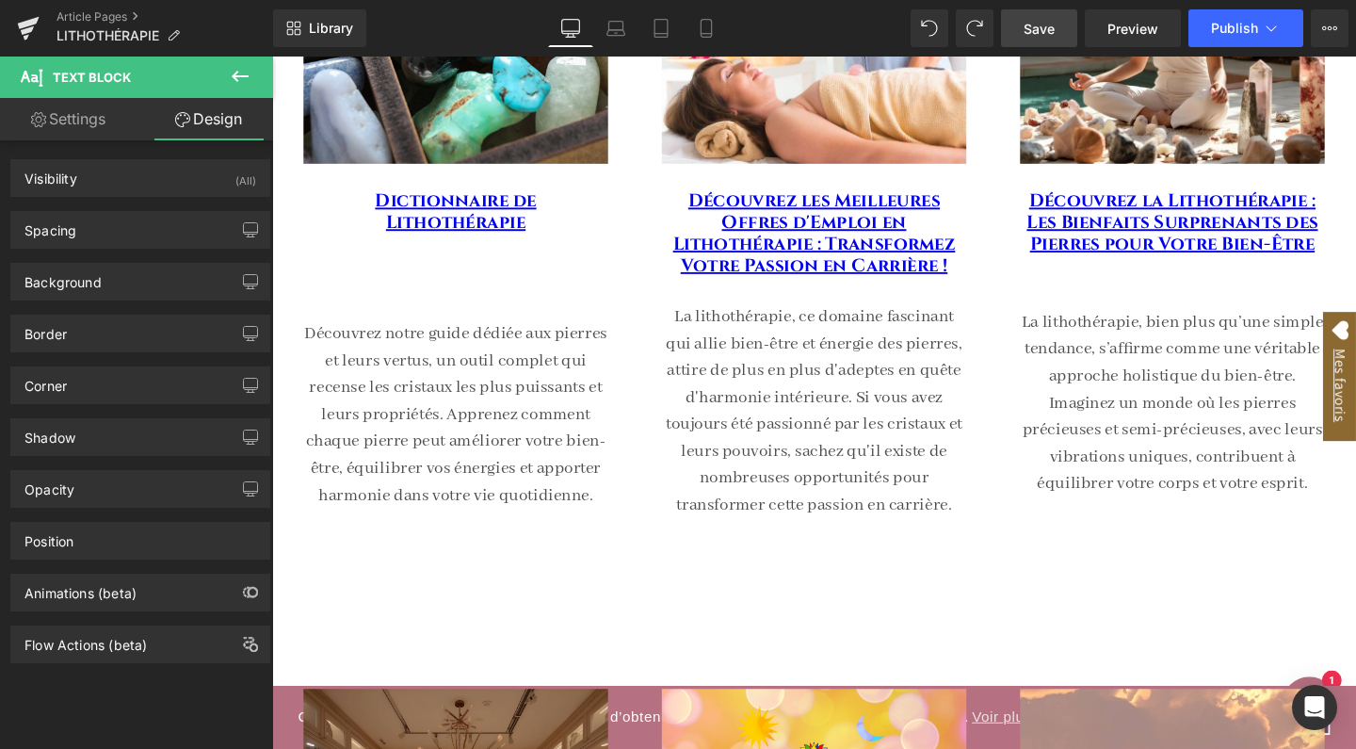
click at [1055, 29] on span "Save" at bounding box center [1039, 29] width 31 height 20
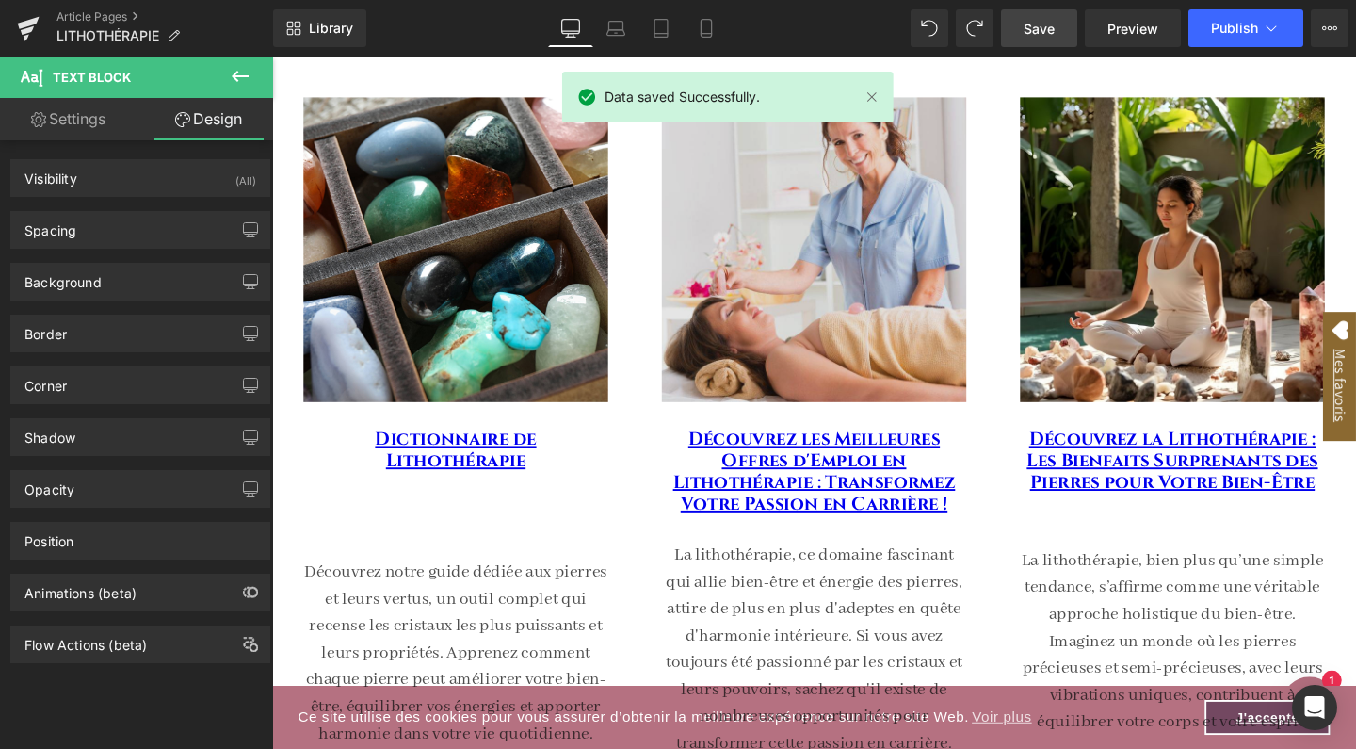
scroll to position [260, 0]
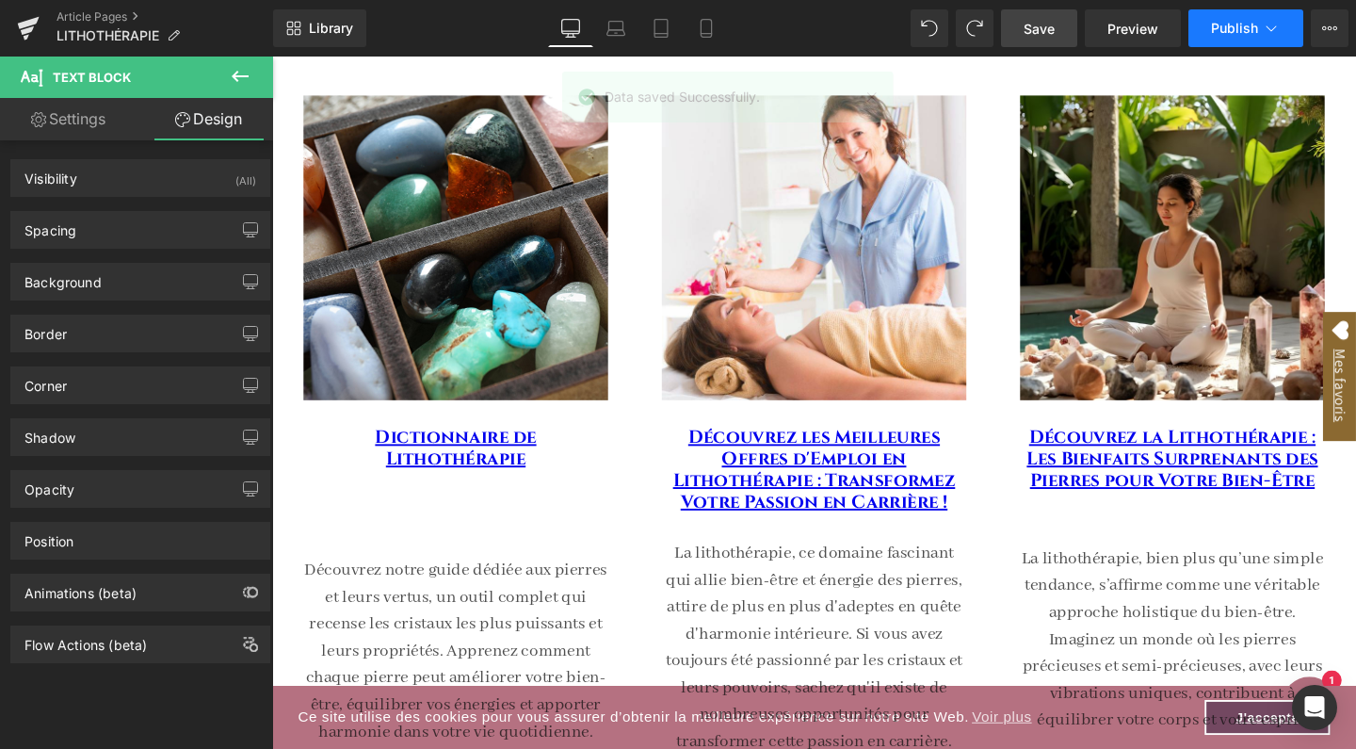
click at [1234, 23] on span "Publish" at bounding box center [1234, 28] width 47 height 15
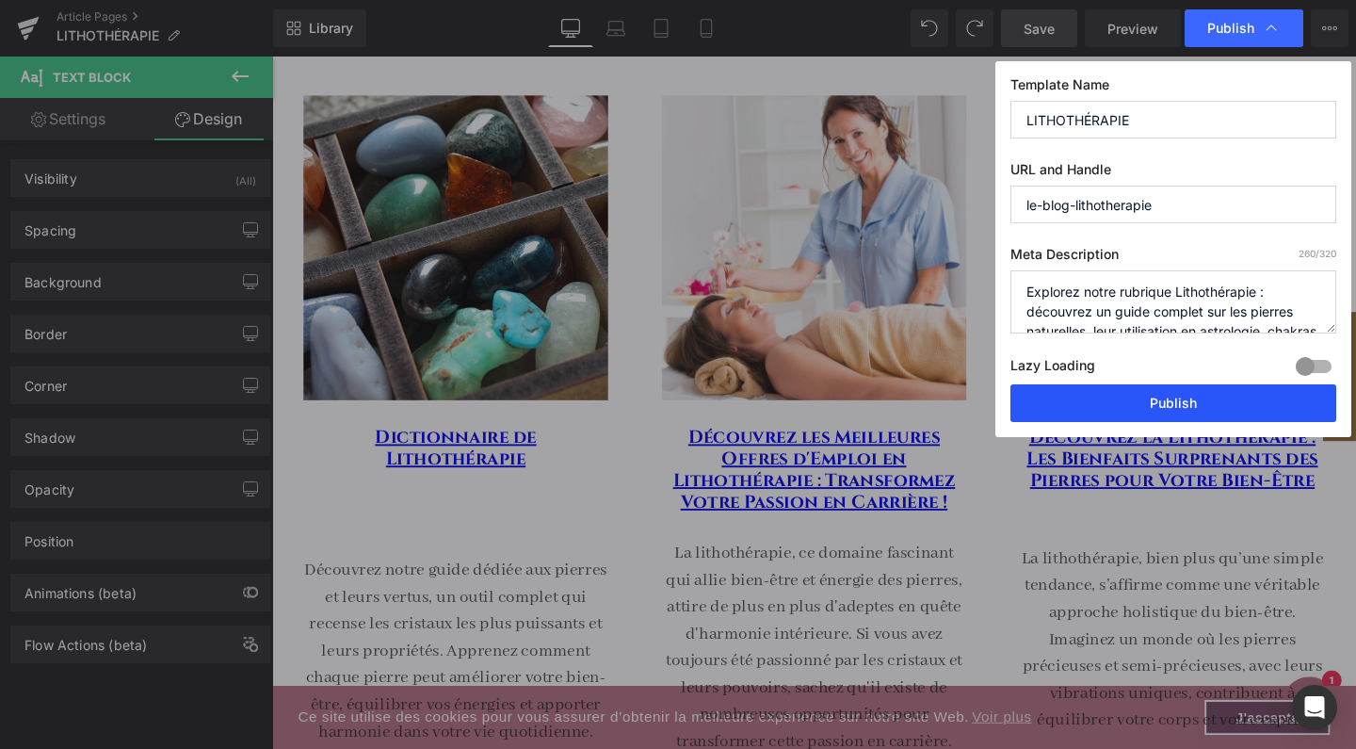
click at [1135, 401] on button "Publish" at bounding box center [1173, 403] width 326 height 38
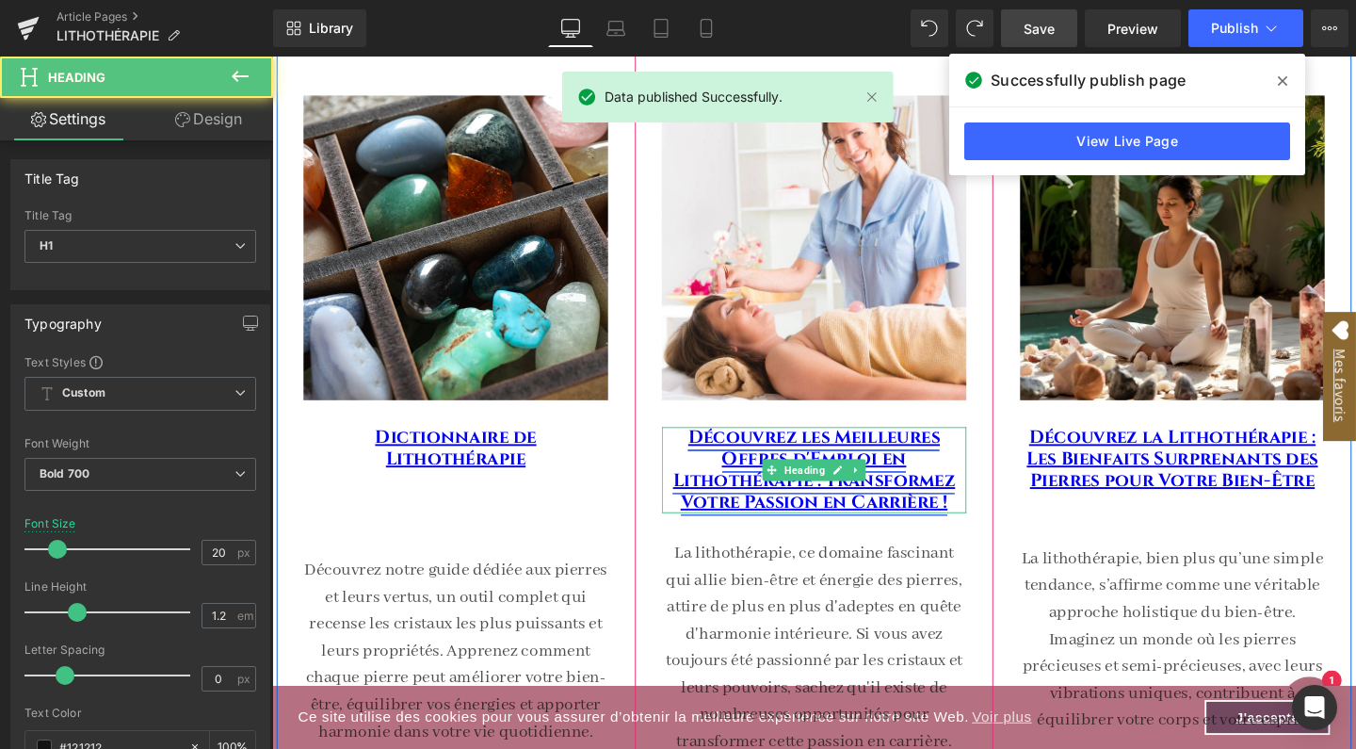
click at [877, 525] on link "Découvrez les Meilleures Offres d'Emploi en Lithothérapie : Transformez Votre P…" at bounding box center [841, 490] width 297 height 93
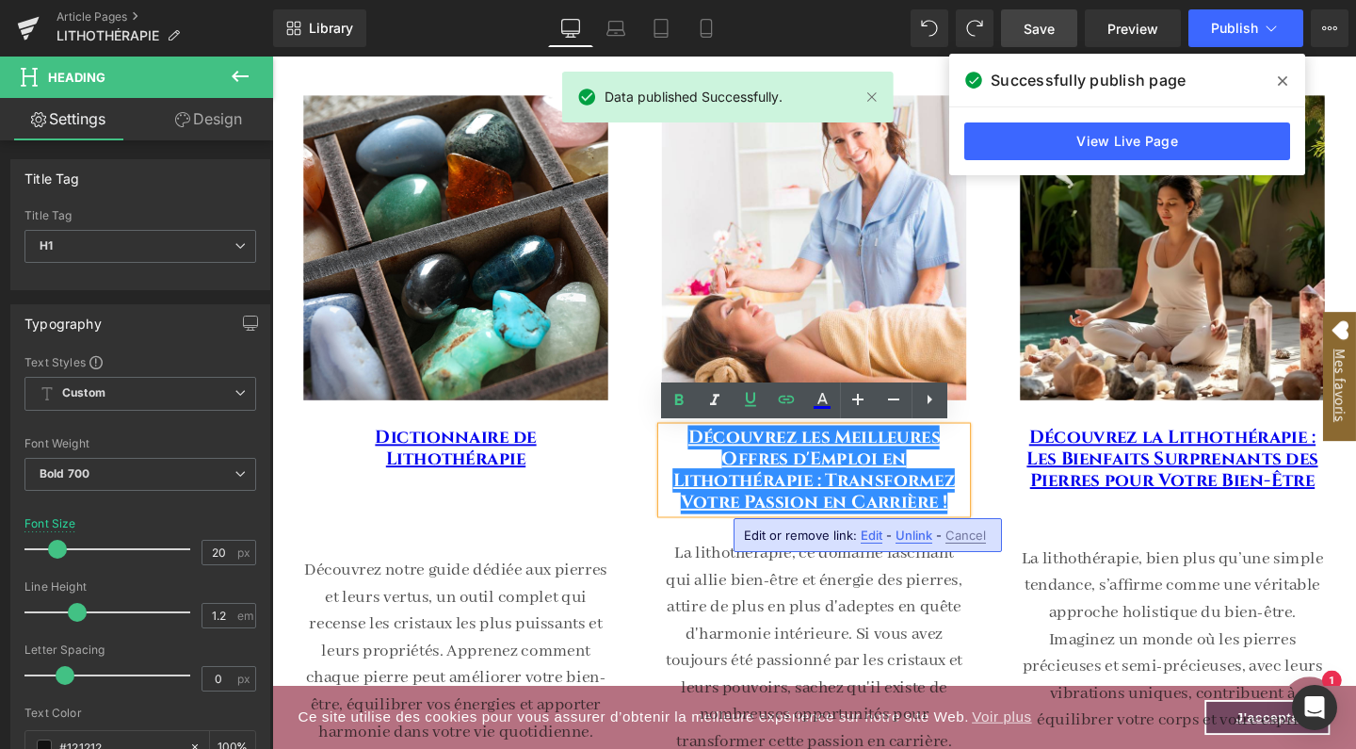
click at [991, 526] on h1 "Découvrez les Meilleures Offres d'Emploi en Lithothérapie : Transformez Votre P…" at bounding box center [842, 491] width 320 height 90
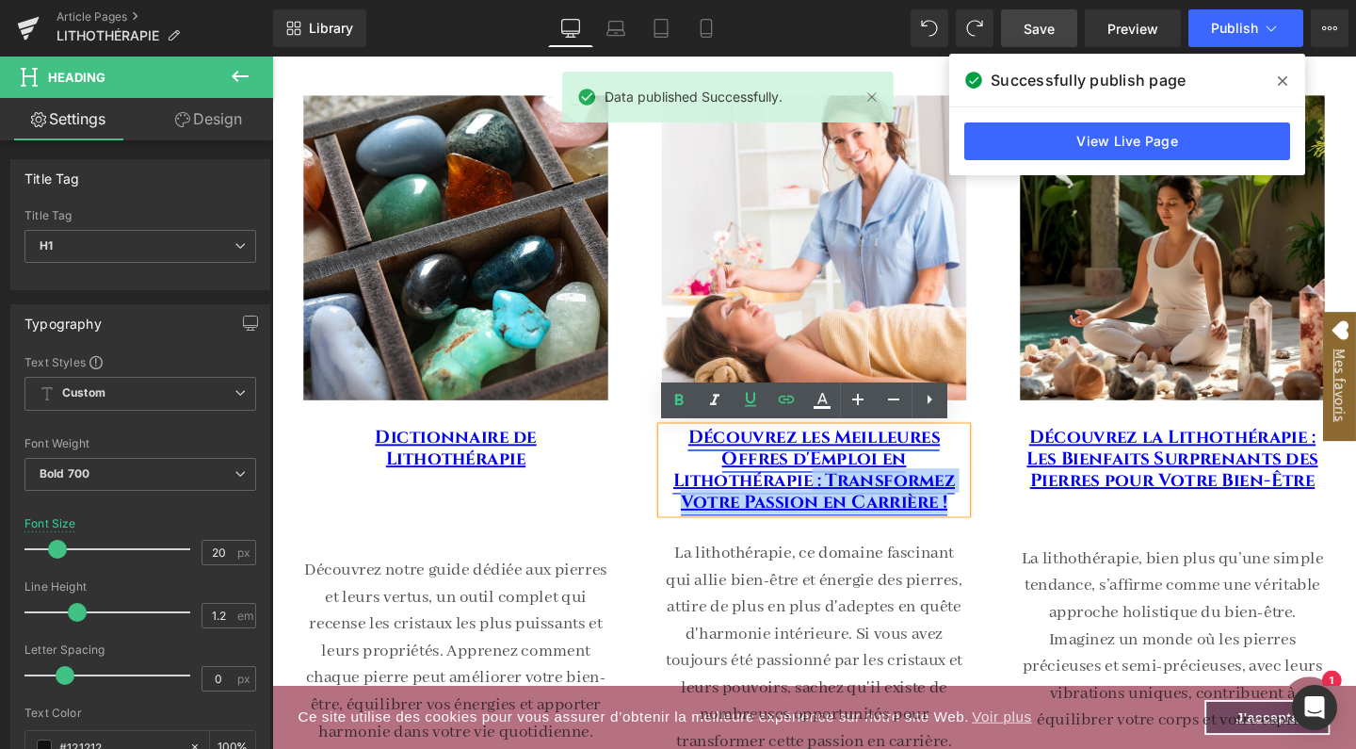
drag, startPoint x: 991, startPoint y: 527, endPoint x: 834, endPoint y: 498, distance: 159.0
click at [834, 498] on h1 "Découvrez les Meilleures Offres d'Emploi en Lithothérapie : Transformez Votre P…" at bounding box center [842, 491] width 320 height 90
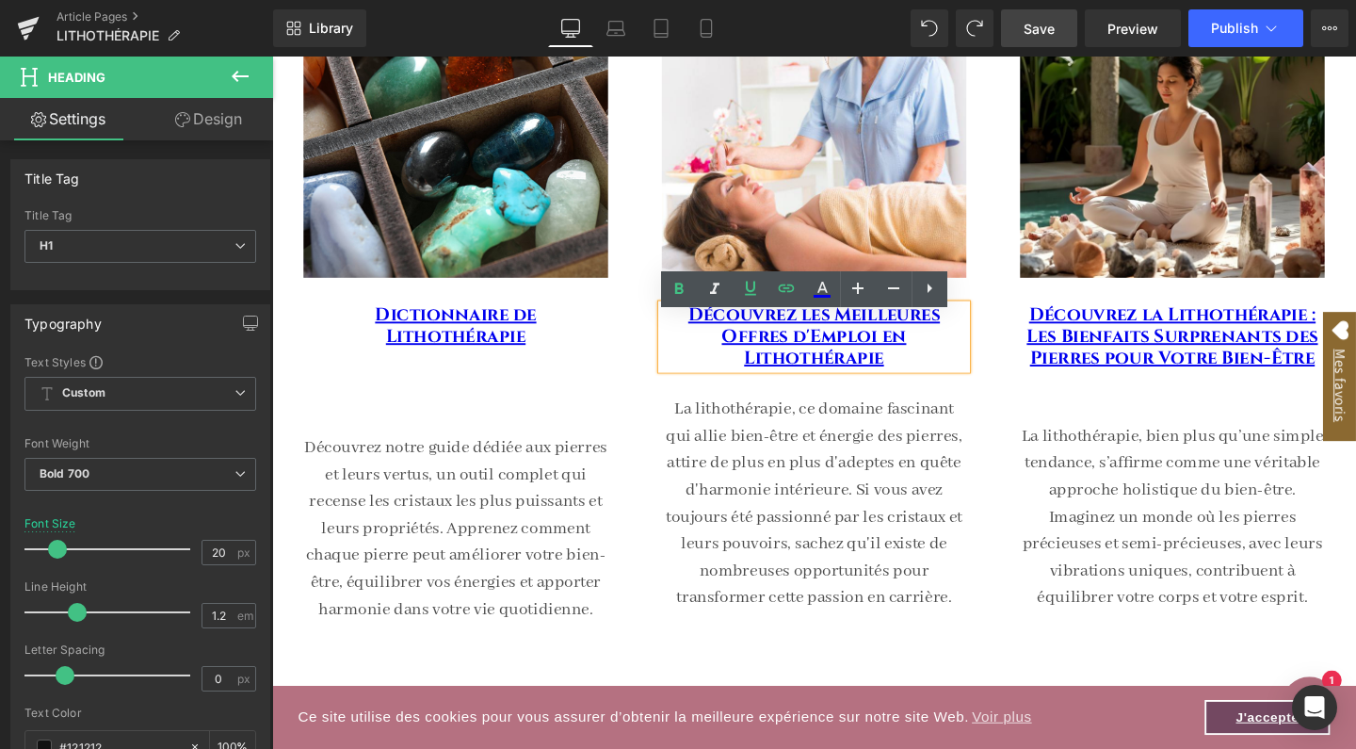
scroll to position [392, 0]
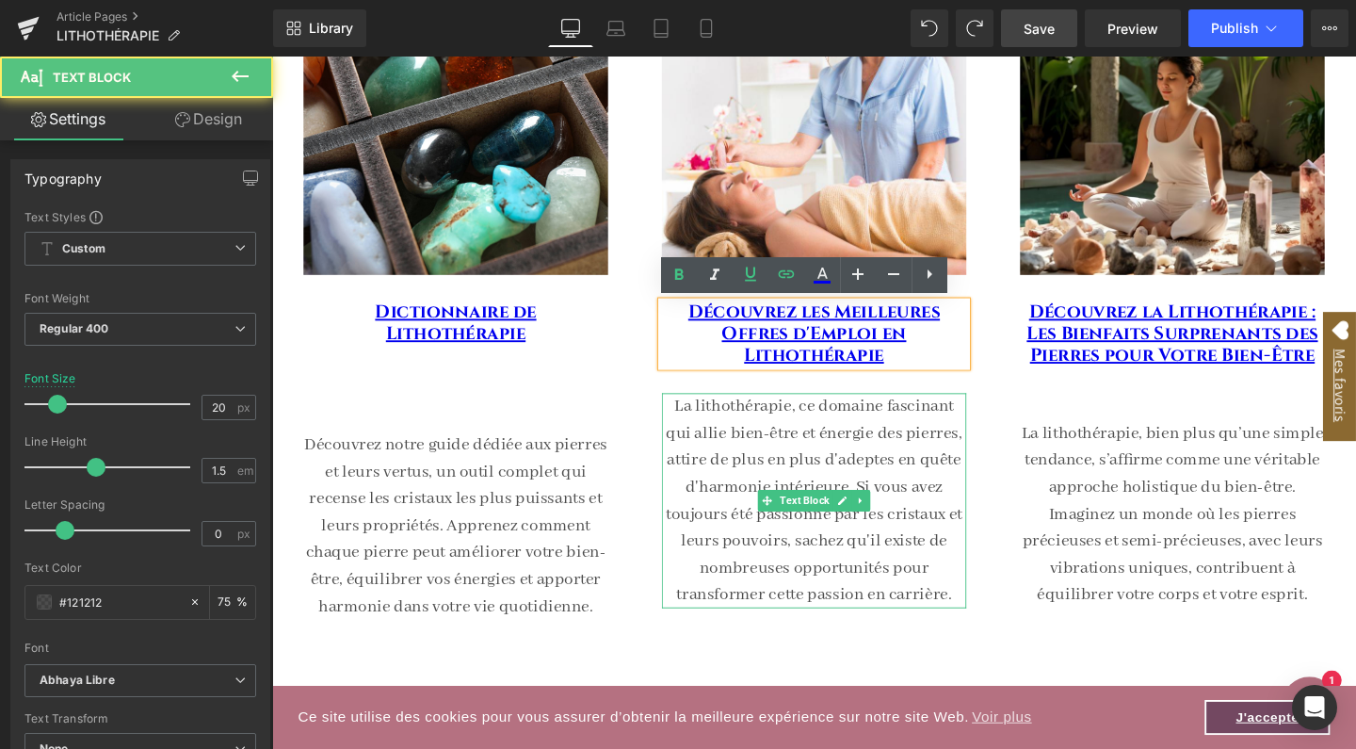
click at [823, 487] on p "La lithothérapie, ce domaine fascinant qui allie bien-être et énergie des pierr…" at bounding box center [842, 524] width 320 height 226
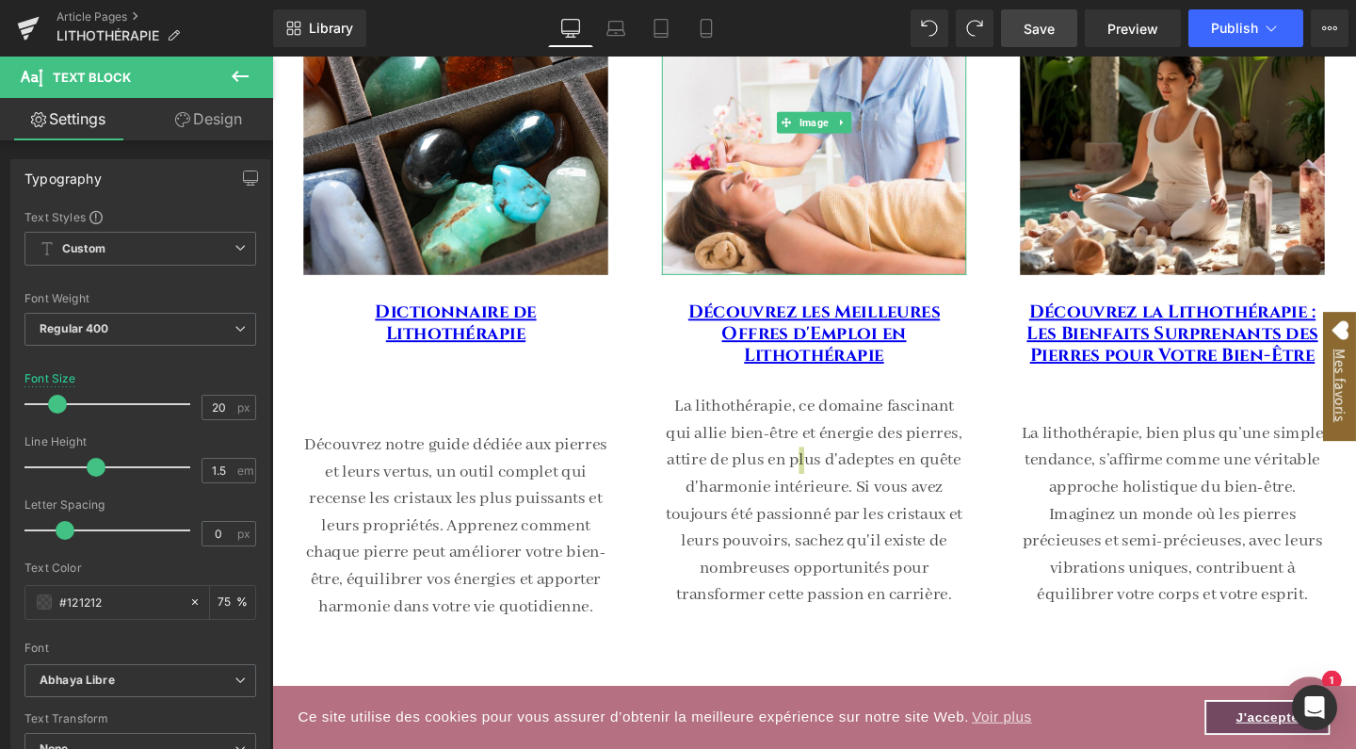
click at [213, 121] on link "Design" at bounding box center [208, 119] width 137 height 42
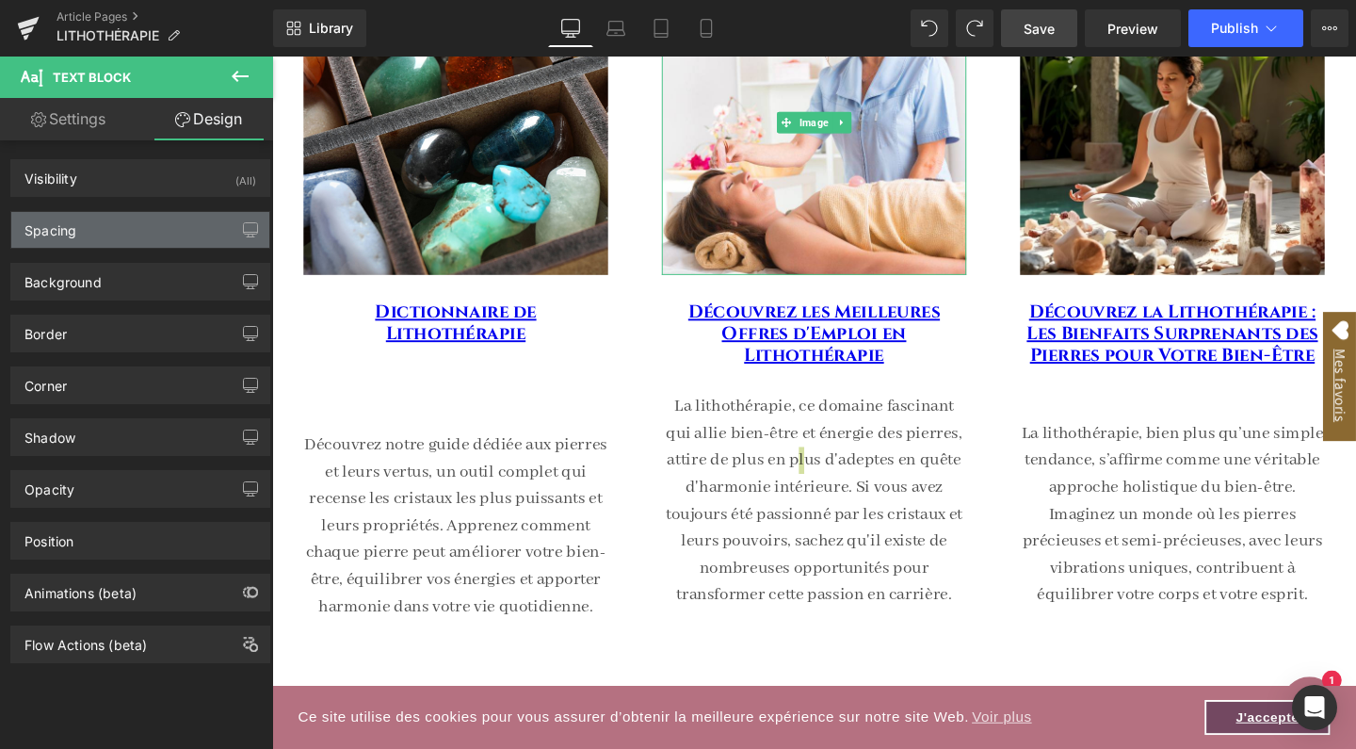
type input "0"
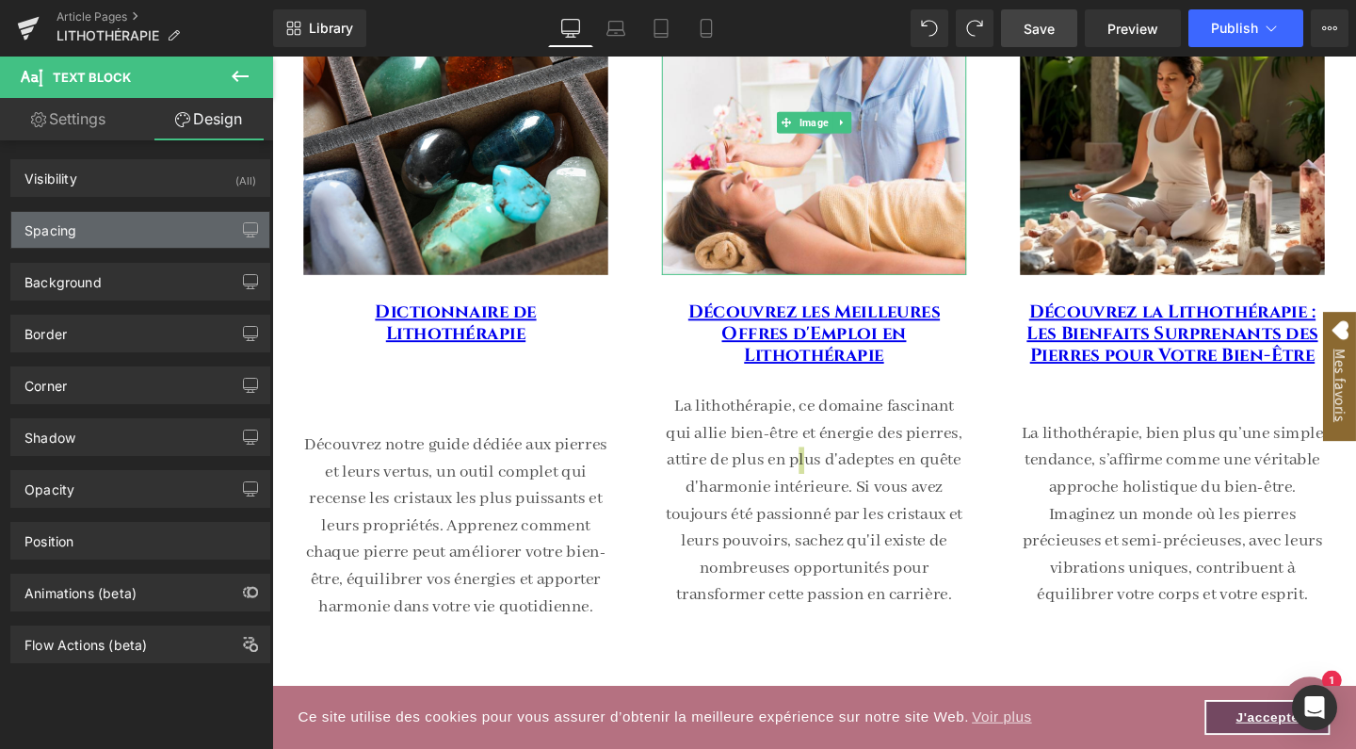
type input "0"
click at [122, 234] on div "Spacing" at bounding box center [140, 230] width 258 height 36
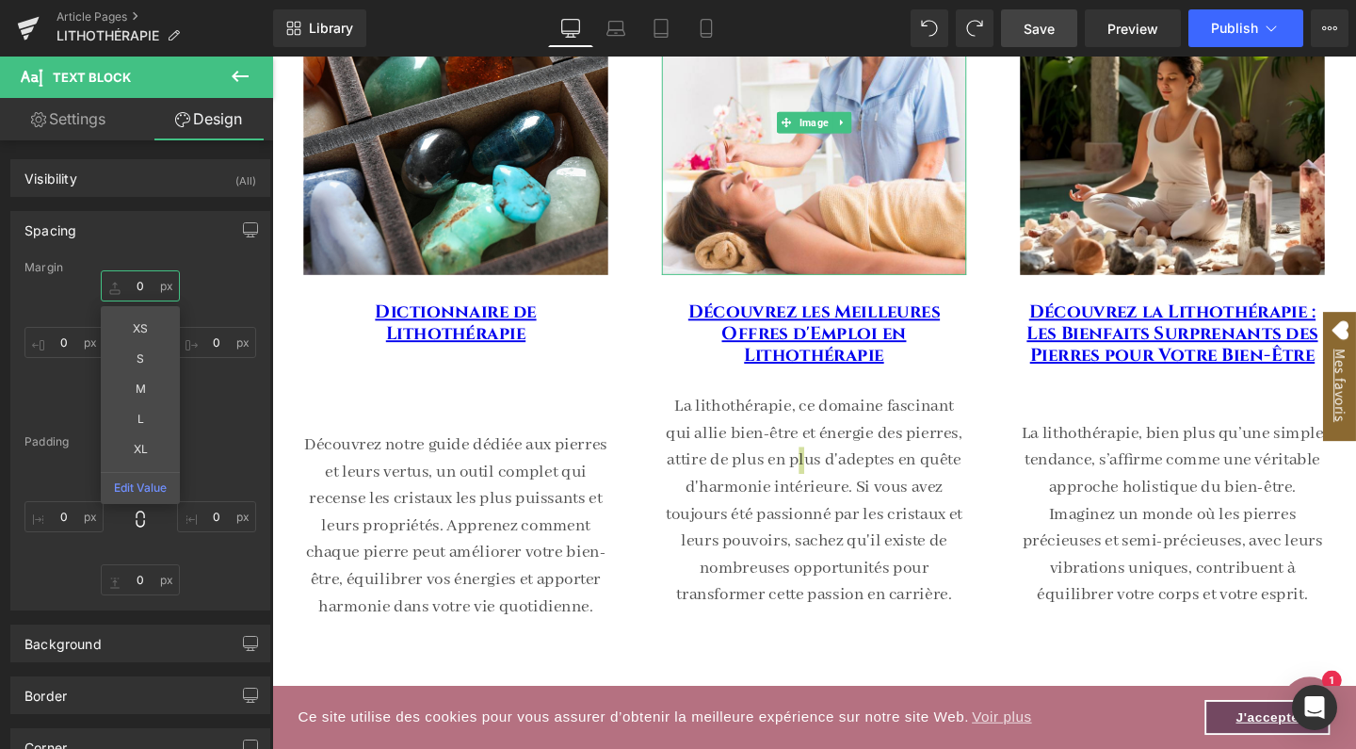
click at [132, 284] on input "0" at bounding box center [140, 285] width 79 height 31
type input "M"
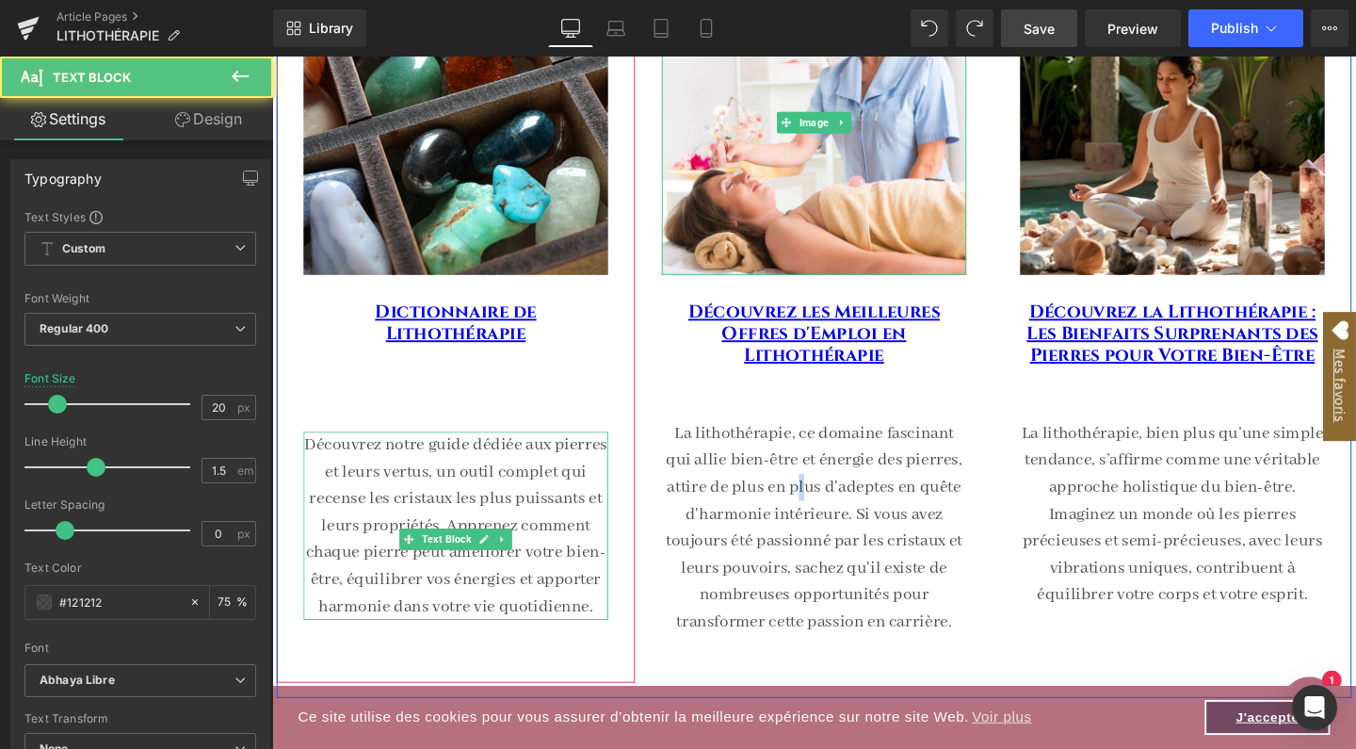
click at [561, 468] on p "Découvrez notre guide dédiée aux pierres et leurs vertus, un outil complet qui …" at bounding box center [465, 550] width 320 height 198
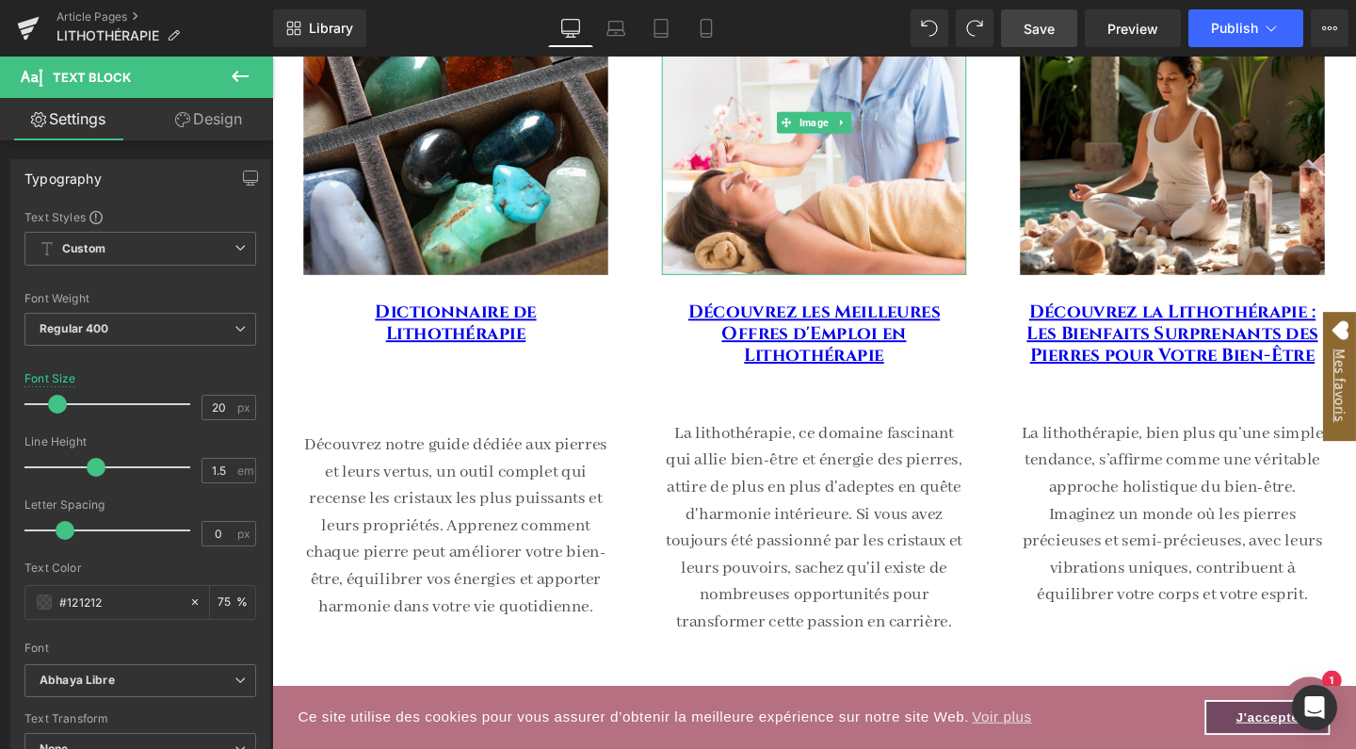
click at [205, 112] on link "Design" at bounding box center [208, 119] width 137 height 42
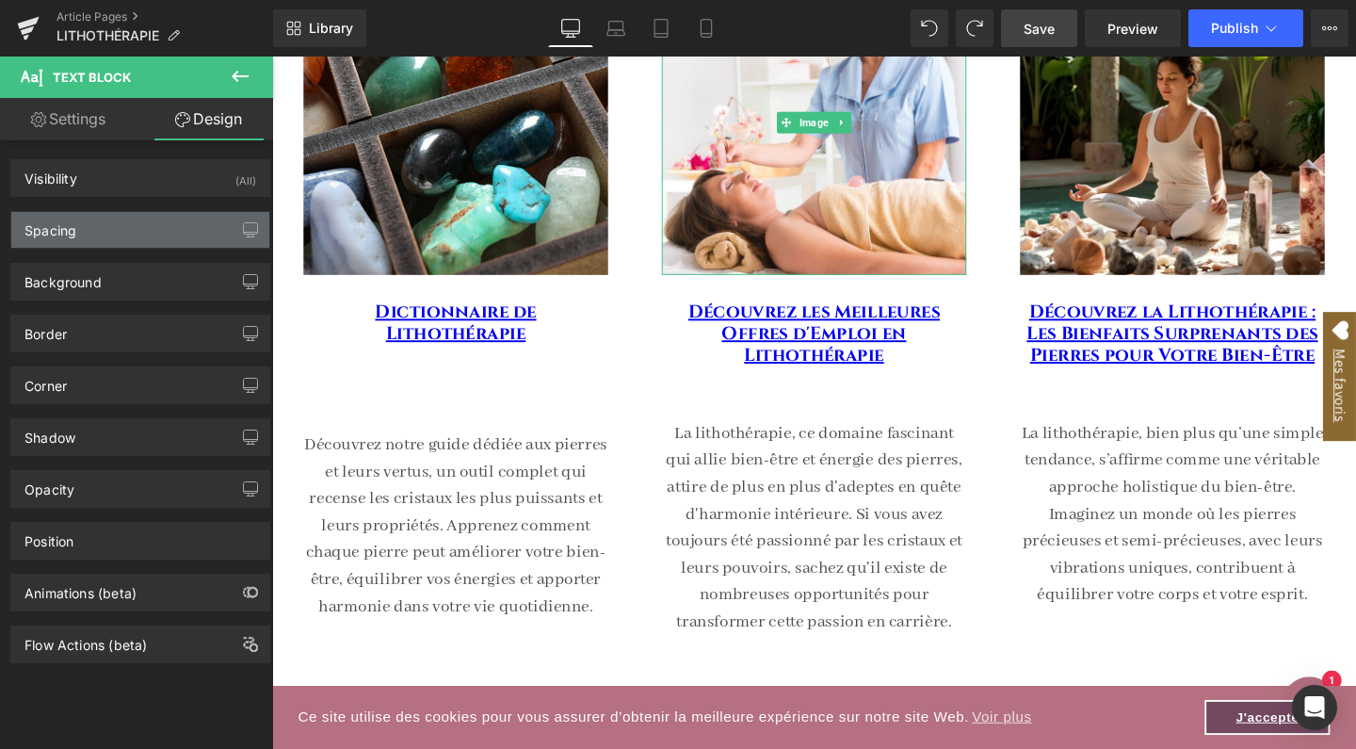
click at [135, 229] on div "Spacing" at bounding box center [140, 230] width 258 height 36
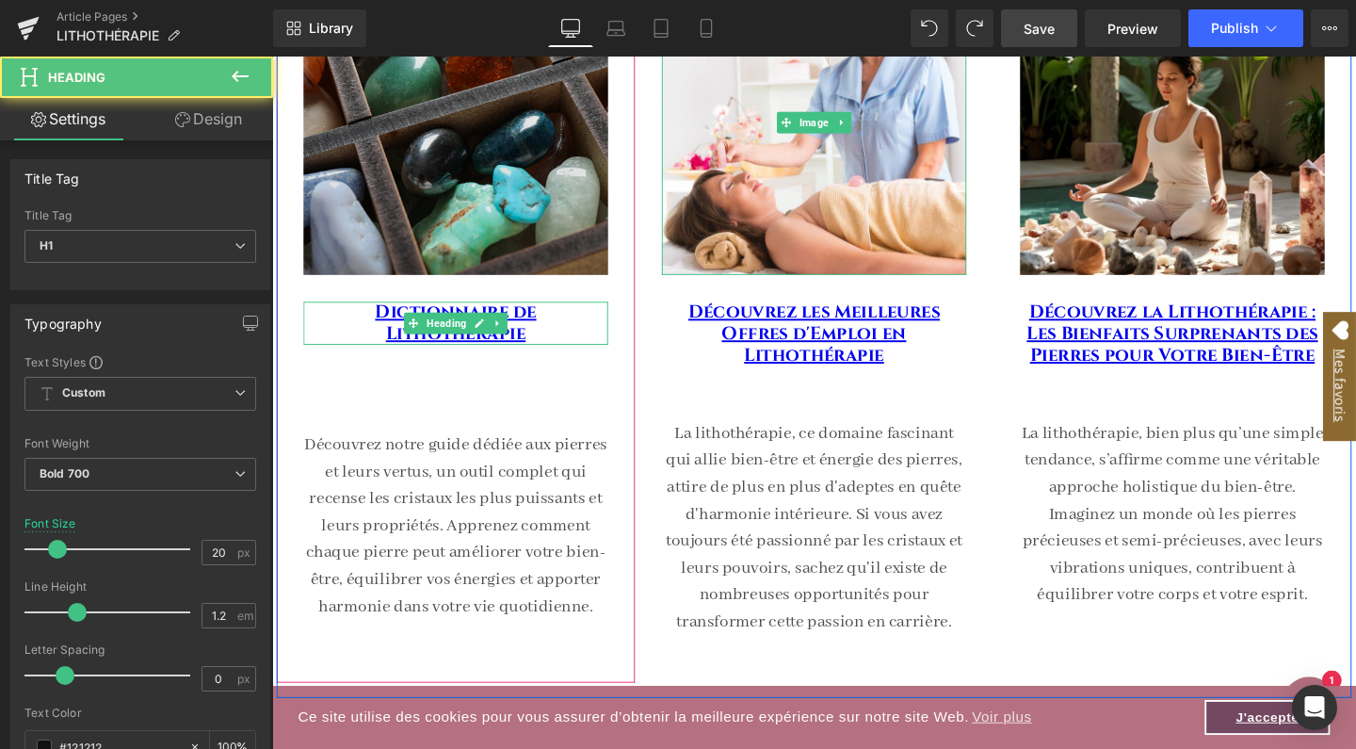
drag, startPoint x: 536, startPoint y: 326, endPoint x: 317, endPoint y: 216, distance: 244.7
click at [536, 326] on link "Dictionnaire de Lithothérapie" at bounding box center [464, 337] width 169 height 48
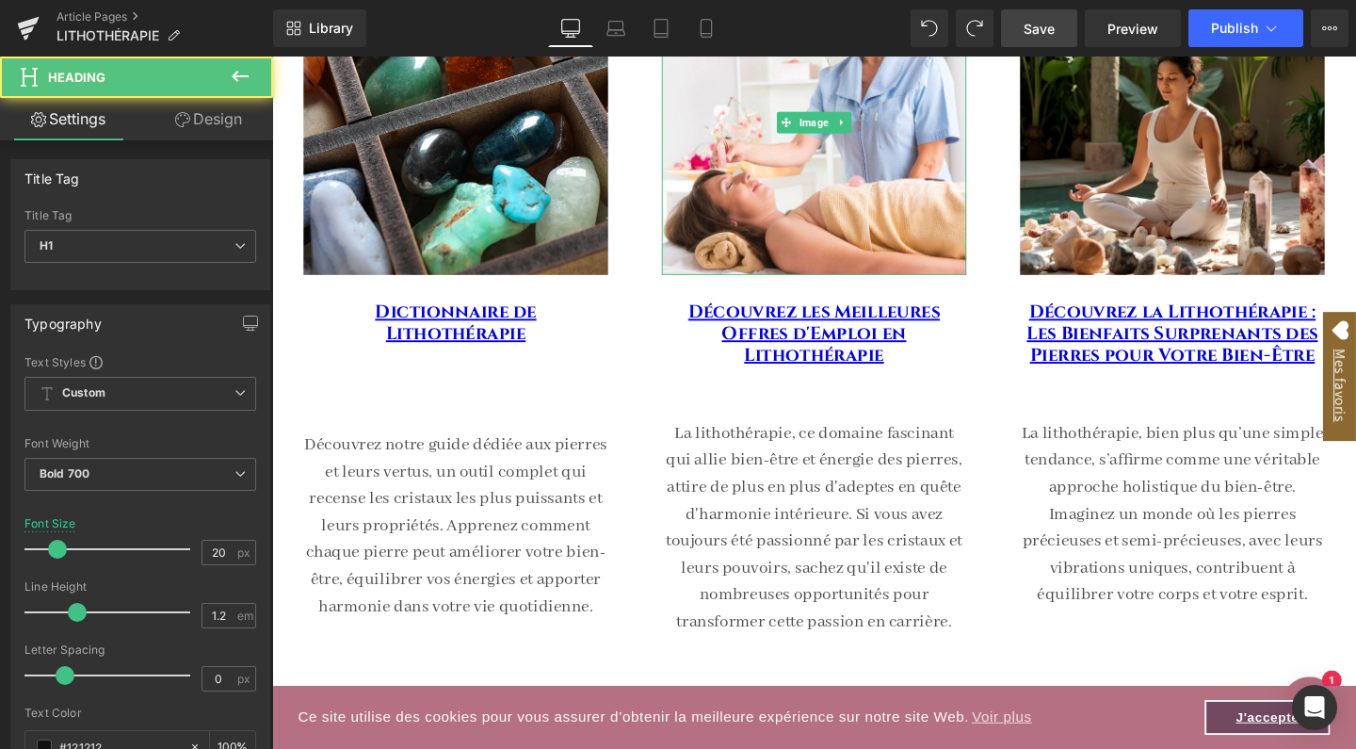
click at [224, 120] on link "Design" at bounding box center [208, 119] width 137 height 42
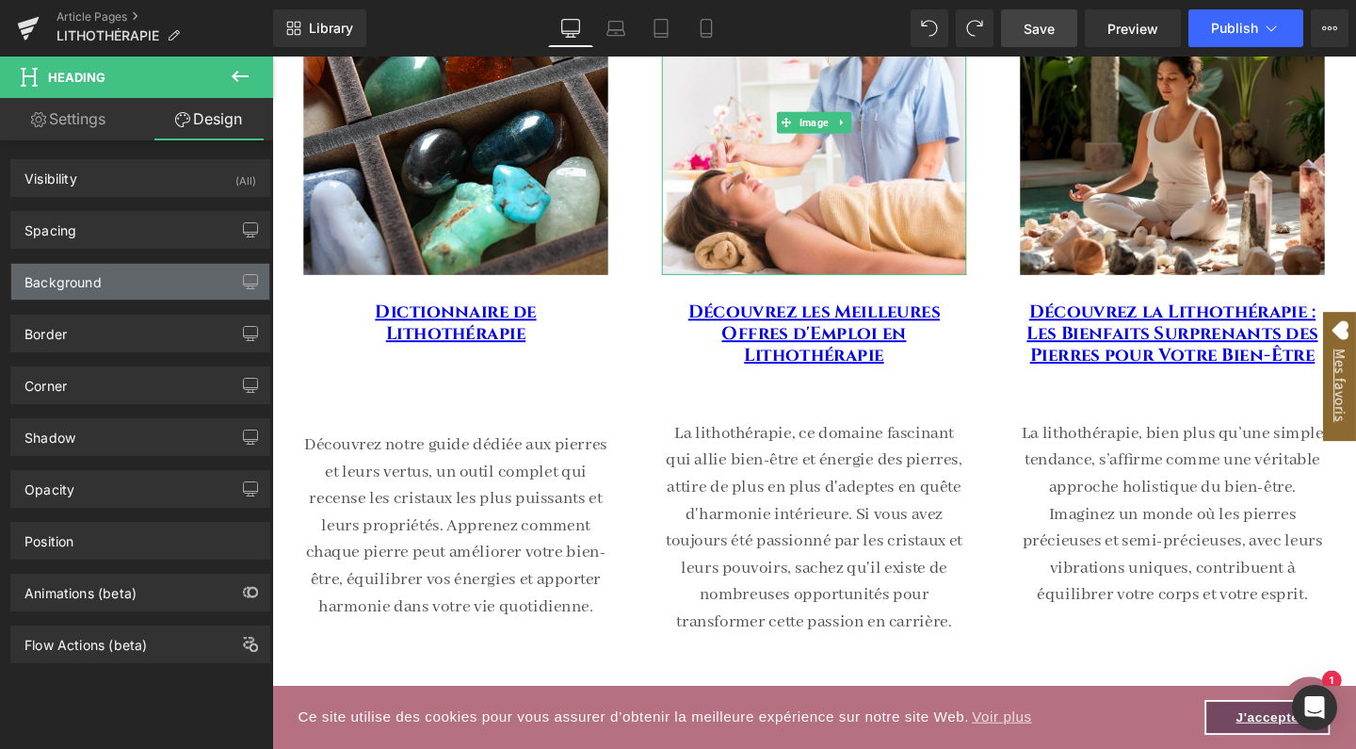
type input "0"
type input "XL"
type input "0"
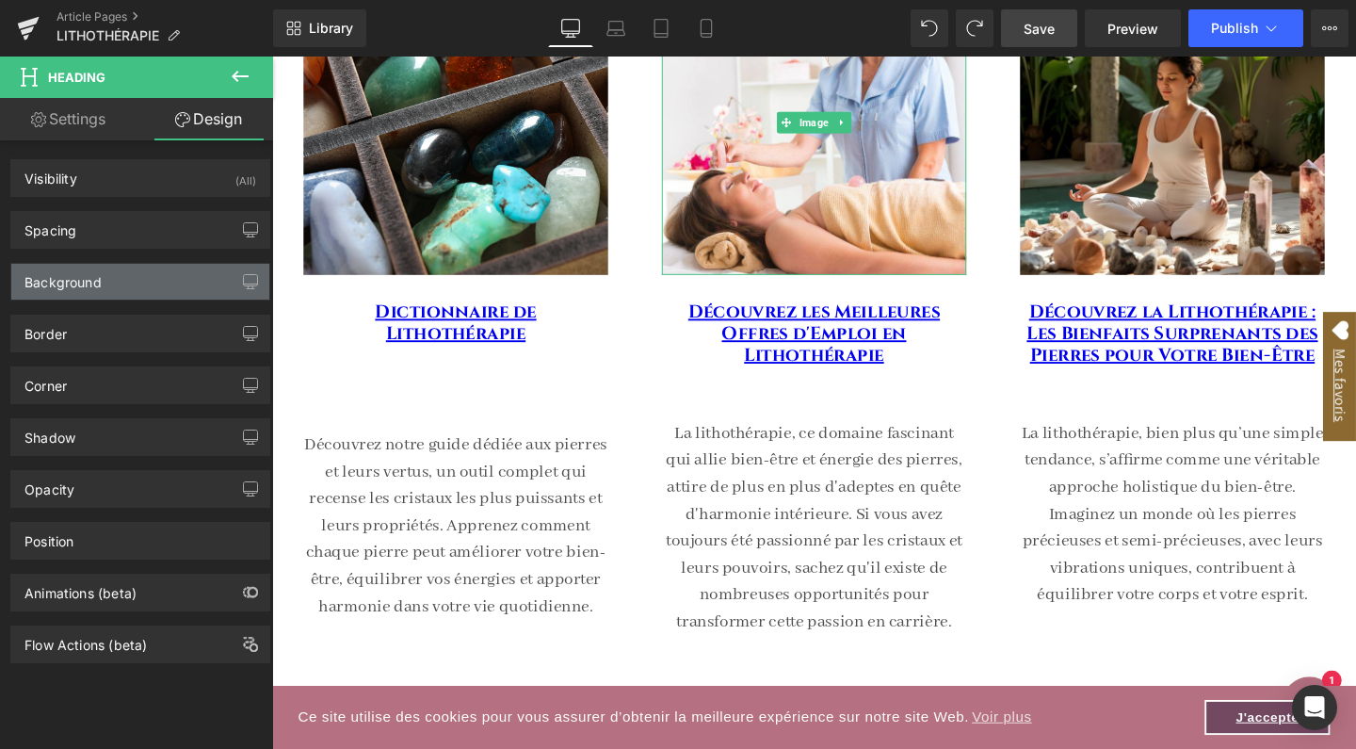
type input "0"
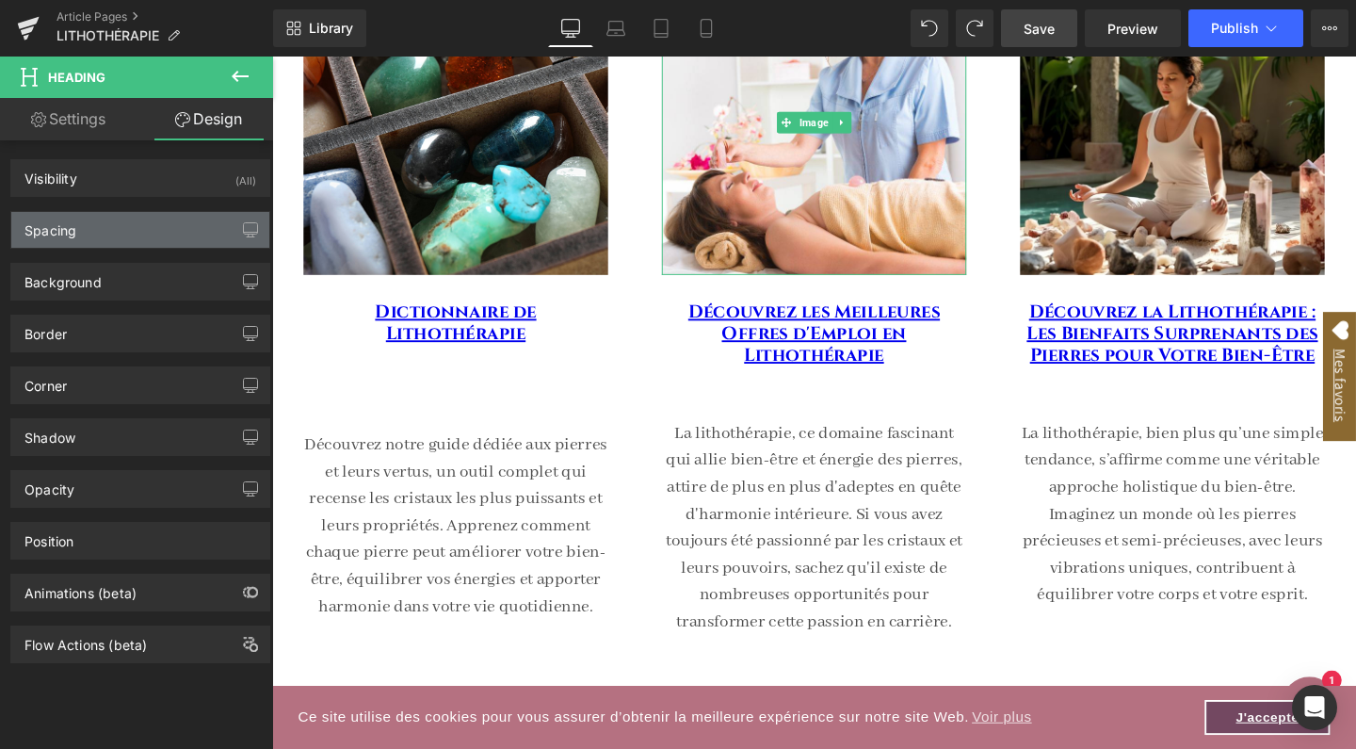
click at [145, 233] on div "Spacing" at bounding box center [140, 230] width 258 height 36
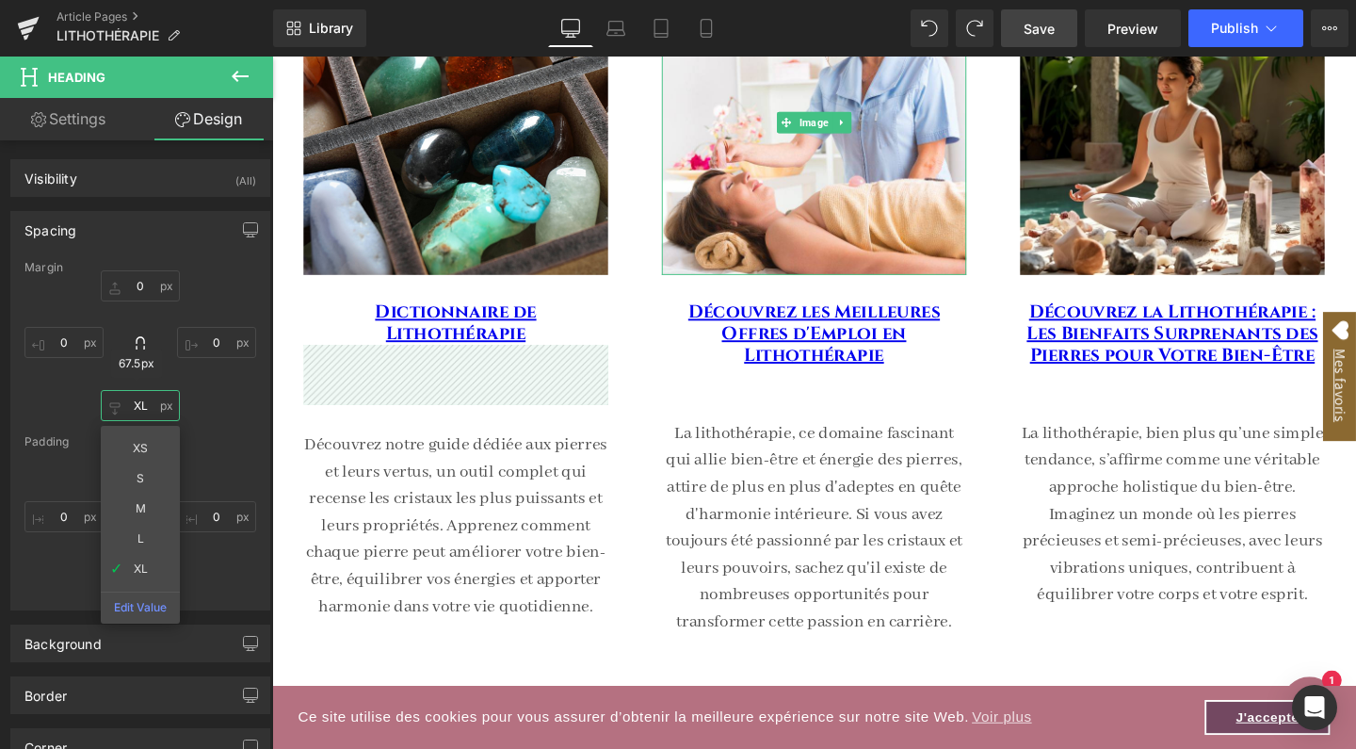
click at [137, 403] on input "XL" at bounding box center [140, 405] width 79 height 31
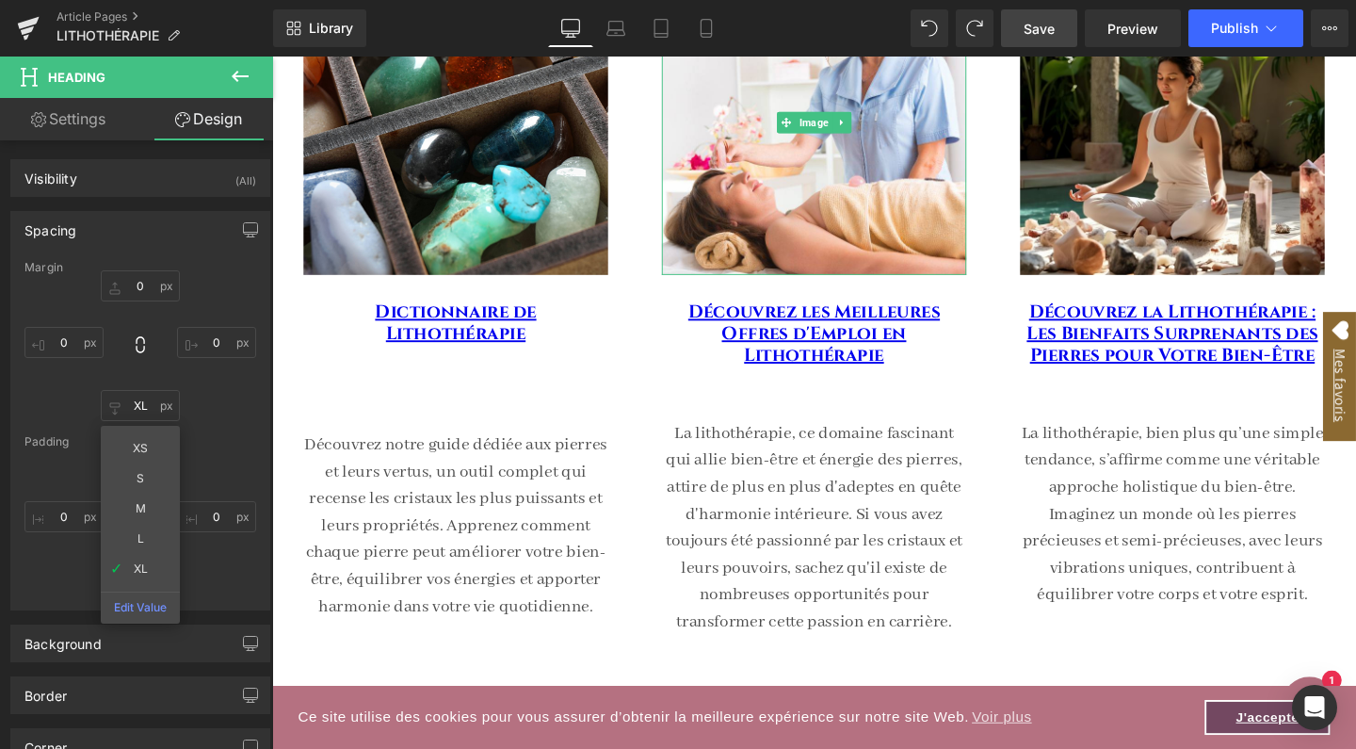
type input "M"
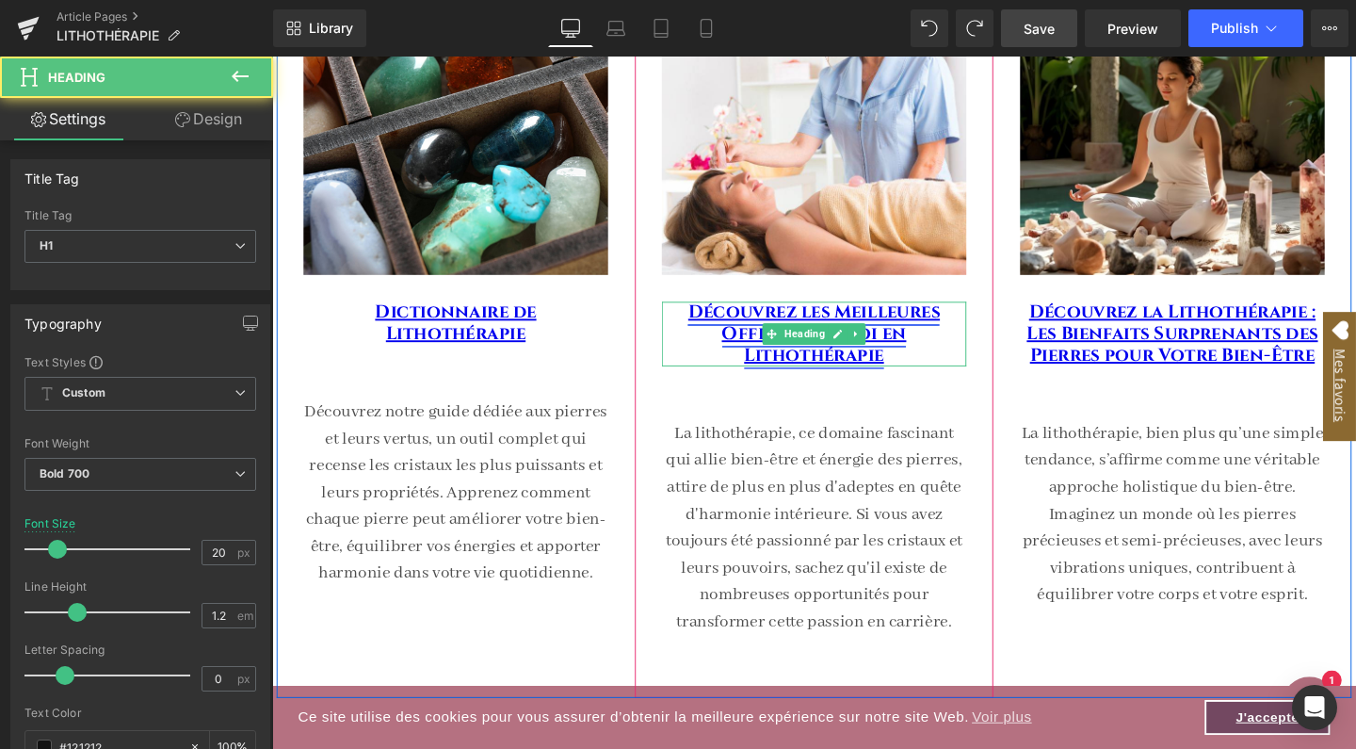
click at [836, 331] on link "Découvrez les Meilleures Offres d'Emploi en Lithothérapie" at bounding box center [841, 348] width 265 height 71
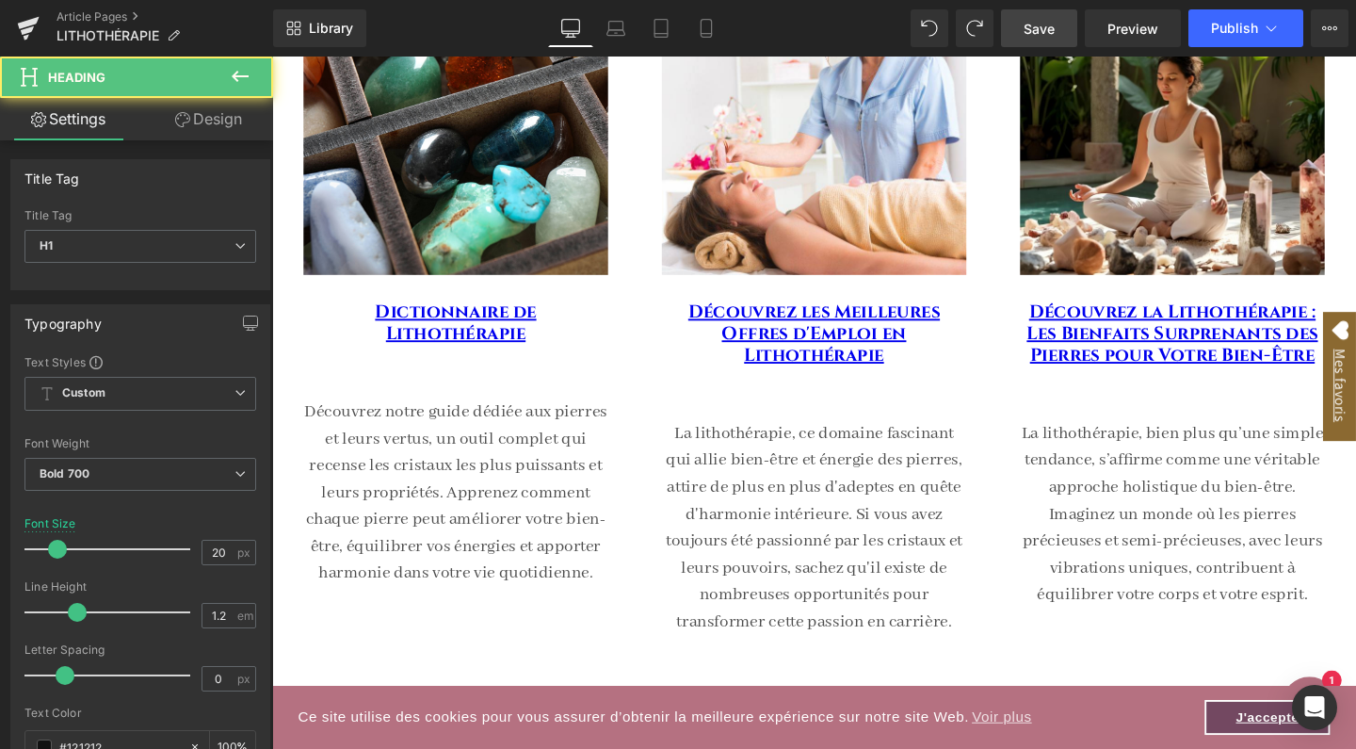
click at [229, 118] on link "Design" at bounding box center [208, 119] width 137 height 42
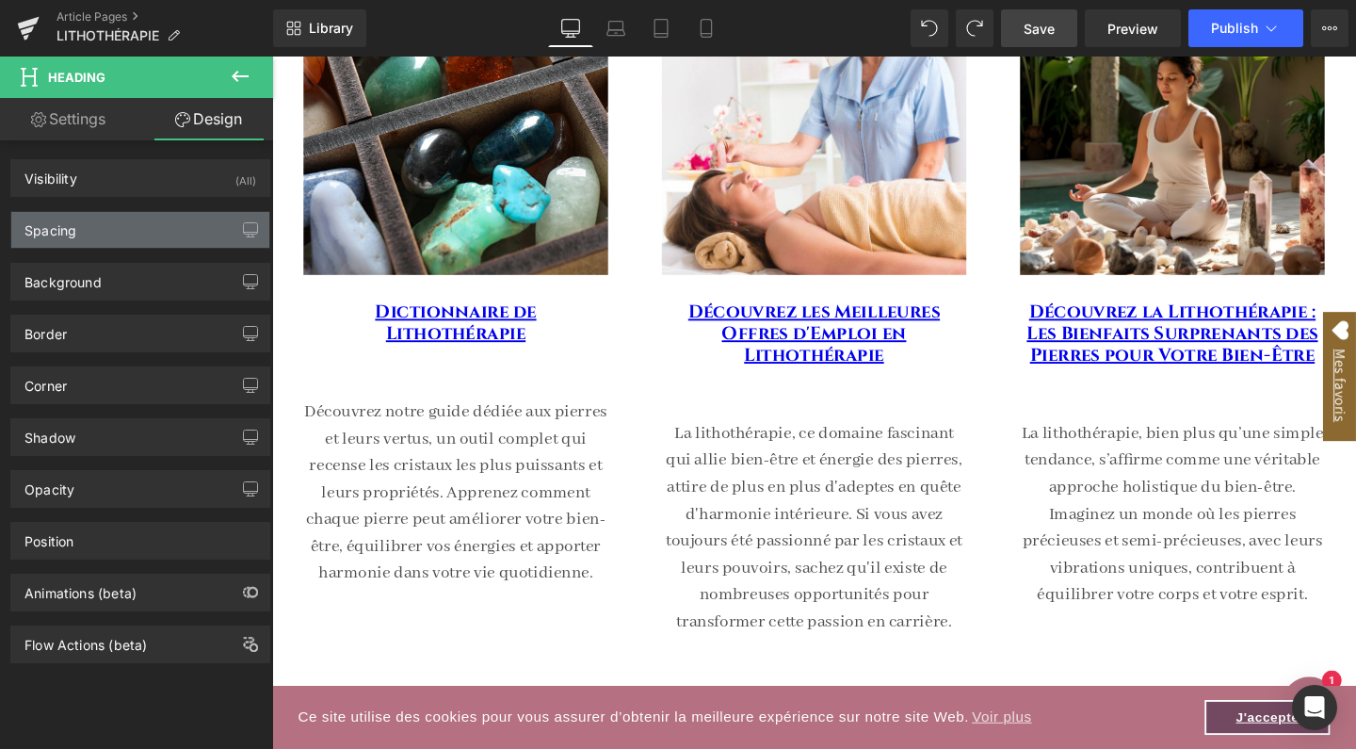
click at [129, 234] on div "Spacing" at bounding box center [140, 230] width 258 height 36
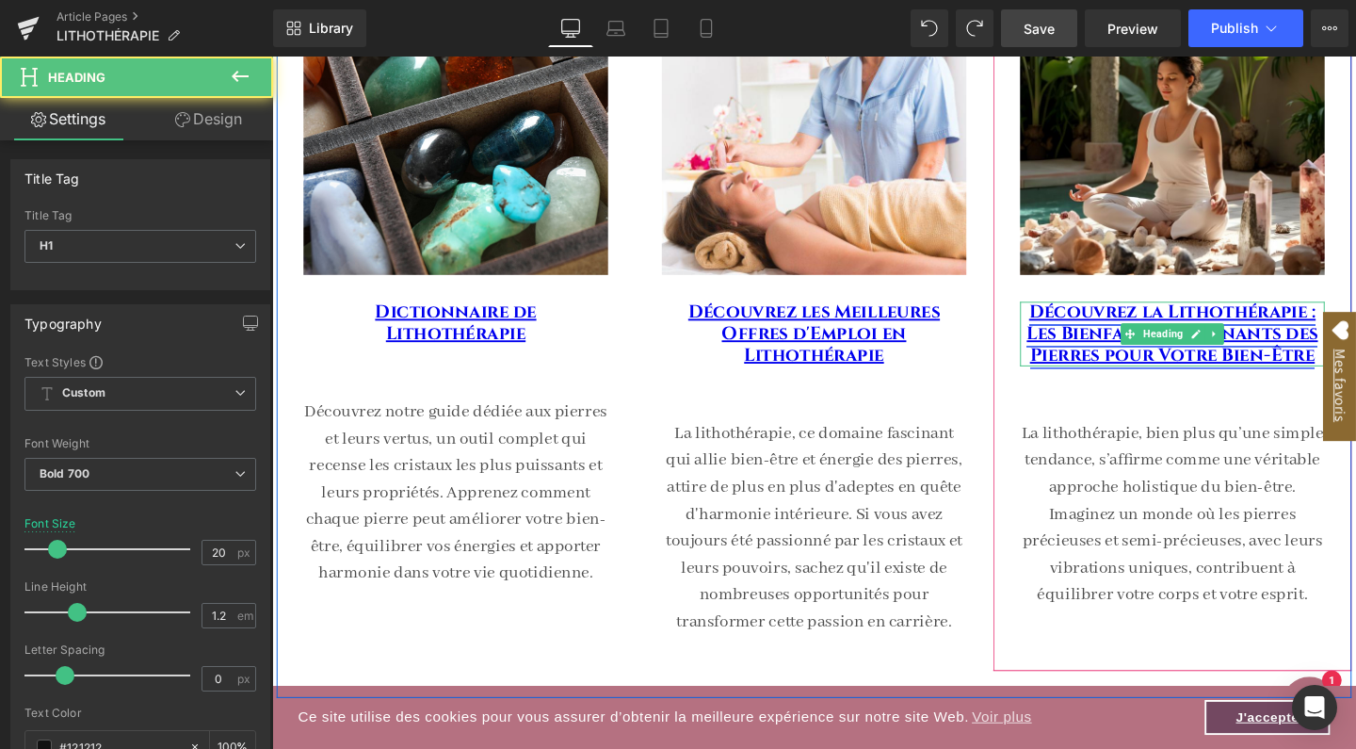
click at [1137, 355] on link "Découvrez la Lithothérapie : Les Bienfaits Surprenants des Pierres pour Votre B…" at bounding box center [1218, 348] width 306 height 71
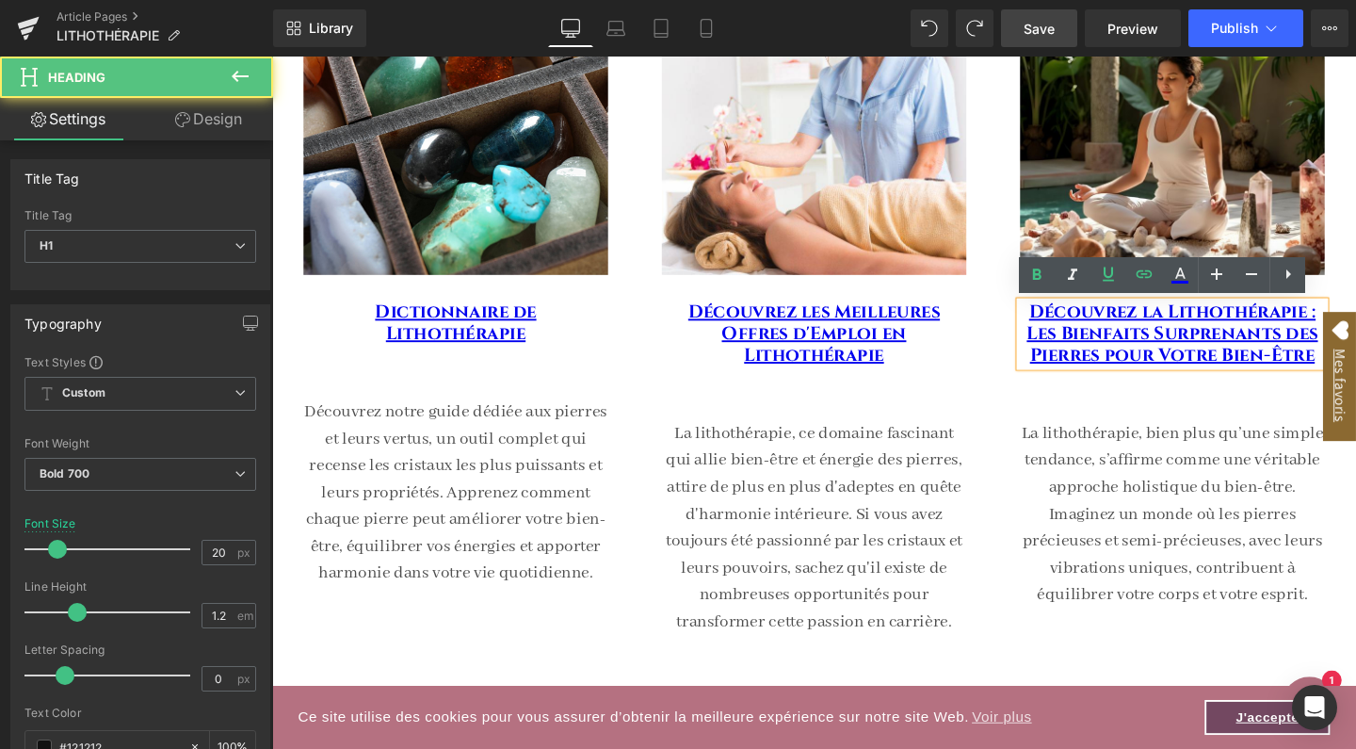
click at [211, 121] on link "Design" at bounding box center [208, 119] width 137 height 42
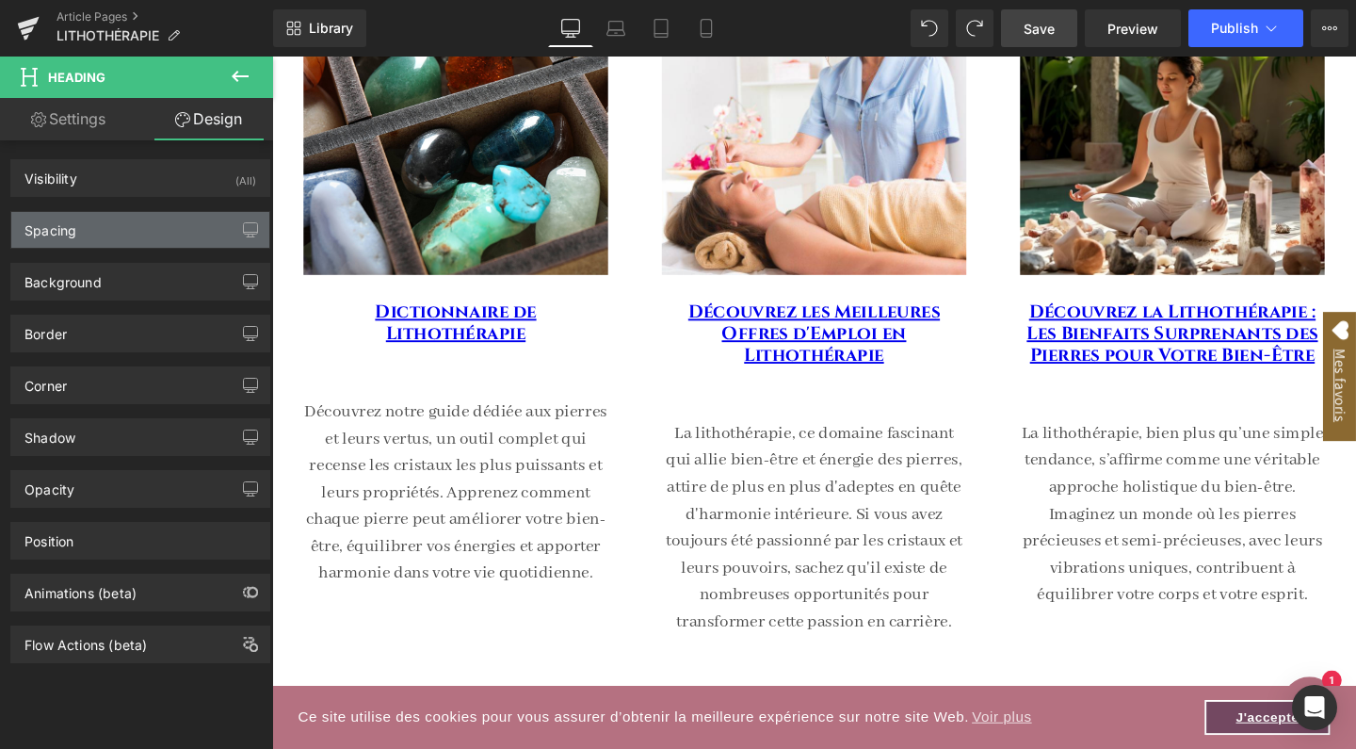
click at [130, 237] on div "Spacing" at bounding box center [140, 230] width 258 height 36
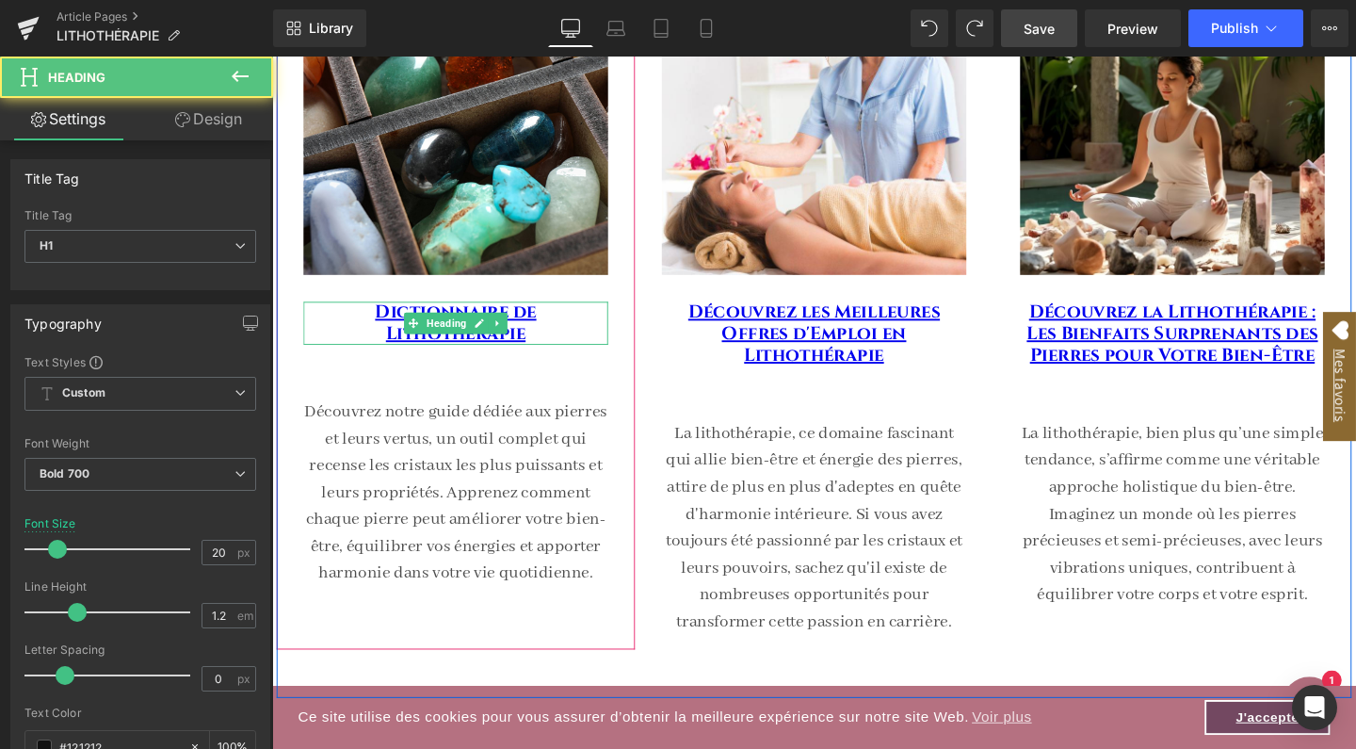
drag, startPoint x: 538, startPoint y: 328, endPoint x: 538, endPoint y: 338, distance: 10.4
click at [538, 329] on link "Dictionnaire de Lithothérapie" at bounding box center [464, 337] width 169 height 48
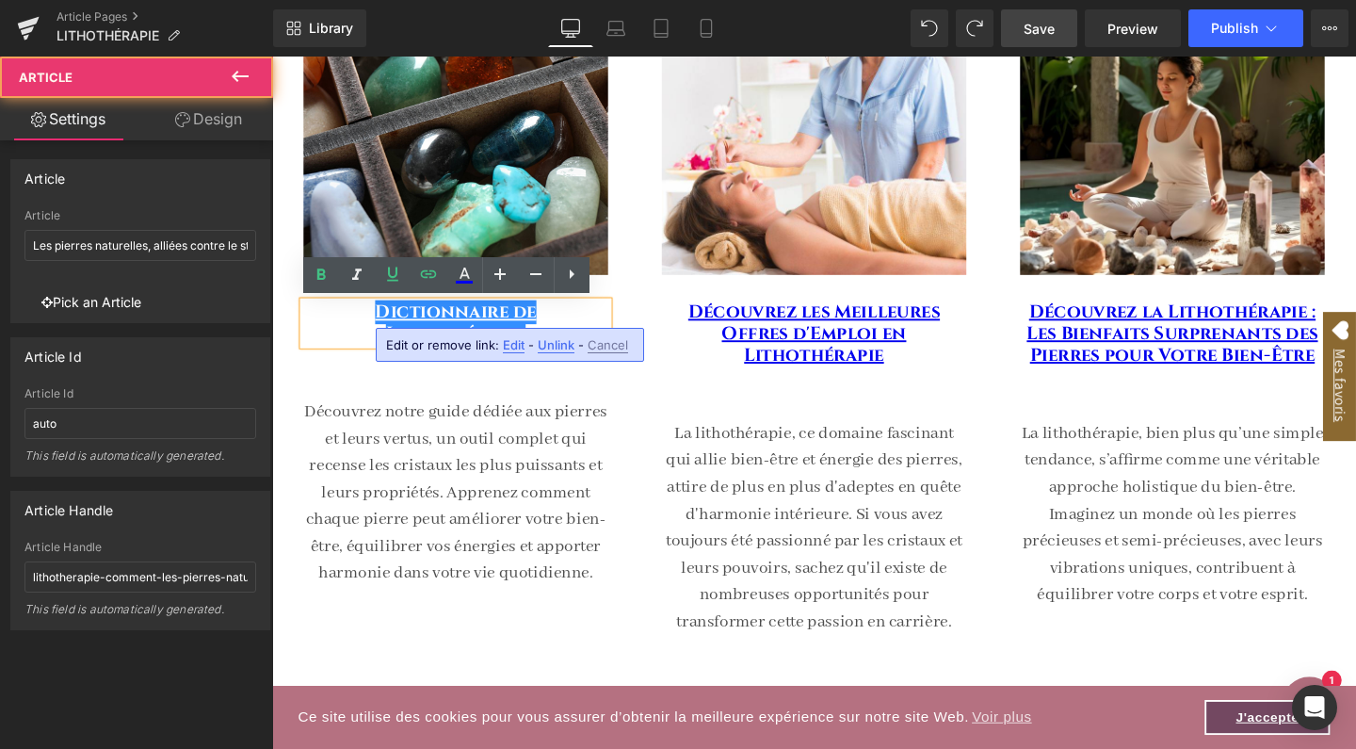
click at [333, 385] on div "Image Dictionnaire de Lithothérapie Heading Découvrez notre guide dédiée aux pi…" at bounding box center [465, 290] width 320 height 648
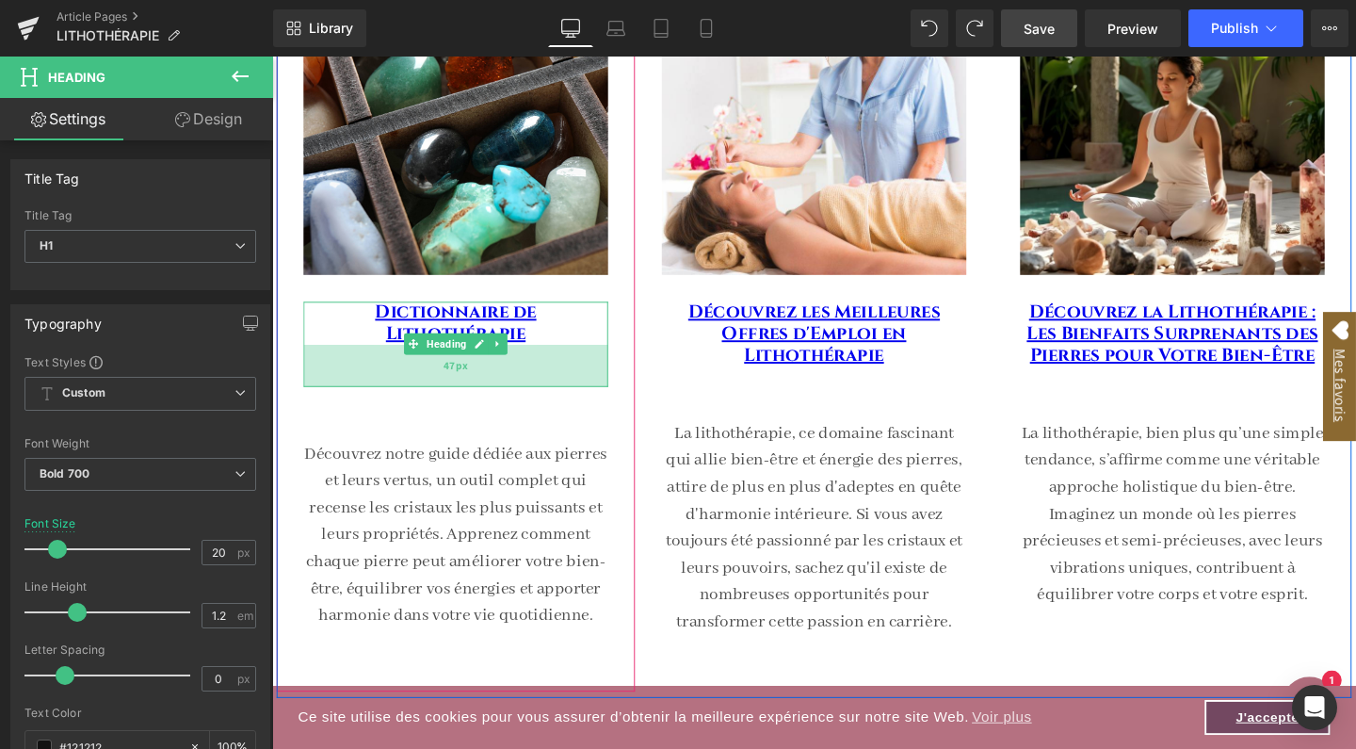
drag, startPoint x: 380, startPoint y: 332, endPoint x: 380, endPoint y: 377, distance: 44.3
click at [380, 377] on div "47px" at bounding box center [465, 382] width 320 height 44
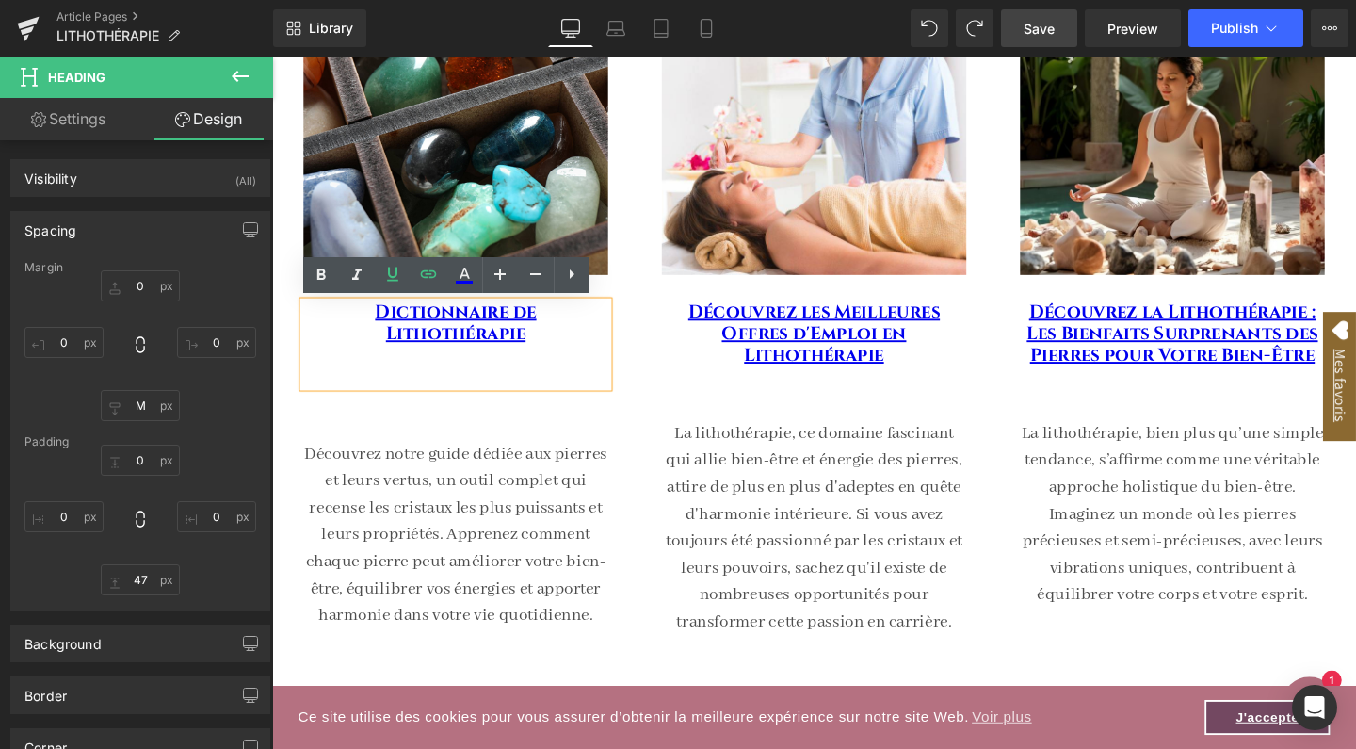
click at [1049, 36] on span "Save" at bounding box center [1039, 29] width 31 height 20
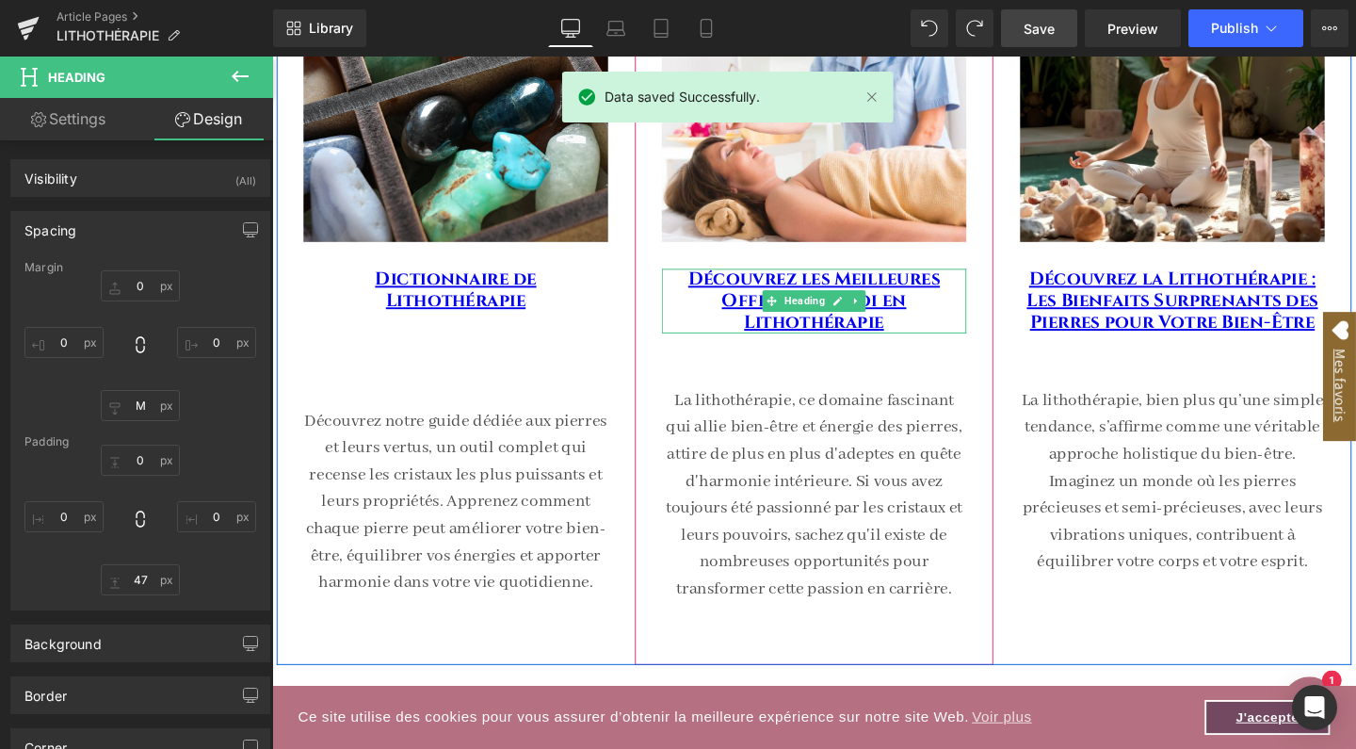
scroll to position [430, 0]
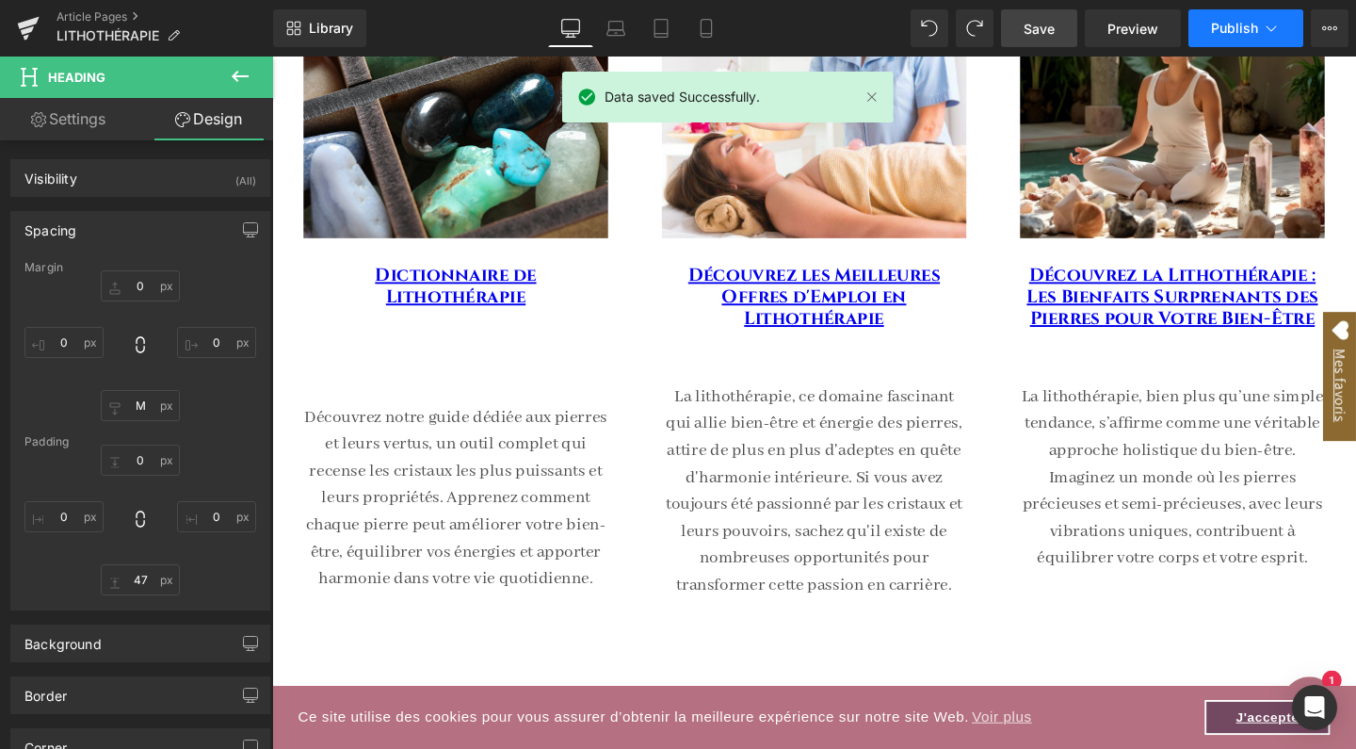
click at [1261, 31] on button "Publish" at bounding box center [1245, 28] width 115 height 38
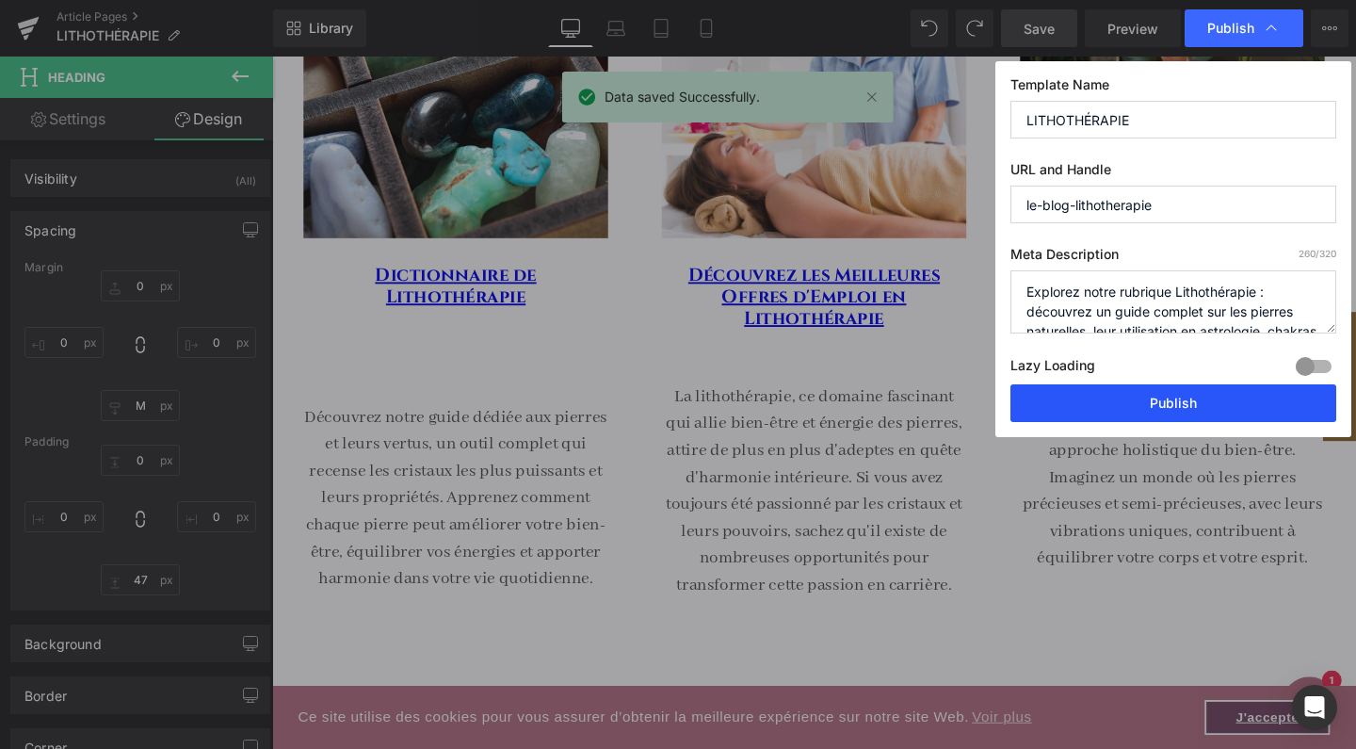
click at [1089, 404] on button "Publish" at bounding box center [1173, 403] width 326 height 38
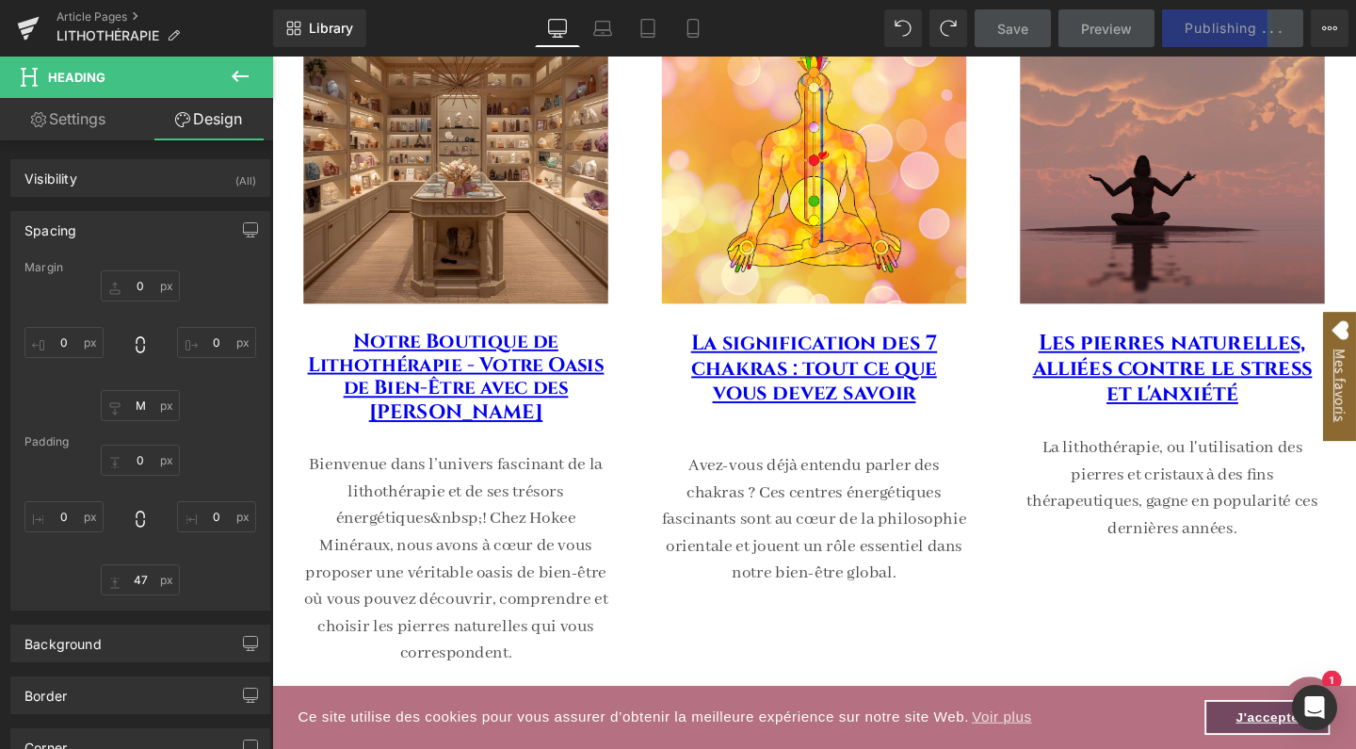
scroll to position [1264, 0]
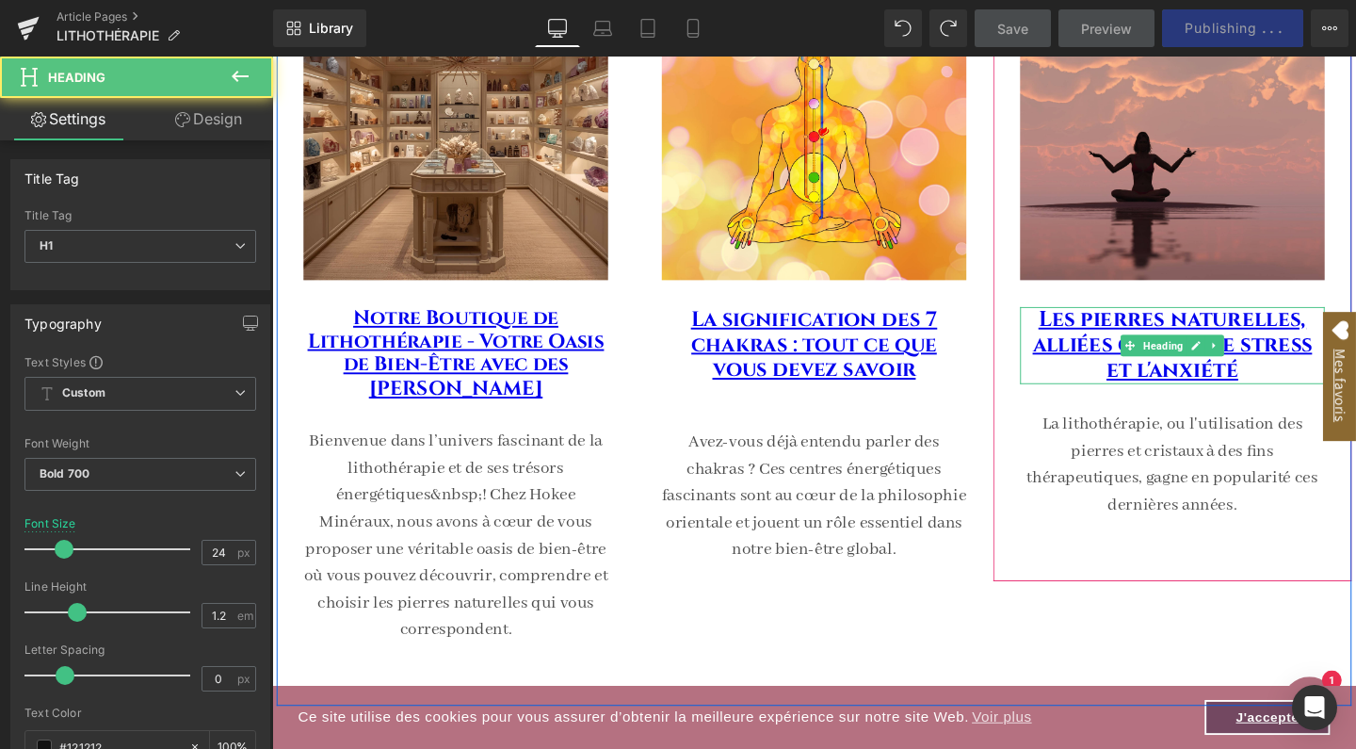
click at [1291, 381] on h1 "Les pierres naturelles, alliées contre le stress et l'anxiété" at bounding box center [1218, 360] width 320 height 81
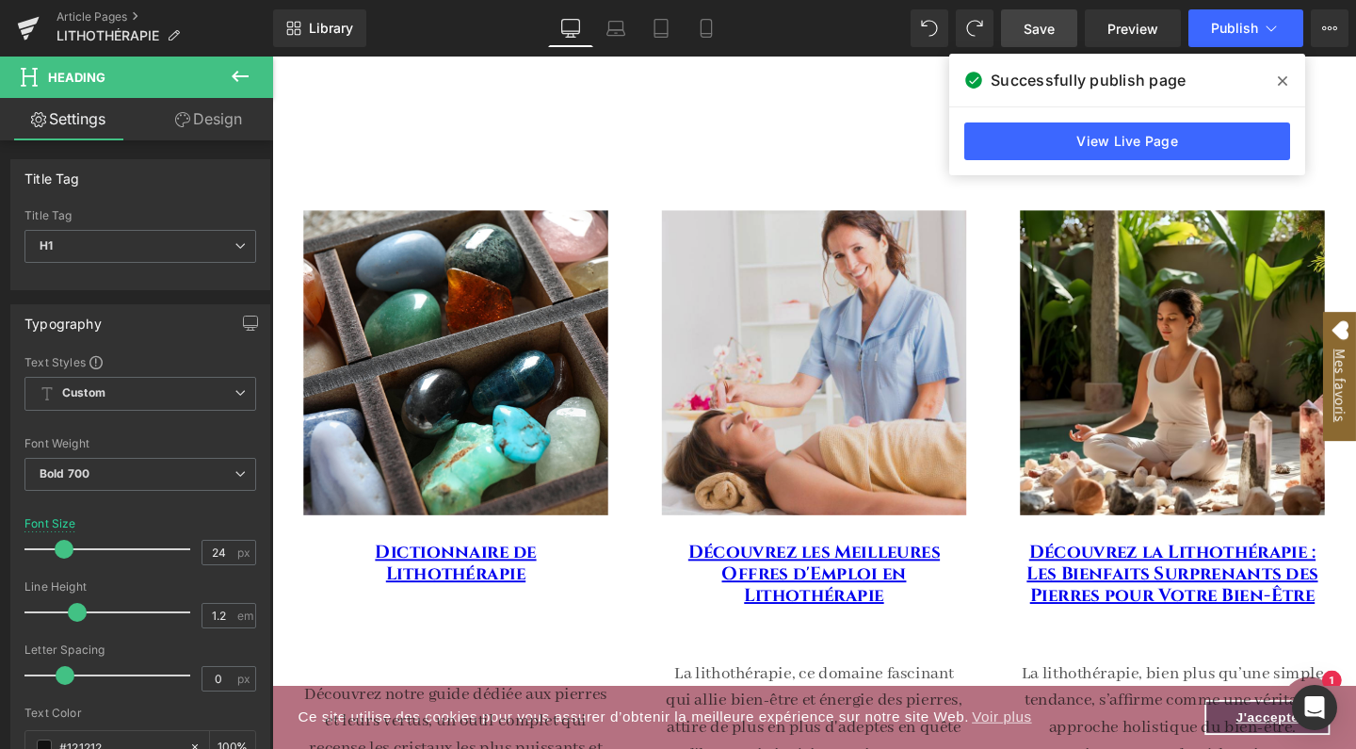
scroll to position [240, 0]
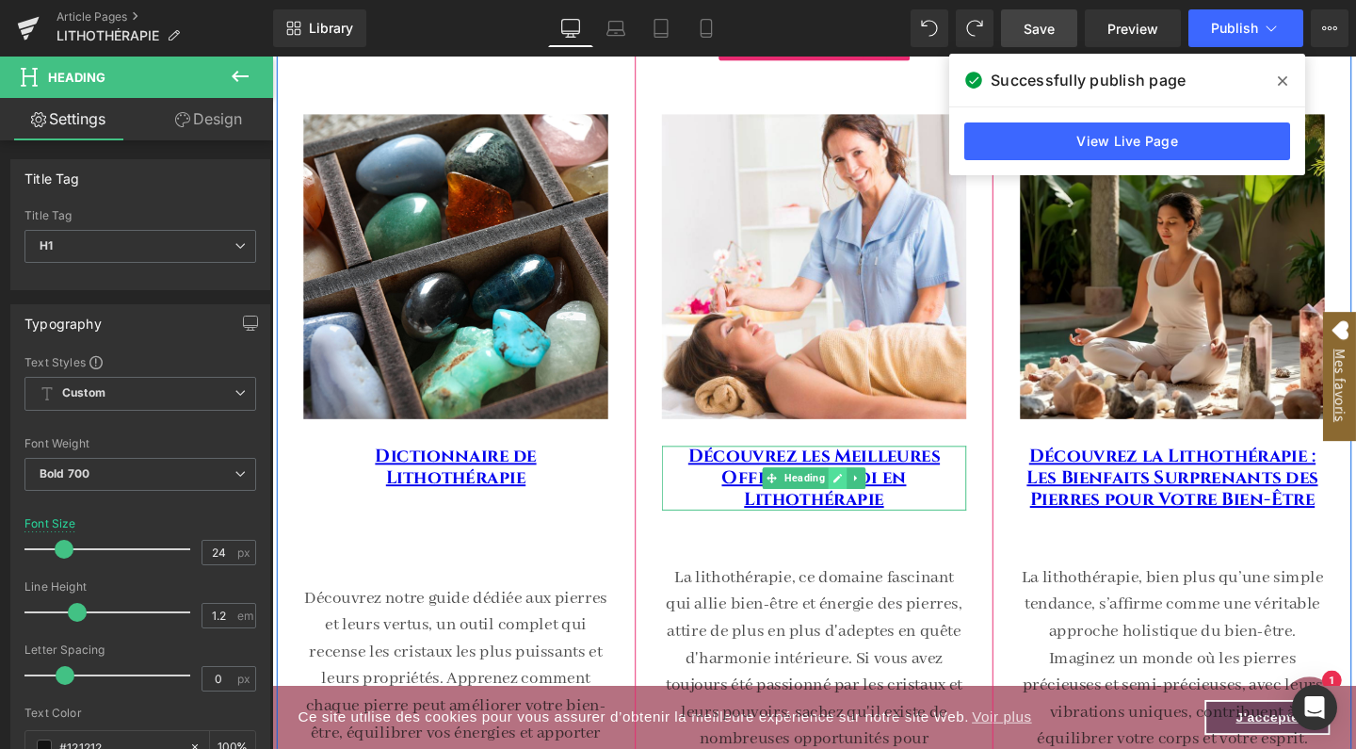
click at [862, 500] on icon at bounding box center [867, 499] width 10 height 11
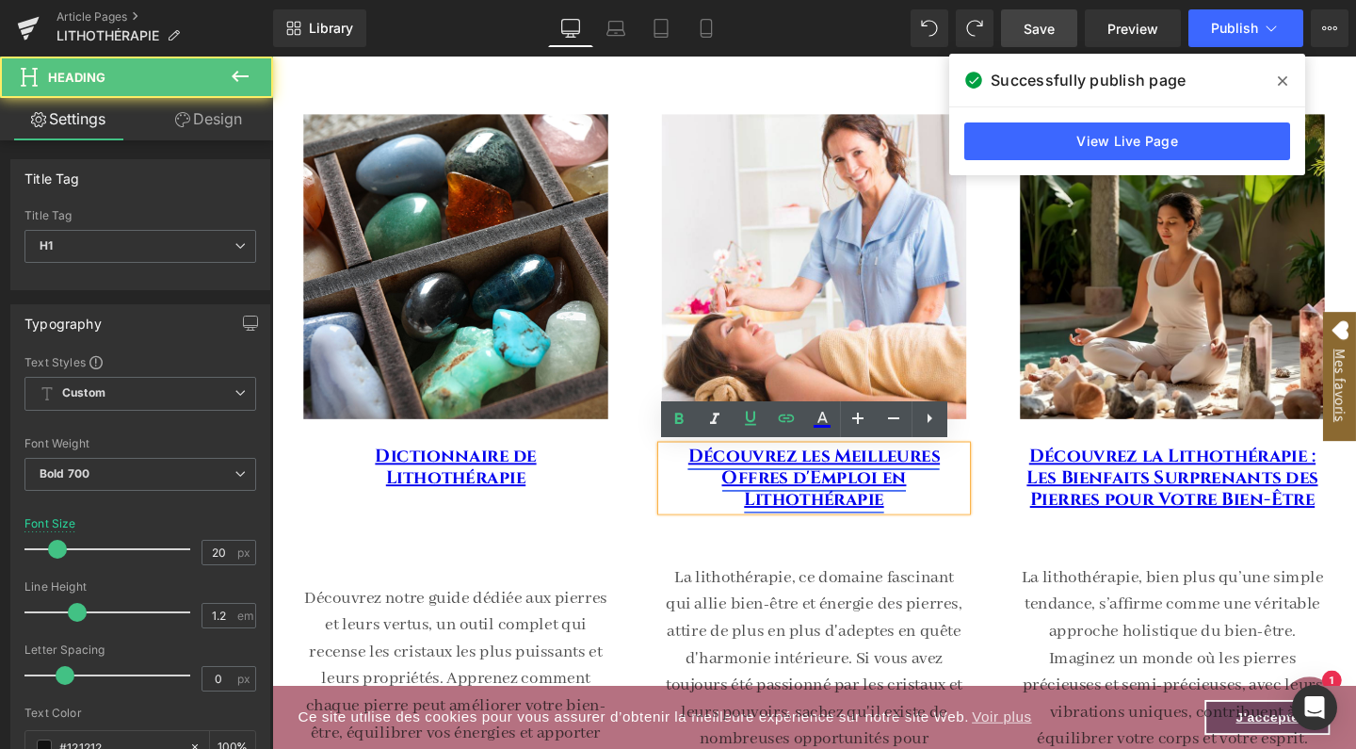
click at [815, 479] on link "Découvrez les Meilleures Offres d'Emploi en Lithothérapie" at bounding box center [841, 499] width 265 height 71
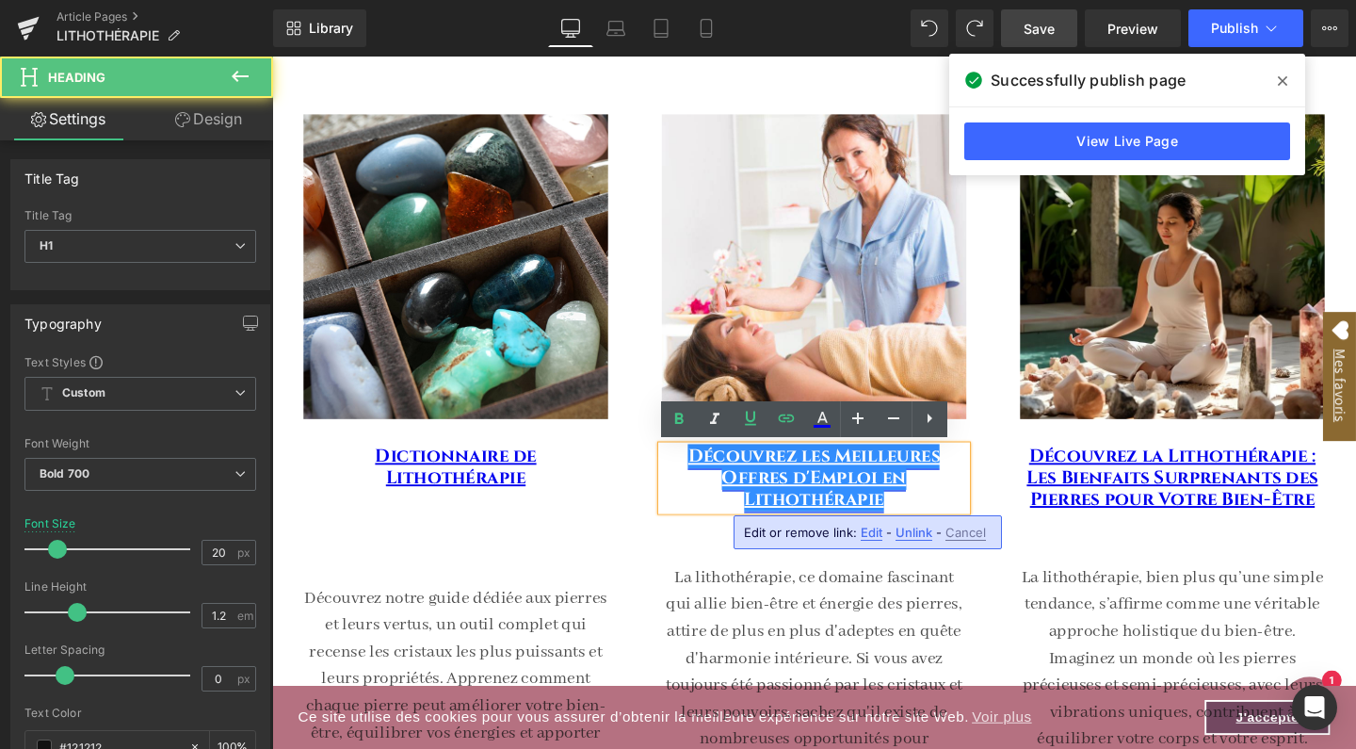
click at [831, 477] on link "Découvrez les Meilleures Offres d'Emploi en Lithothérapie" at bounding box center [841, 499] width 265 height 71
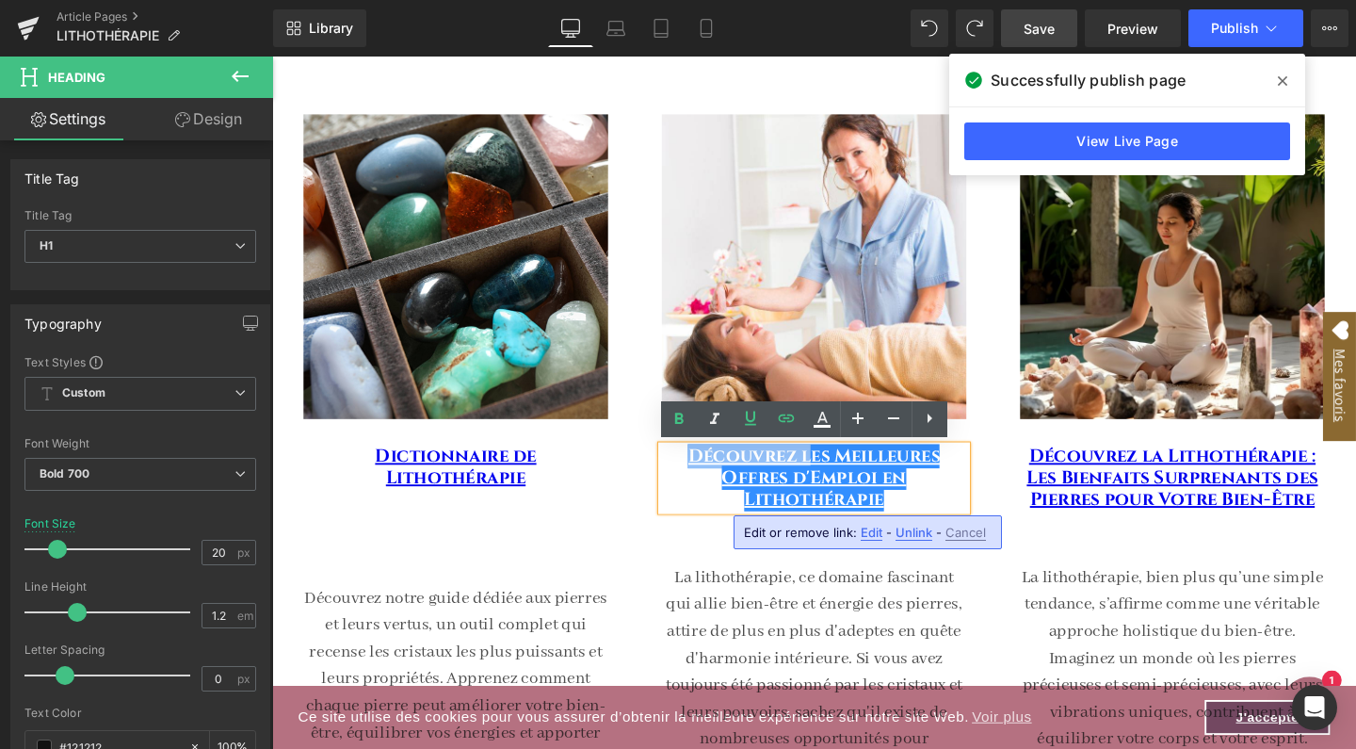
drag, startPoint x: 831, startPoint y: 477, endPoint x: 694, endPoint y: 476, distance: 136.5
click at [694, 476] on h1 "Découvrez les Meilleures Offres d'Emploi en Lithothérapie" at bounding box center [842, 500] width 320 height 68
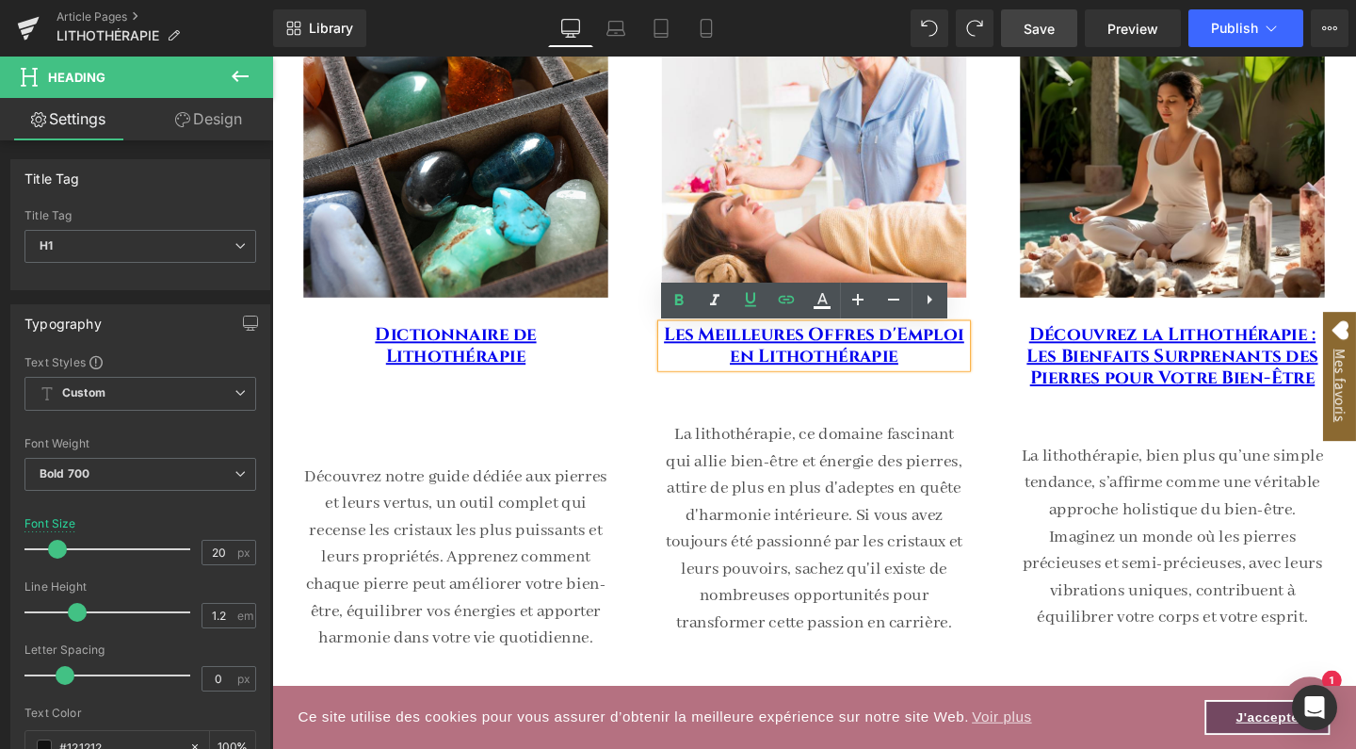
scroll to position [370, 0]
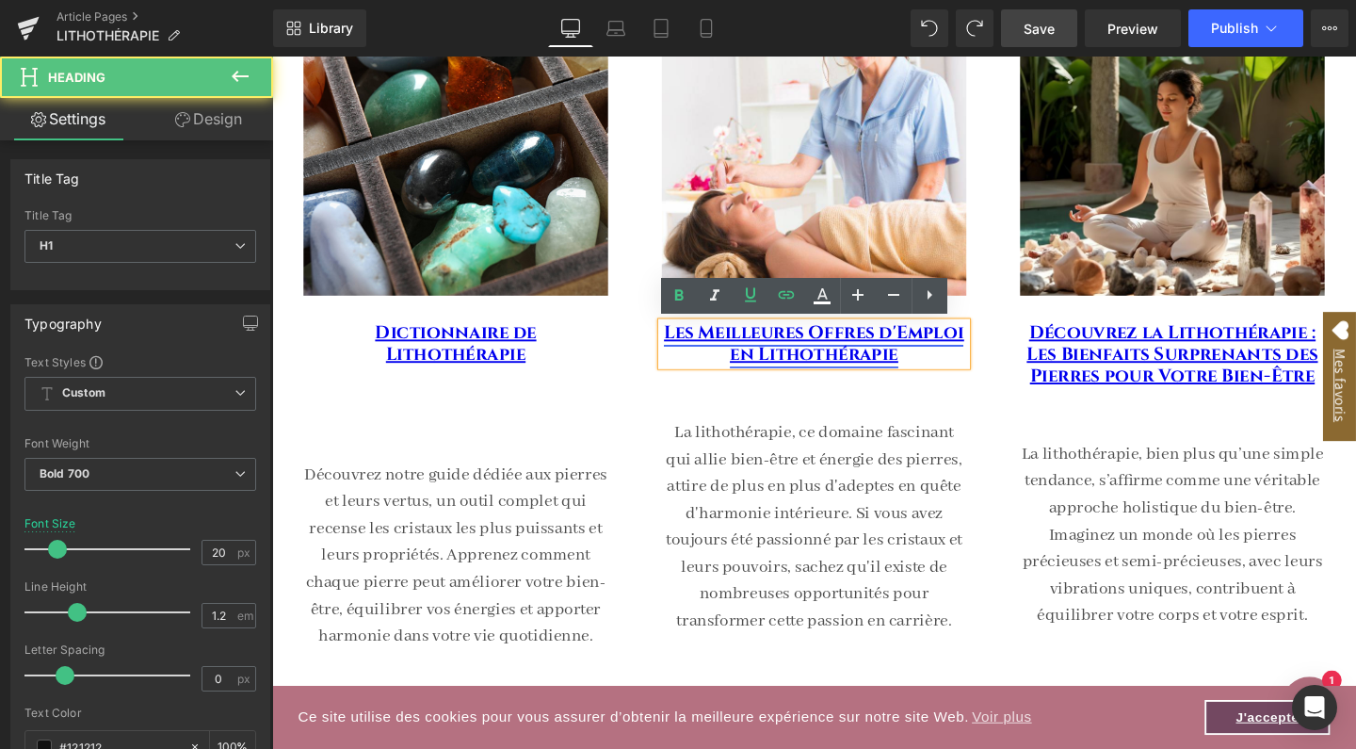
click at [814, 354] on link "Les Meilleures Offres d'Emploi en Lithothérapie" at bounding box center [841, 358] width 315 height 48
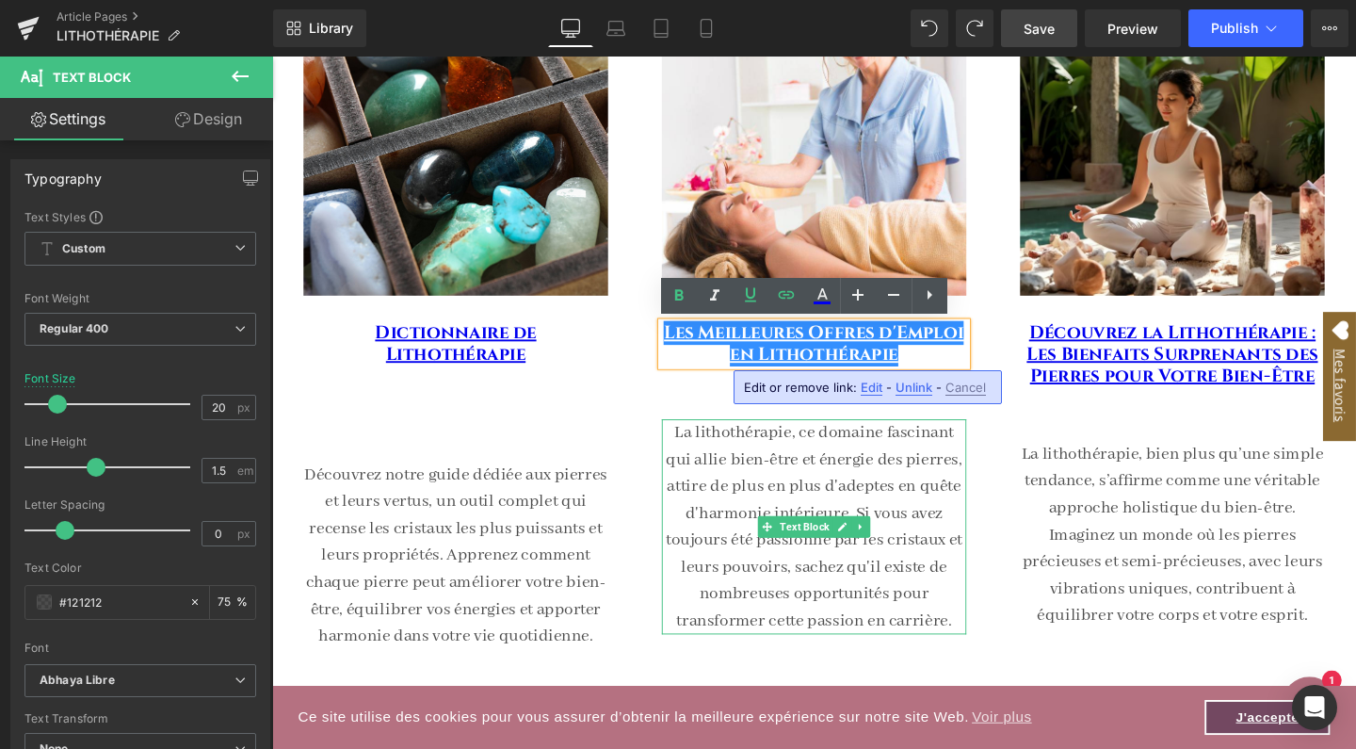
click at [702, 438] on div "La lithothérapie, ce domaine fascinant qui allie bien-être et énergie des pierr…" at bounding box center [842, 551] width 320 height 226
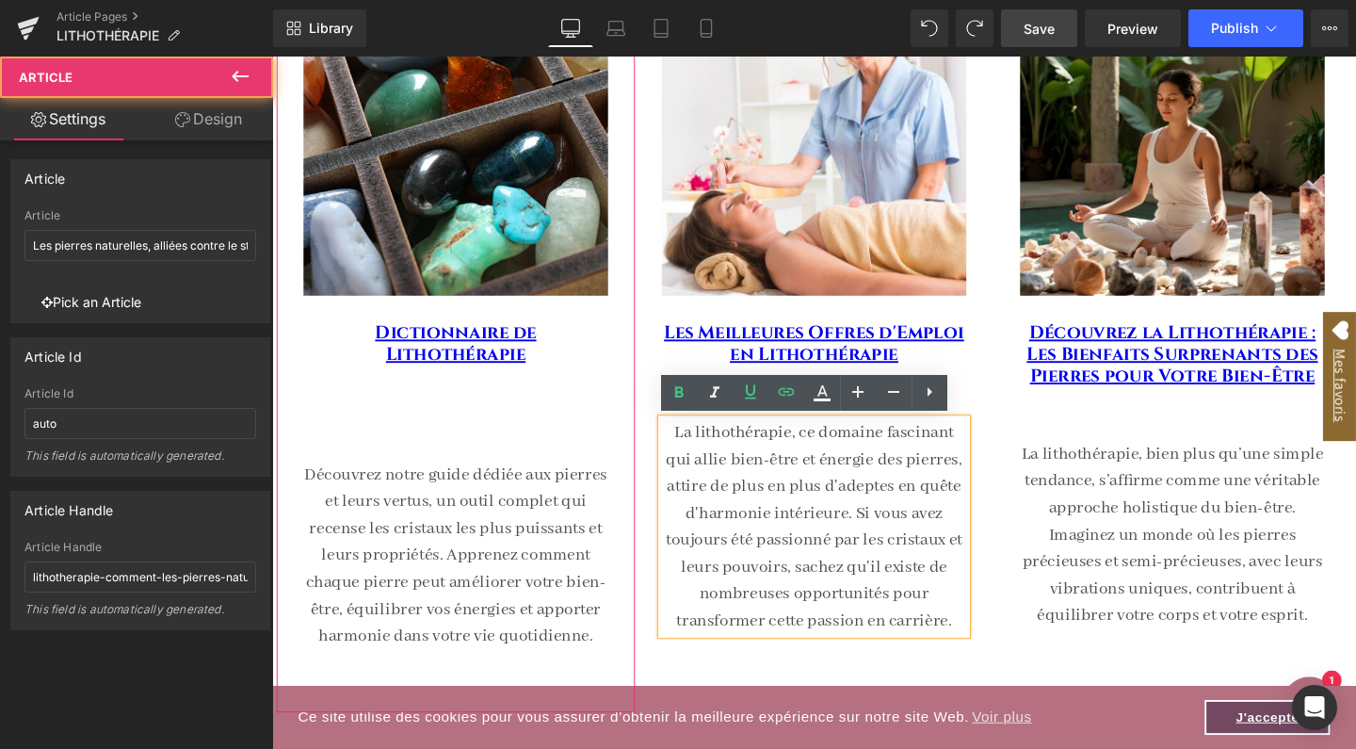
click at [637, 412] on div "Image Dictionnaire de Lithothérapie Heading 47px Découvrez notre guide dédiée a…" at bounding box center [465, 334] width 377 height 749
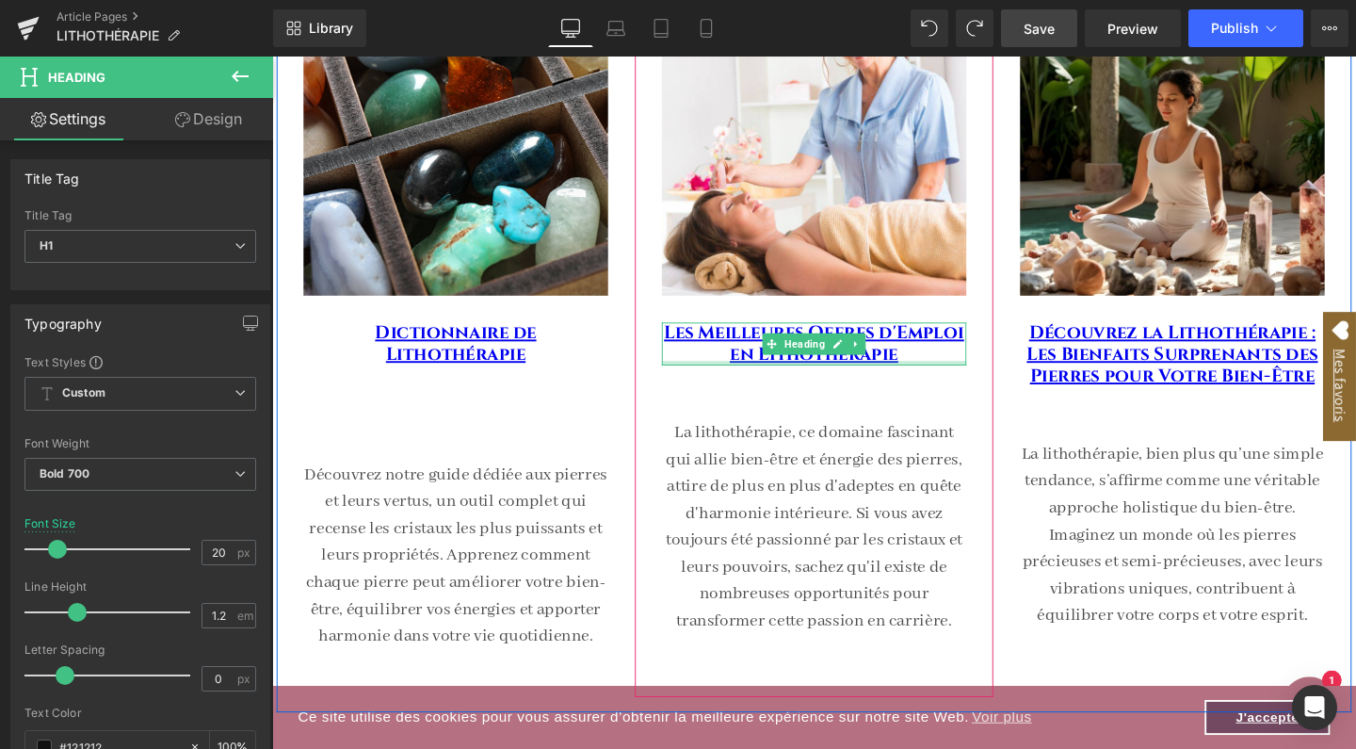
click at [700, 377] on div at bounding box center [842, 379] width 320 height 5
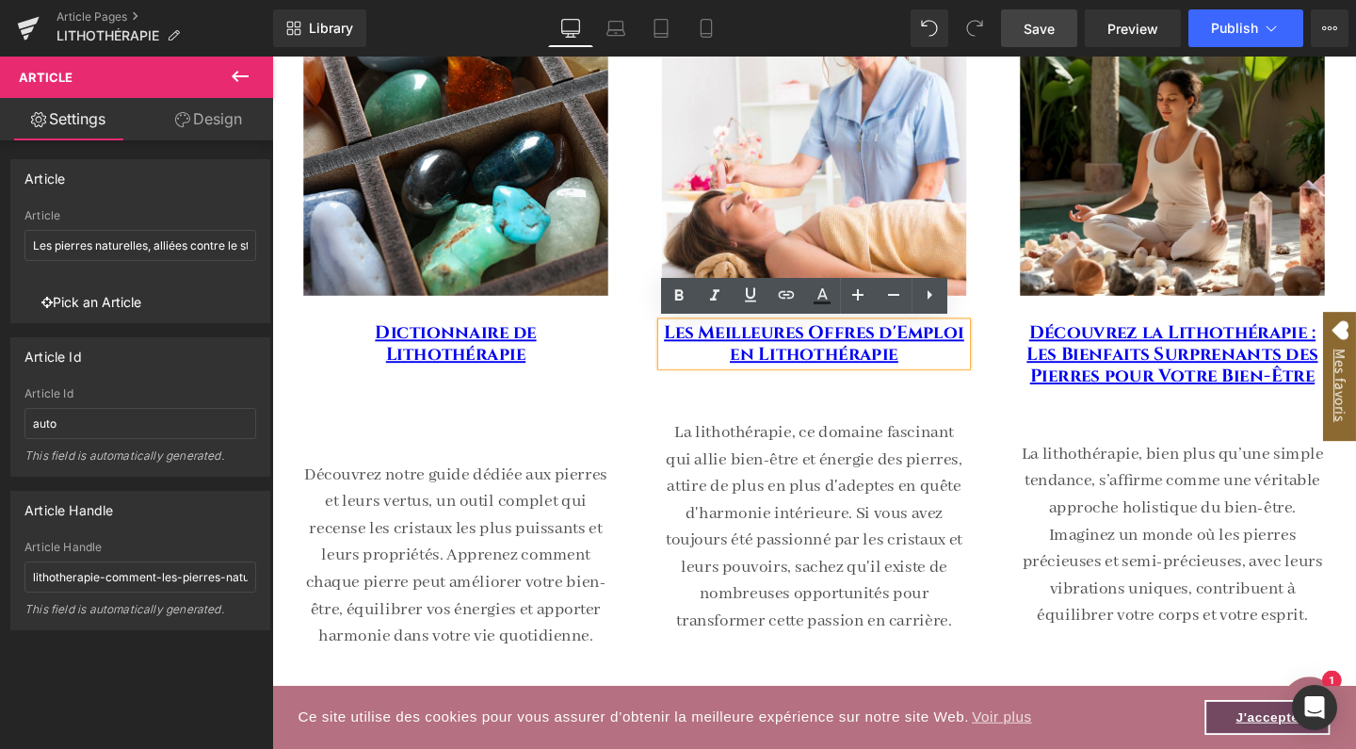
drag, startPoint x: 699, startPoint y: 386, endPoint x: 699, endPoint y: 414, distance: 28.2
click at [699, 414] on div "Image Les Meilleures Offres d'Emploi en Lithothérapie Heading La lithothérapie,…" at bounding box center [842, 326] width 320 height 676
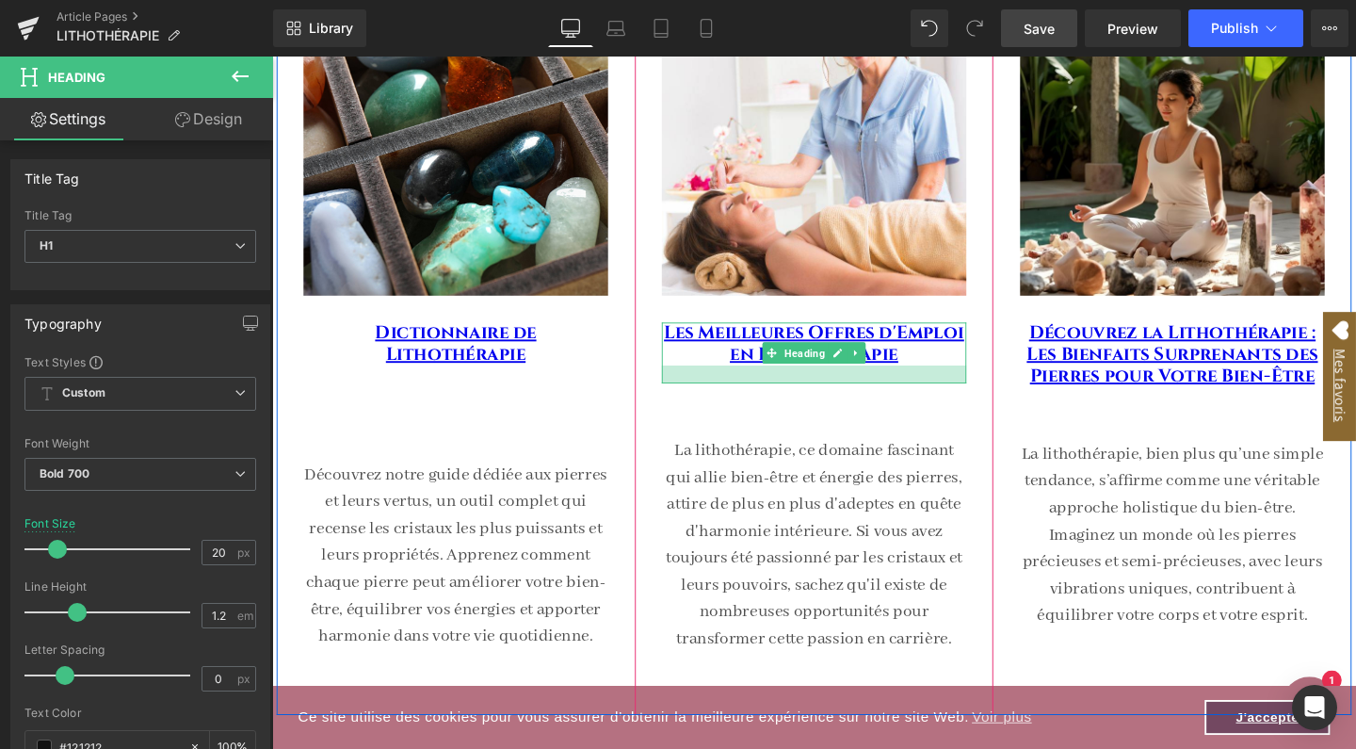
drag, startPoint x: 949, startPoint y: 378, endPoint x: 1355, endPoint y: 86, distance: 499.9
click at [949, 396] on div at bounding box center [842, 390] width 320 height 19
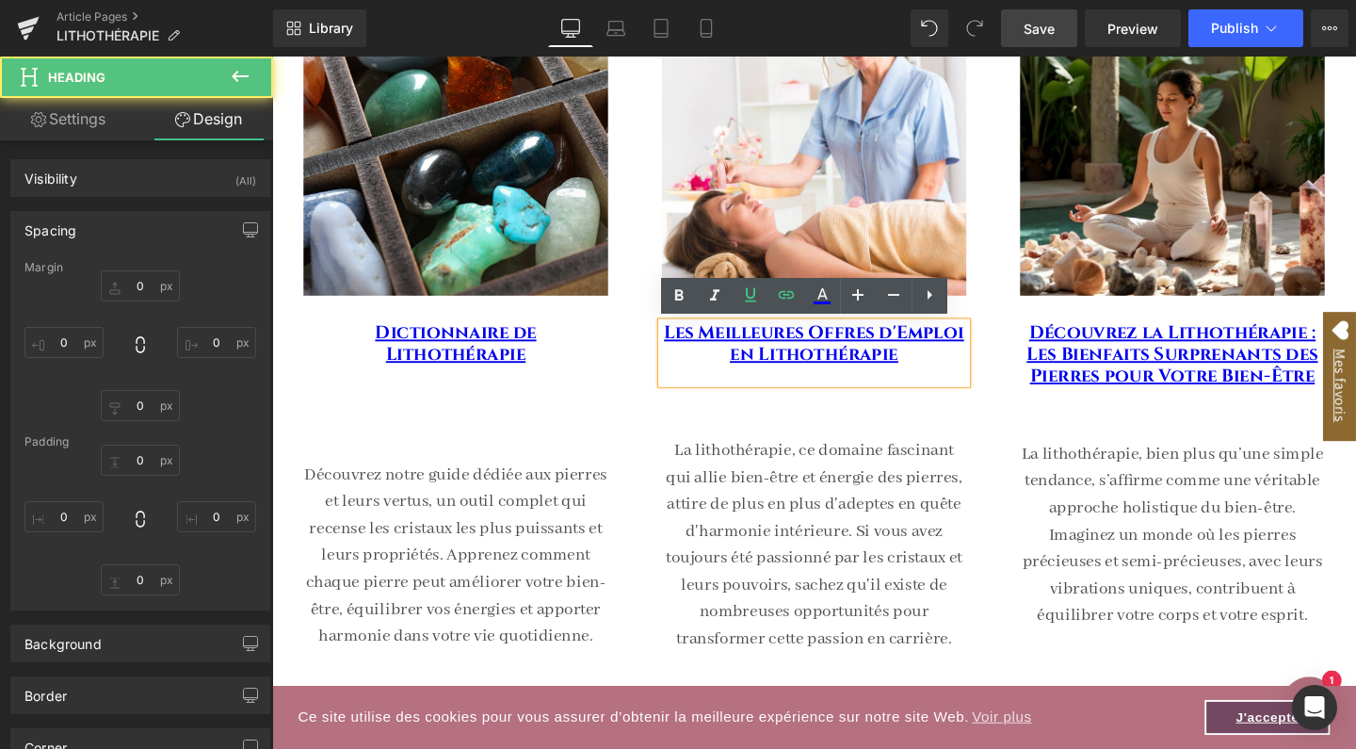
type input "0"
type input "M"
type input "0"
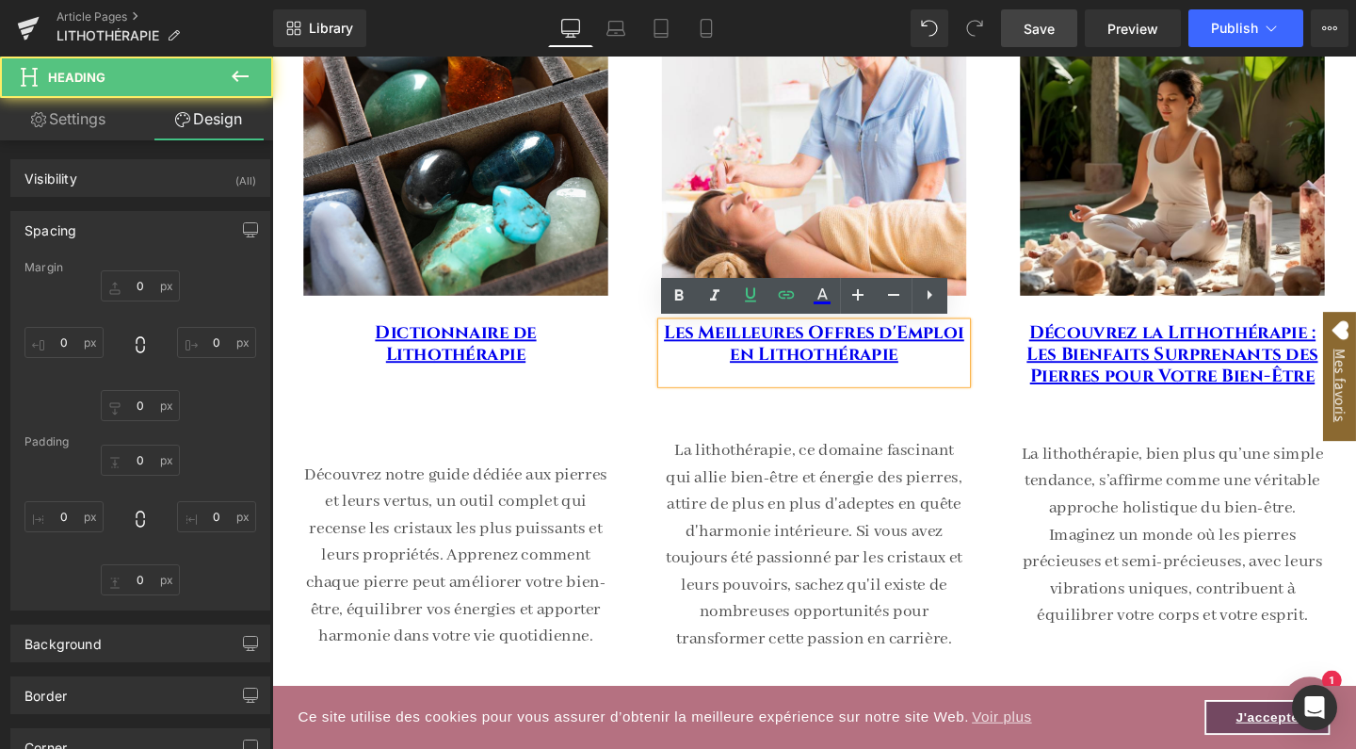
type input "0"
type input "20"
type input "0"
click at [1055, 39] on link "Save" at bounding box center [1039, 28] width 76 height 38
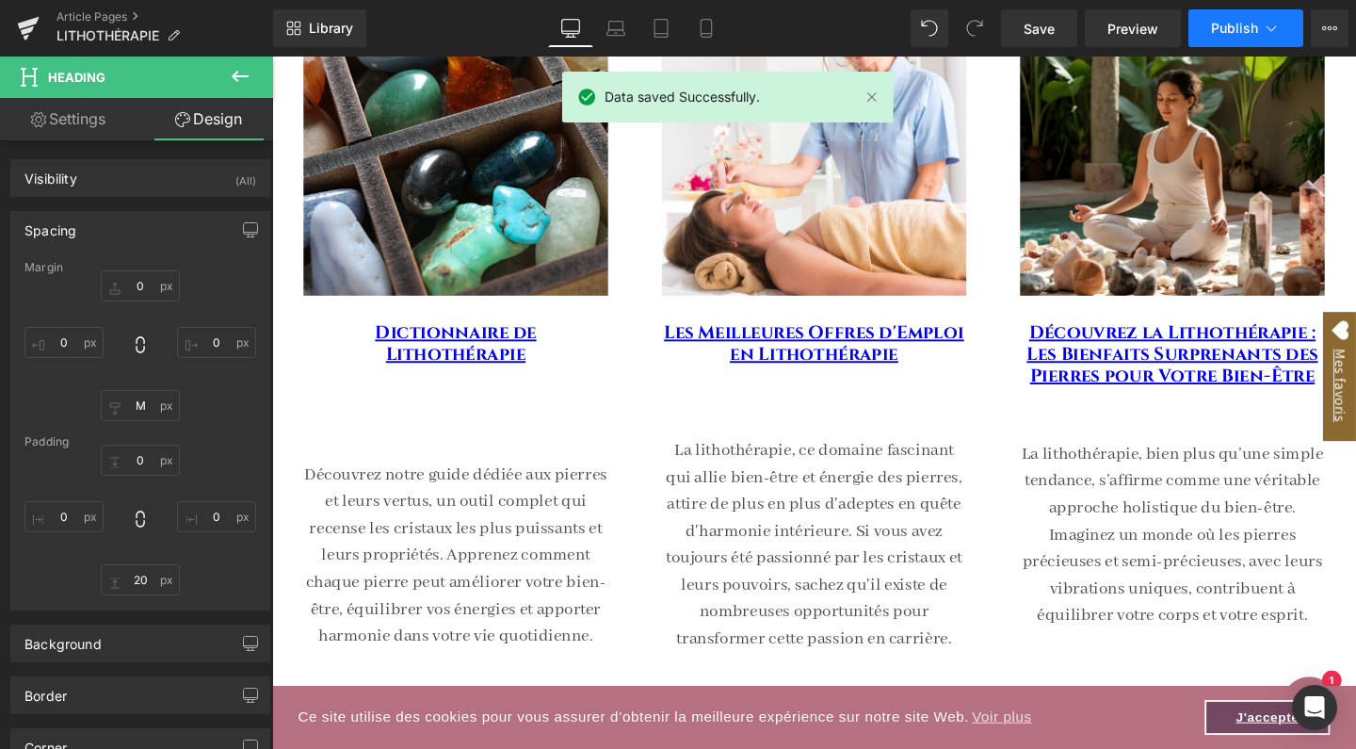
click at [1240, 15] on button "Publish" at bounding box center [1245, 28] width 115 height 38
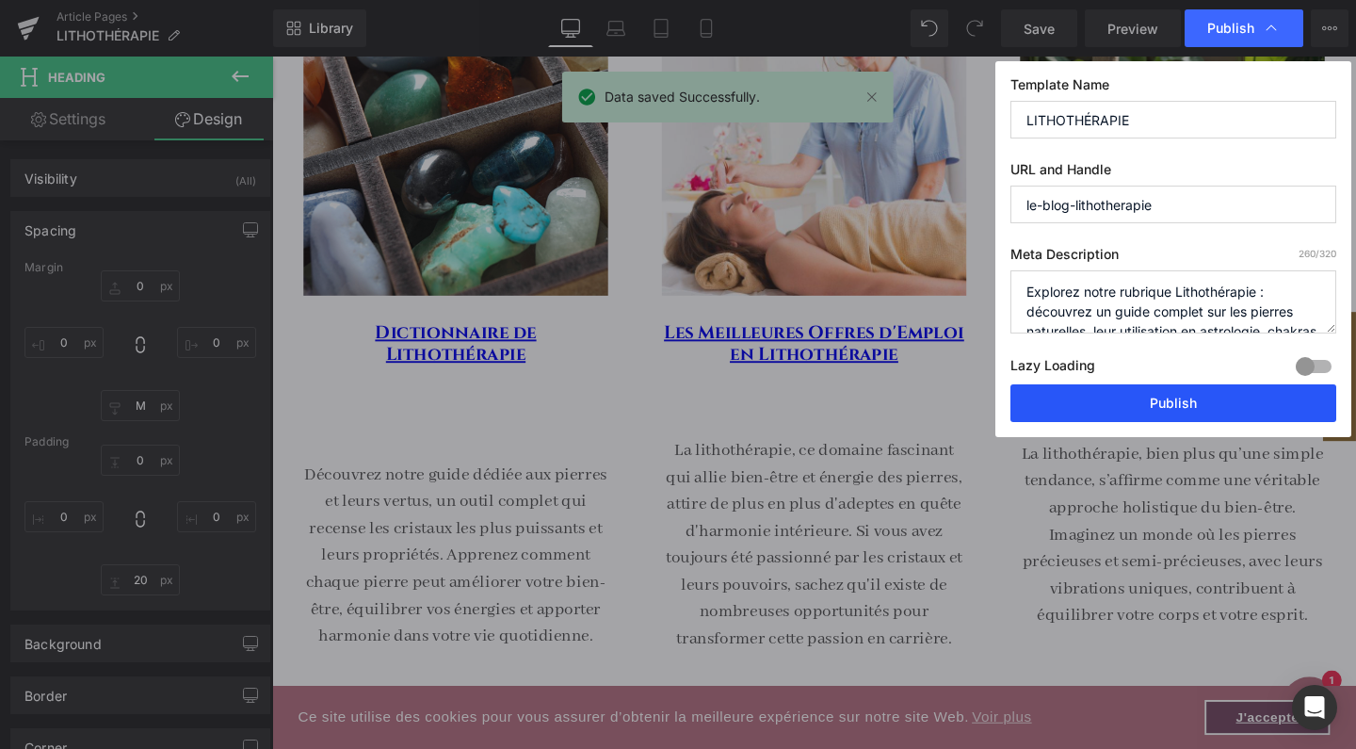
click at [1134, 402] on button "Publish" at bounding box center [1173, 403] width 326 height 38
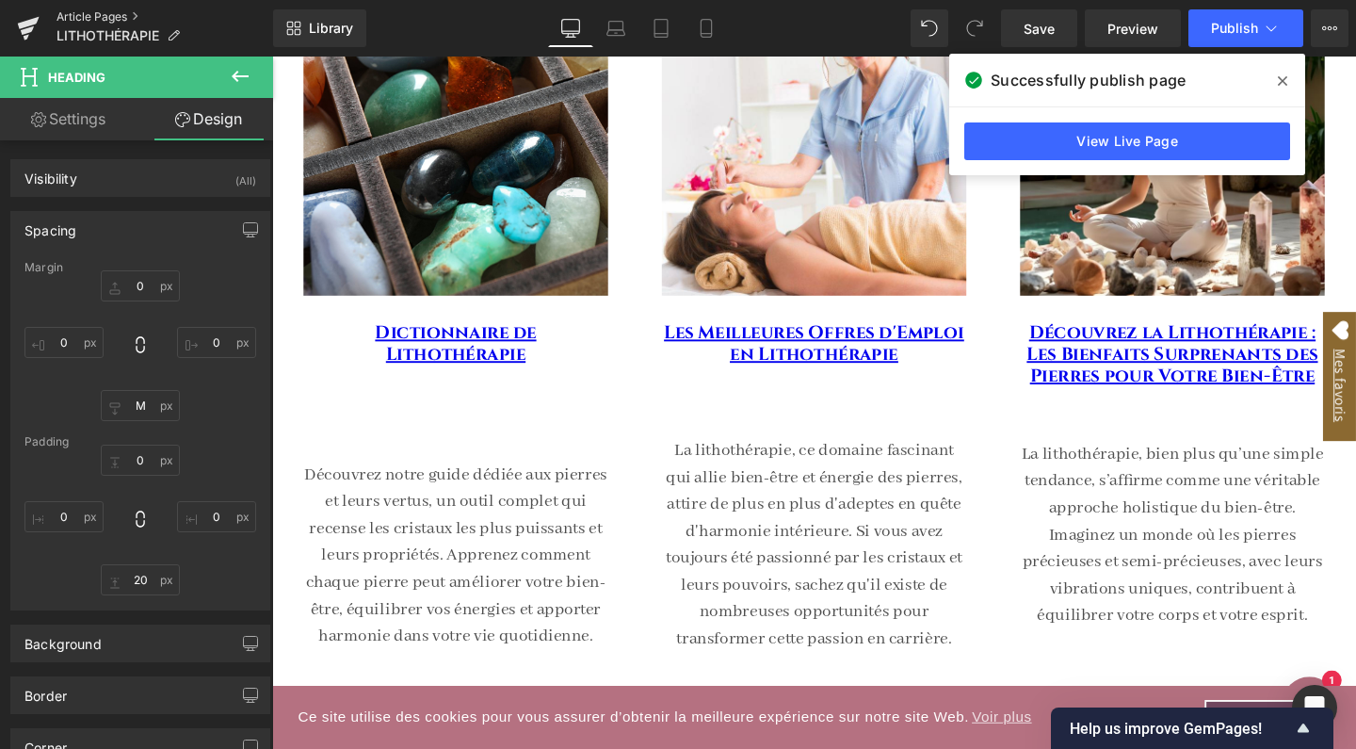
click at [109, 21] on link "Article Pages" at bounding box center [164, 16] width 217 height 15
